Goal: Task Accomplishment & Management: Manage account settings

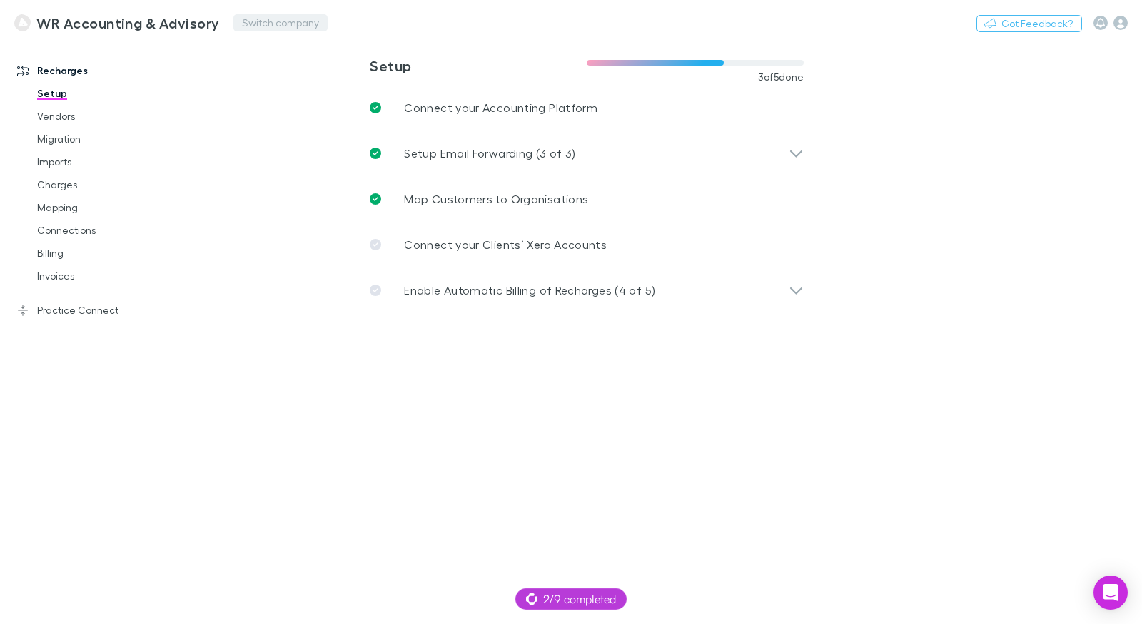
click at [247, 26] on button "Switch company" at bounding box center [280, 22] width 94 height 17
type input "****"
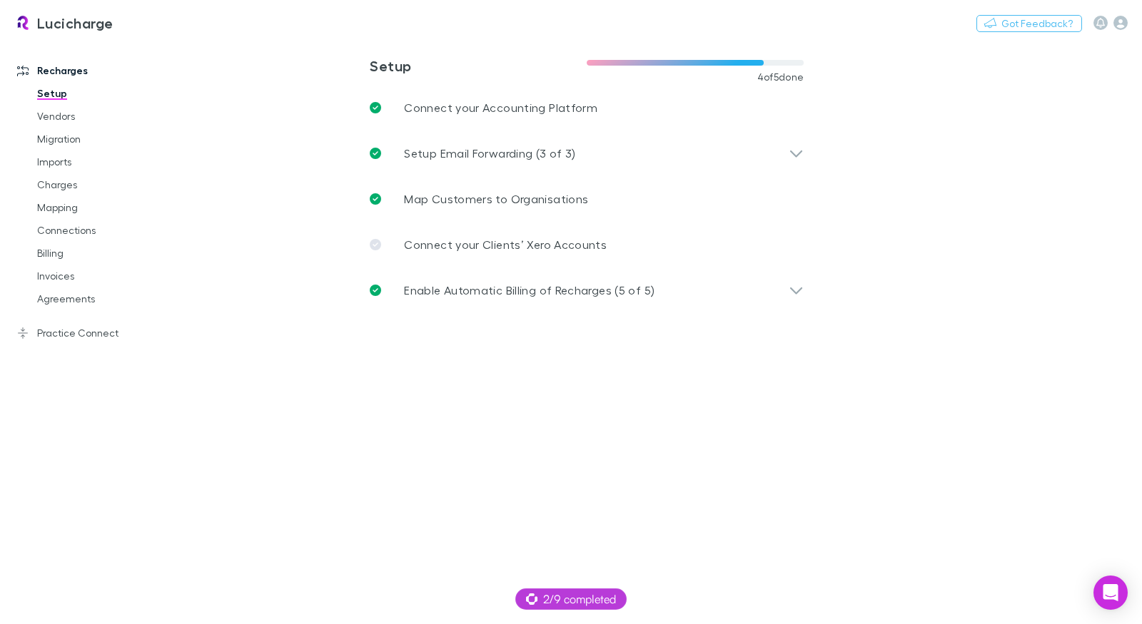
click at [222, 73] on main "**********" at bounding box center [661, 332] width 961 height 584
drag, startPoint x: 77, startPoint y: 192, endPoint x: 68, endPoint y: 195, distance: 9.7
click at [77, 192] on link "Charges" at bounding box center [100, 184] width 155 height 23
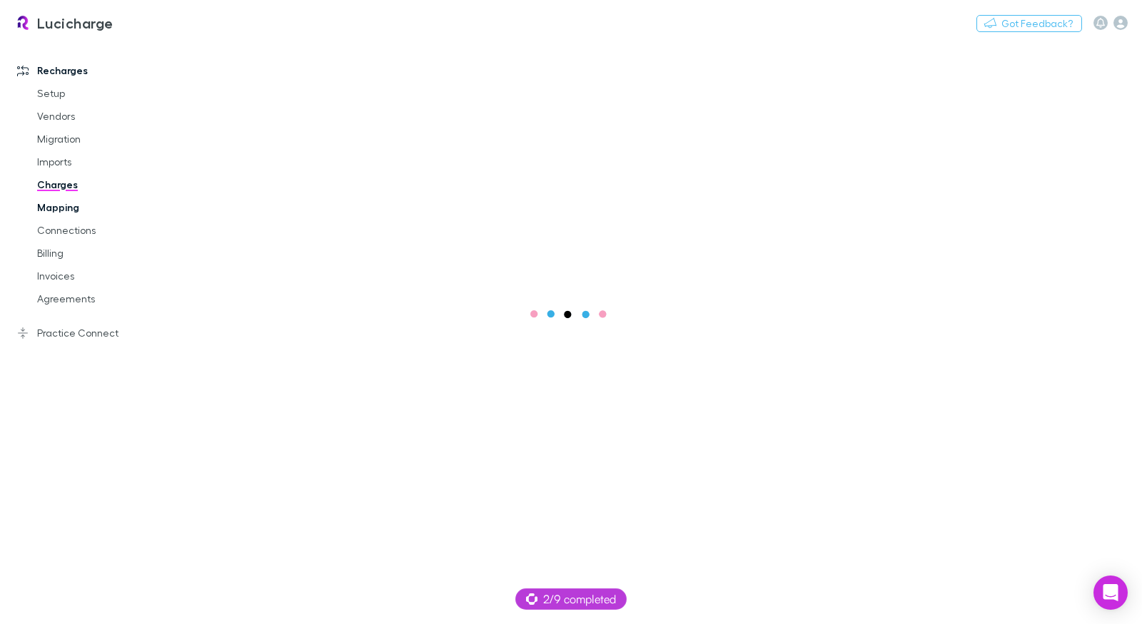
click at [71, 207] on link "Mapping" at bounding box center [100, 207] width 155 height 23
click at [82, 337] on link "Practice Connect" at bounding box center [90, 333] width 175 height 23
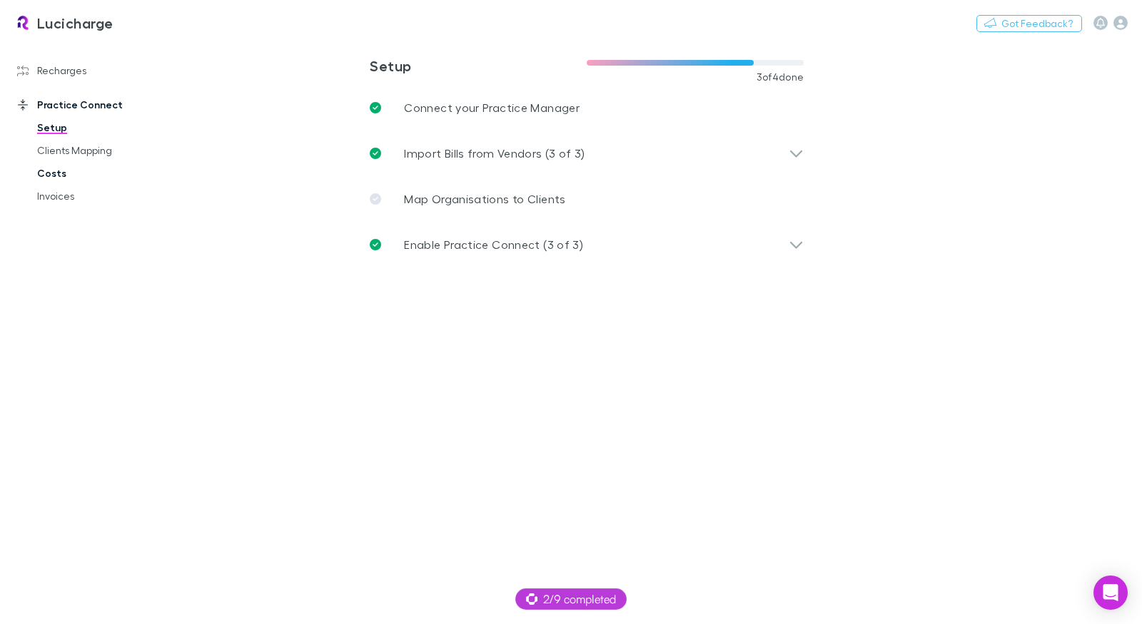
click at [66, 173] on link "Costs" at bounding box center [100, 173] width 155 height 23
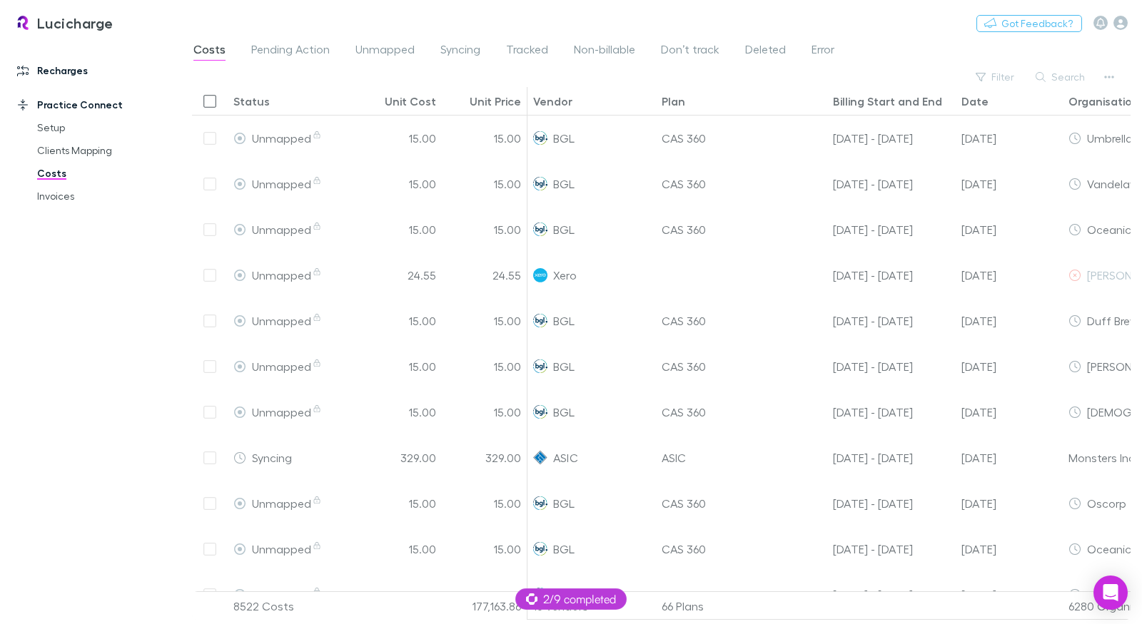
click at [61, 74] on link "Recharges" at bounding box center [90, 70] width 175 height 23
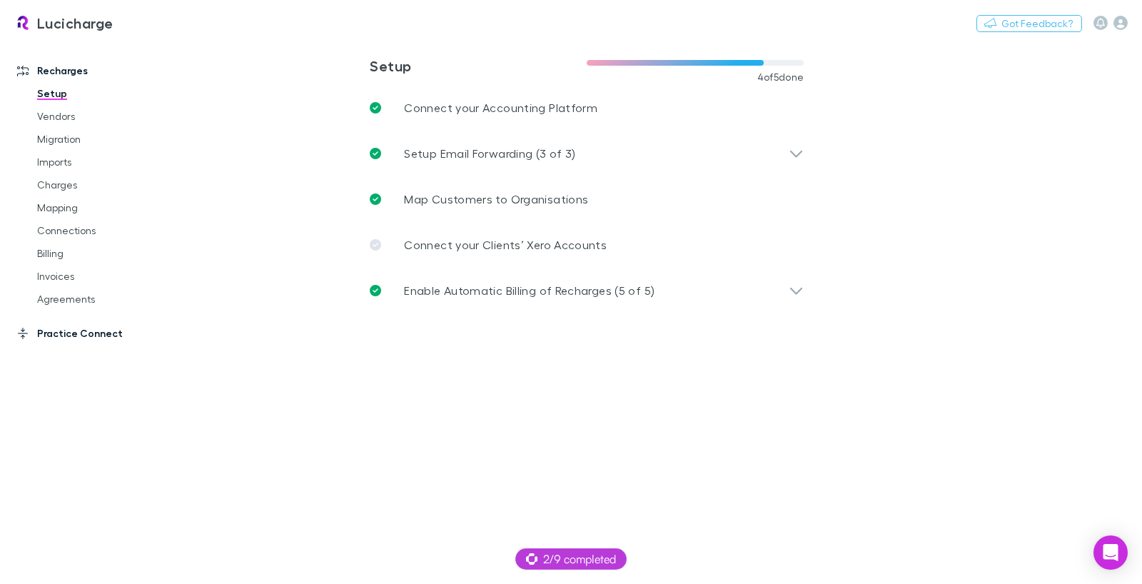
click at [84, 335] on link "Practice Connect" at bounding box center [90, 333] width 175 height 23
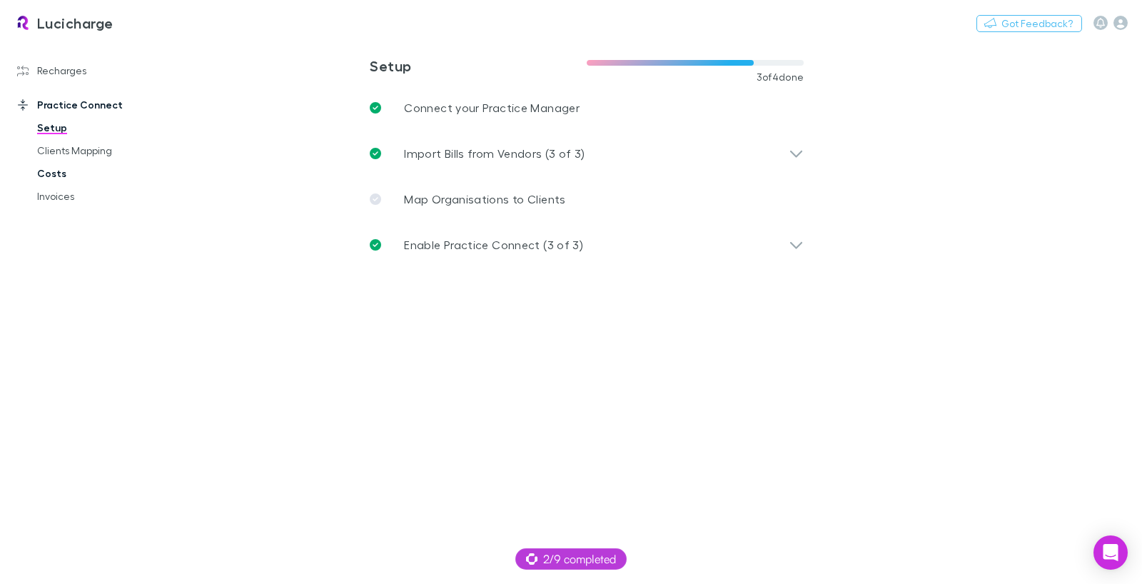
click at [59, 173] on link "Costs" at bounding box center [100, 173] width 155 height 23
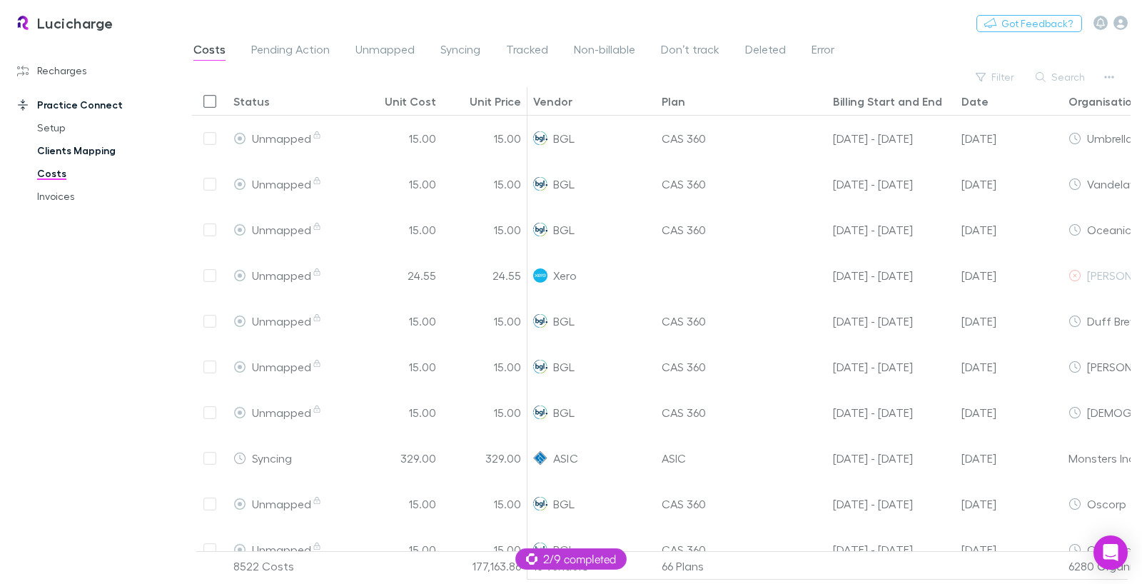
click at [98, 148] on link "Clients Mapping" at bounding box center [100, 150] width 155 height 23
click at [88, 152] on link "Clients Mapping" at bounding box center [100, 150] width 155 height 23
click at [90, 149] on link "Clients Mapping" at bounding box center [100, 150] width 155 height 23
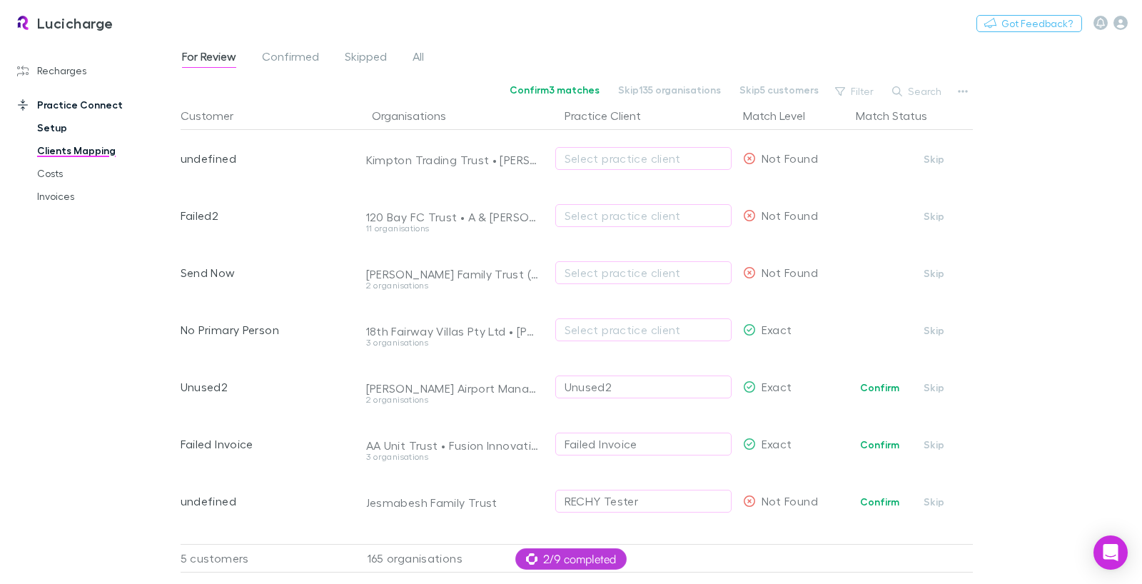
click at [43, 125] on link "Setup" at bounding box center [100, 127] width 155 height 23
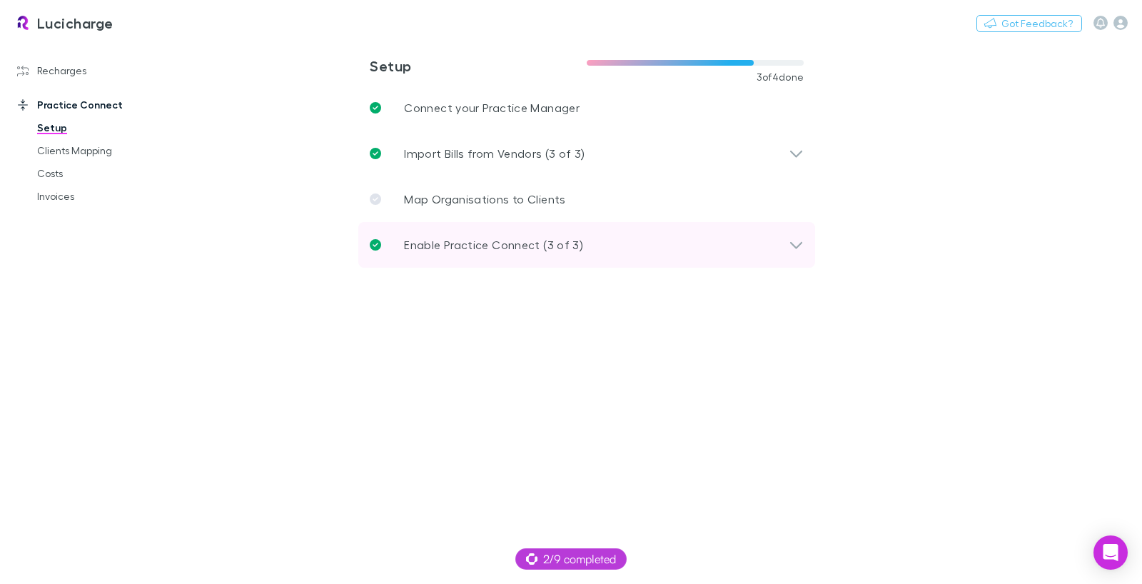
click at [543, 240] on p "Enable Practice Connect (3 of 3)" at bounding box center [493, 244] width 179 height 17
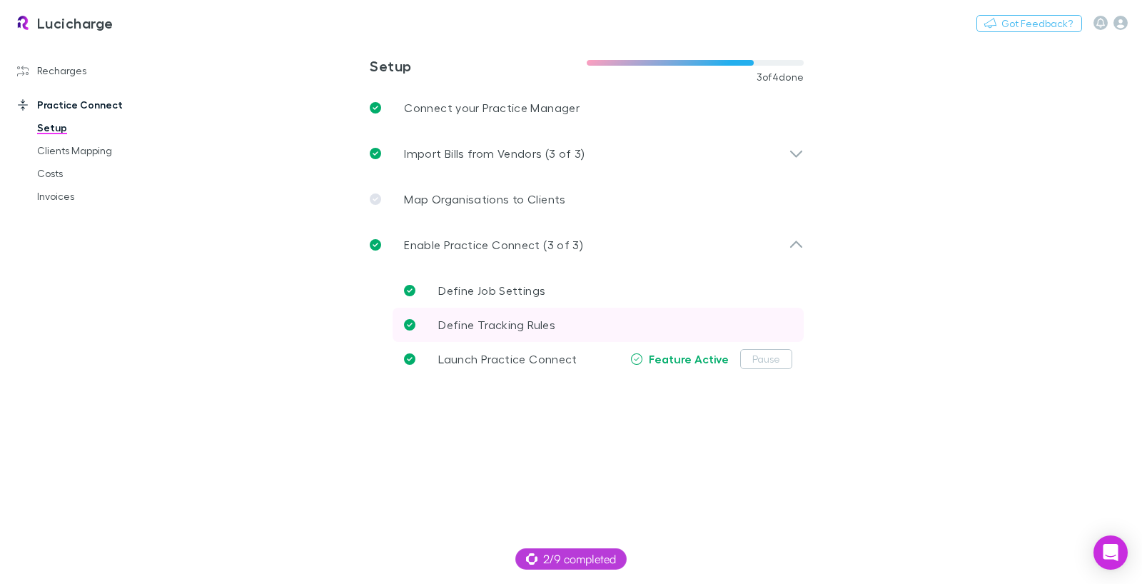
click at [512, 321] on span "Define Tracking Rules" at bounding box center [496, 325] width 117 height 14
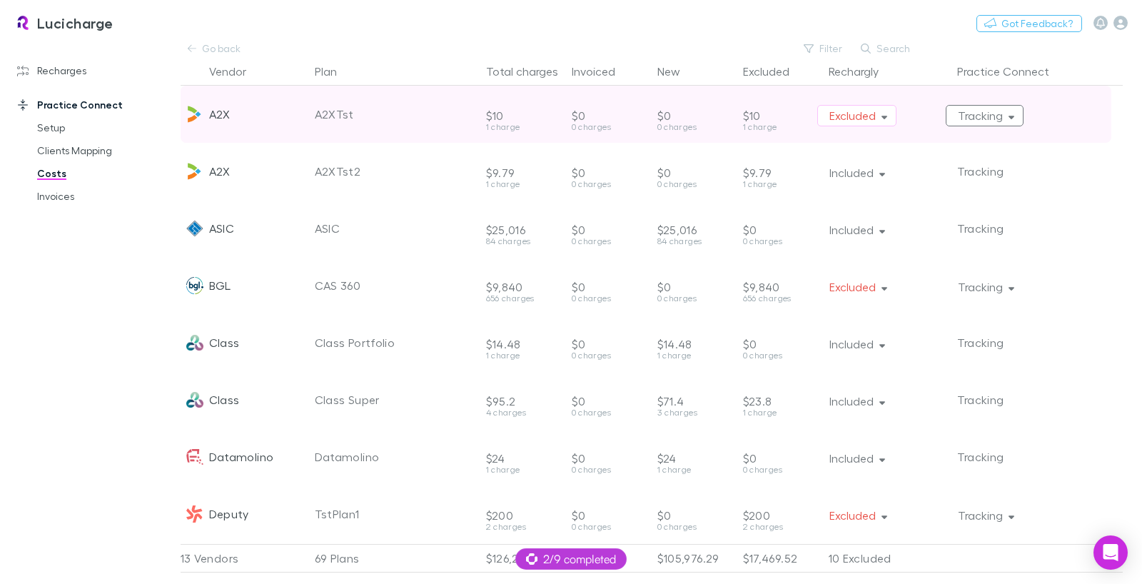
click at [988, 115] on button "Tracking" at bounding box center [984, 115] width 78 height 21
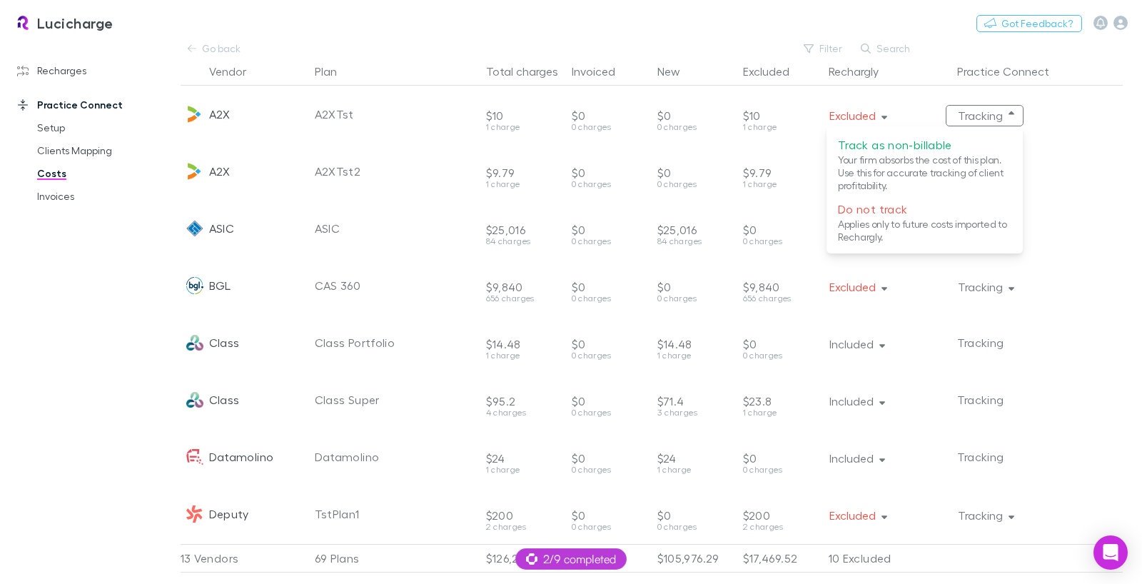
click at [471, 34] on div at bounding box center [571, 292] width 1142 height 584
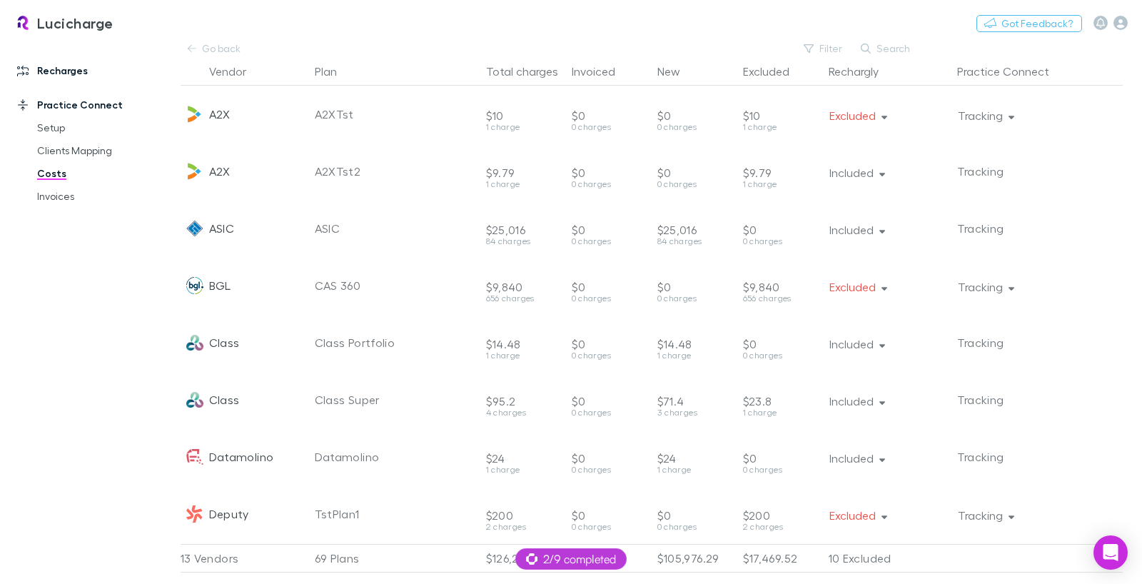
click at [81, 68] on link "Recharges" at bounding box center [90, 70] width 175 height 23
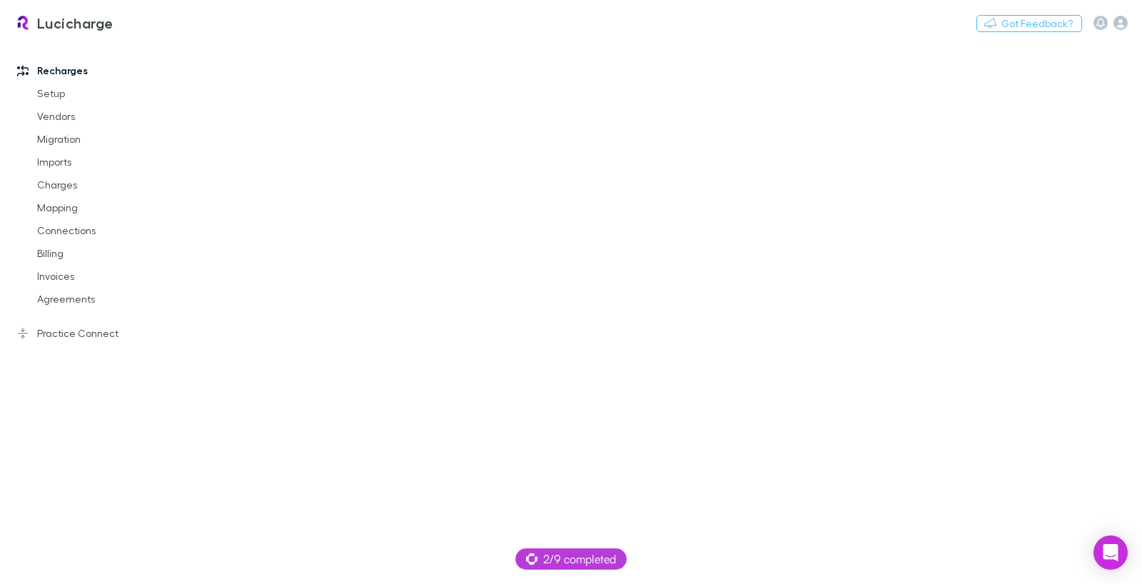
click at [68, 71] on link "Recharges" at bounding box center [90, 70] width 175 height 23
click at [64, 163] on link "Imports" at bounding box center [100, 162] width 155 height 23
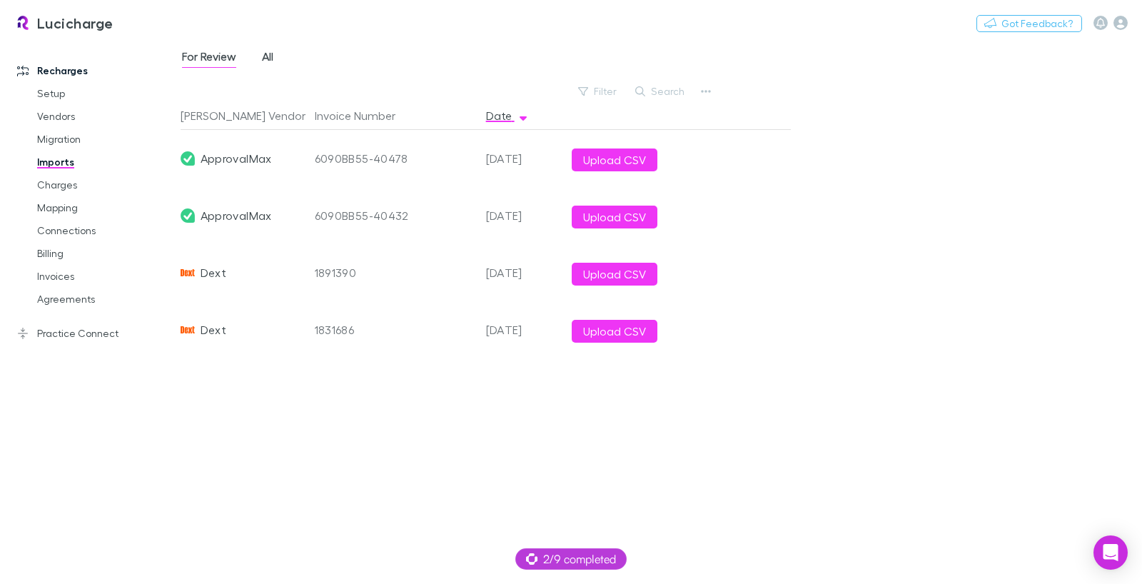
click at [268, 57] on span "All" at bounding box center [267, 58] width 11 height 19
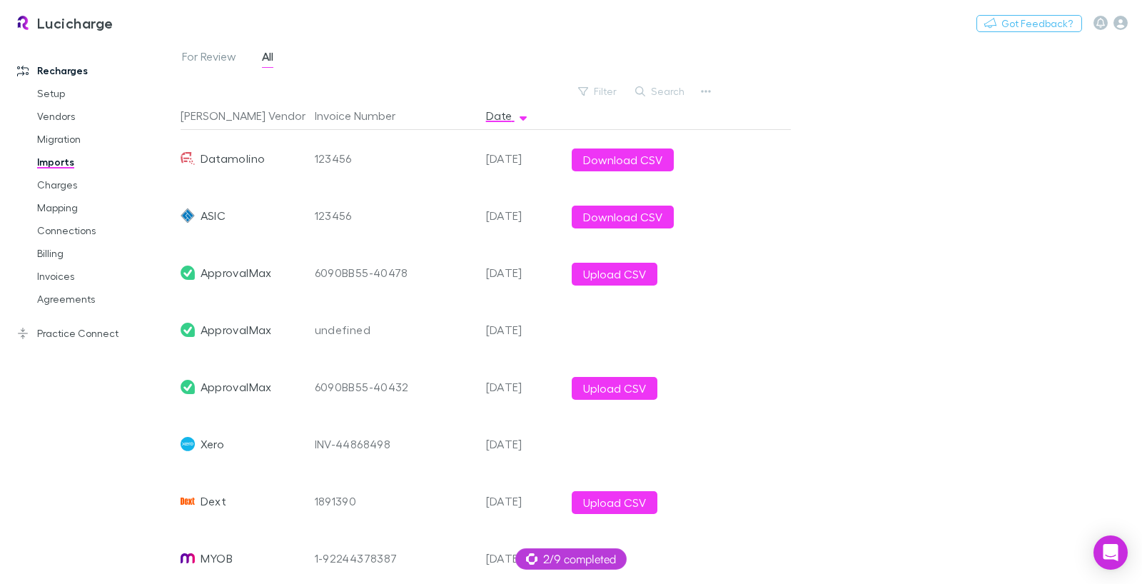
scroll to position [177, 0]
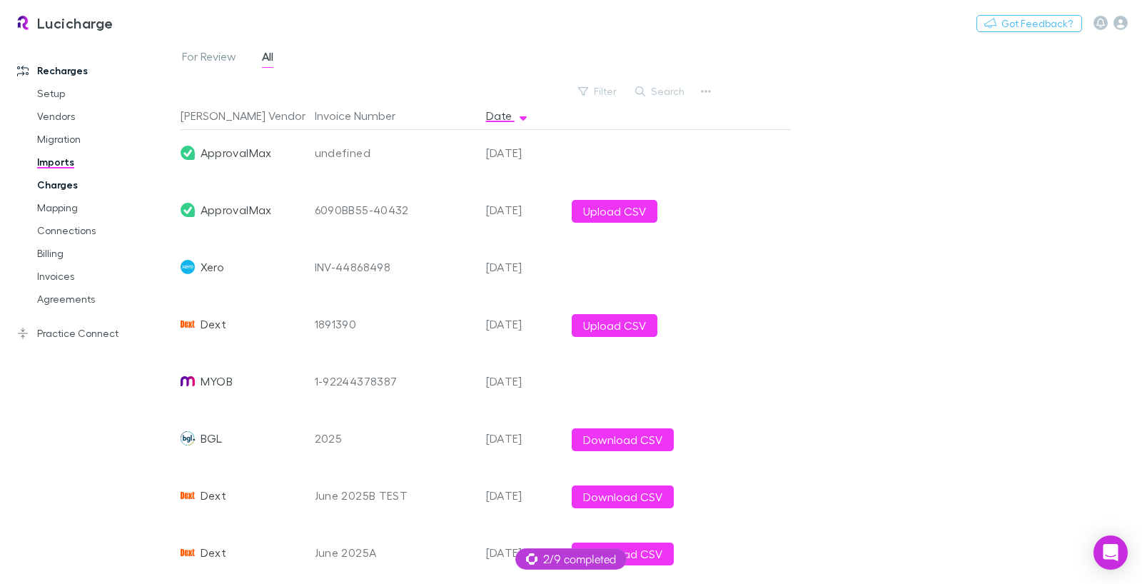
click at [71, 183] on link "Charges" at bounding box center [100, 184] width 155 height 23
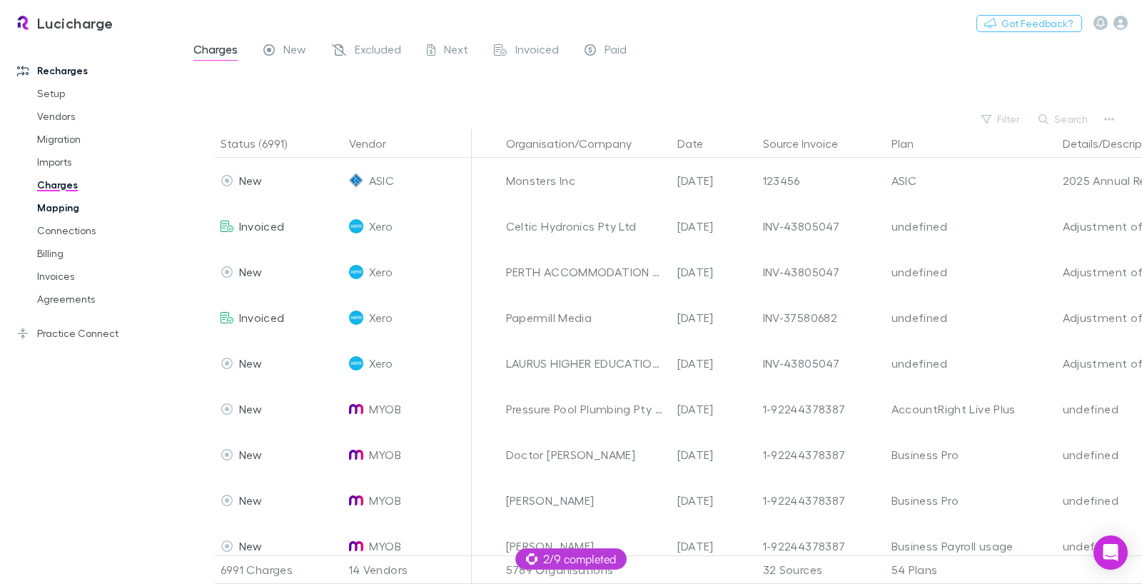
click at [48, 207] on link "Mapping" at bounding box center [100, 207] width 155 height 23
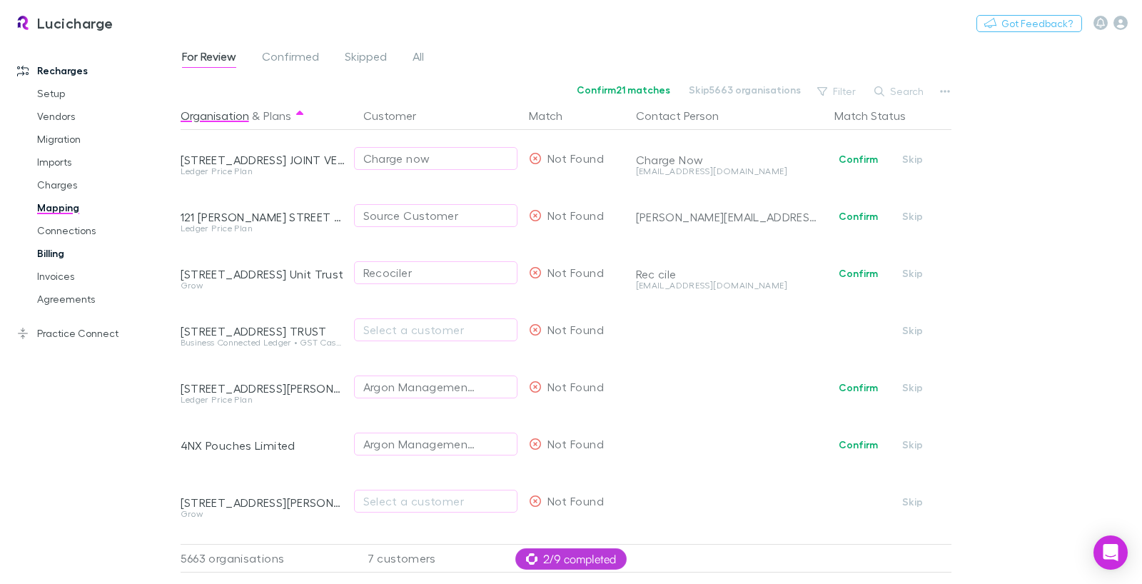
drag, startPoint x: 68, startPoint y: 251, endPoint x: 74, endPoint y: 258, distance: 9.1
click at [68, 251] on link "Billing" at bounding box center [100, 253] width 155 height 23
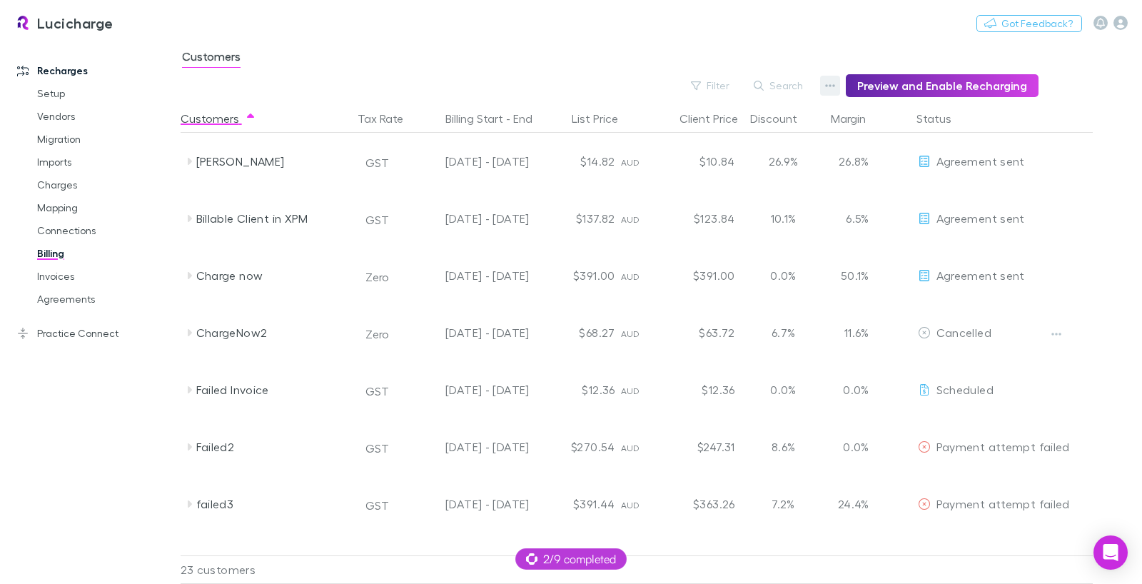
click at [827, 86] on button "button" at bounding box center [830, 86] width 20 height 20
click at [830, 86] on div at bounding box center [571, 292] width 1142 height 584
click at [832, 85] on icon "button" at bounding box center [830, 85] width 10 height 3
click at [726, 158] on p "Admin Fee" at bounding box center [747, 157] width 173 height 17
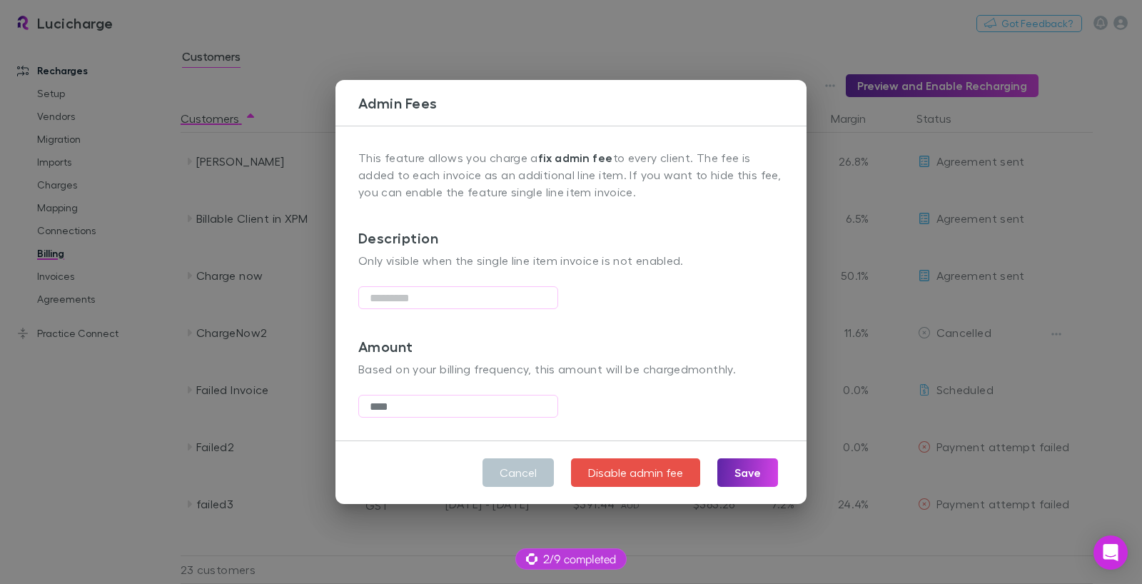
click at [591, 71] on div "Admin Fees This feature allows you charge a fix admin fee to every client. The …" at bounding box center [571, 292] width 1142 height 584
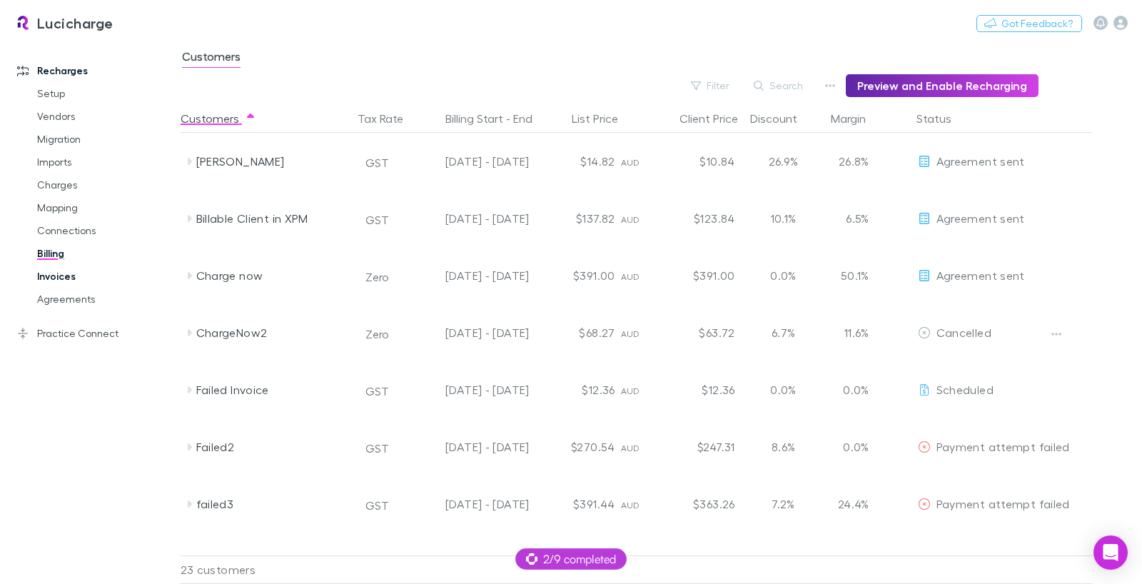
click at [66, 277] on link "Invoices" at bounding box center [100, 276] width 155 height 23
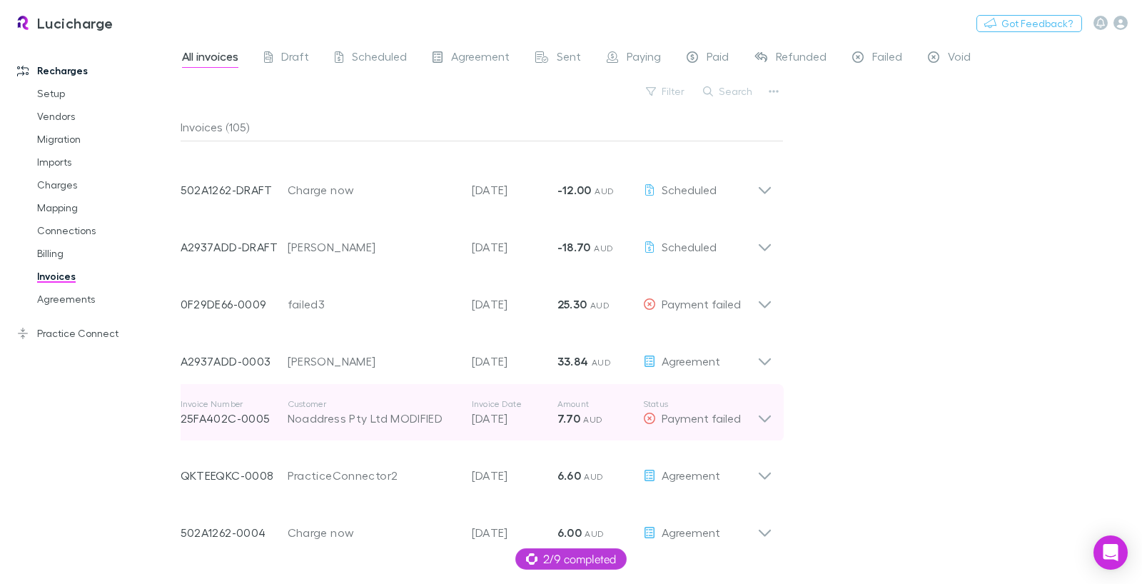
scroll to position [67, 0]
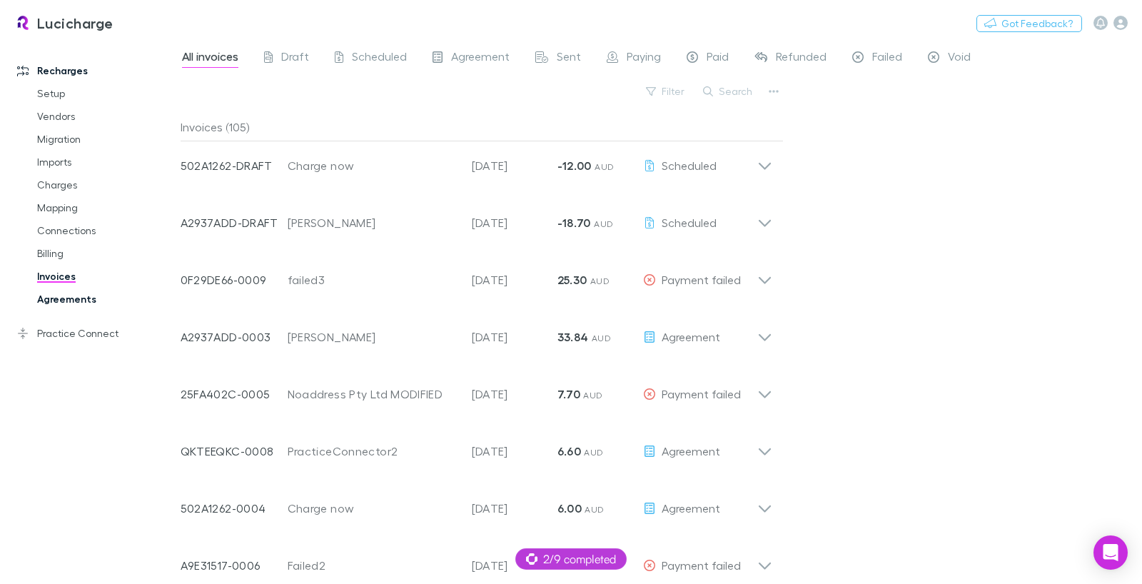
click at [59, 294] on link "Agreements" at bounding box center [100, 299] width 155 height 23
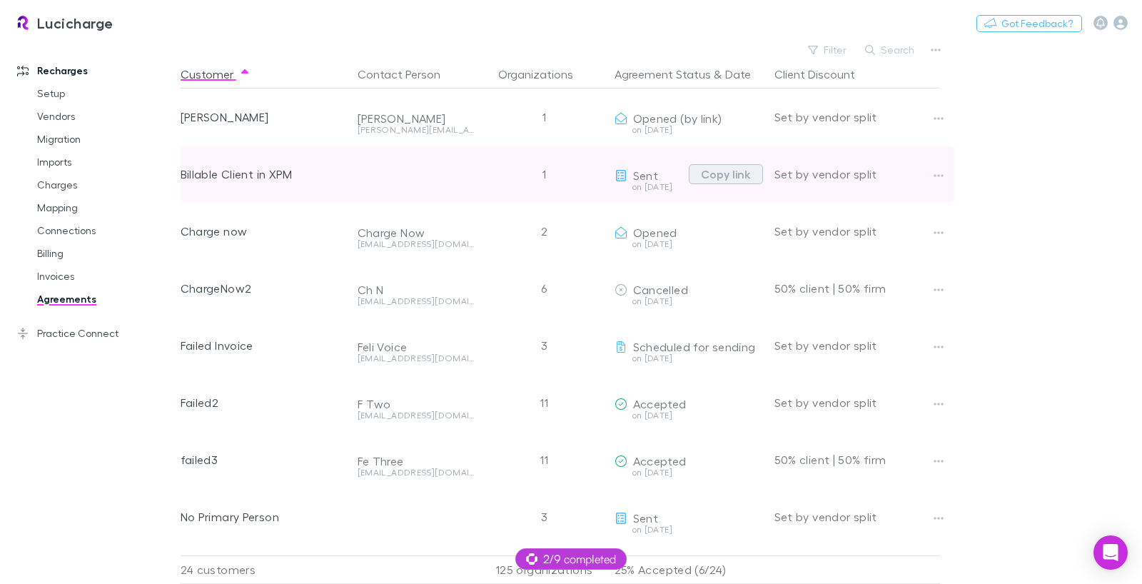
click at [731, 174] on button "Copy link" at bounding box center [726, 174] width 74 height 20
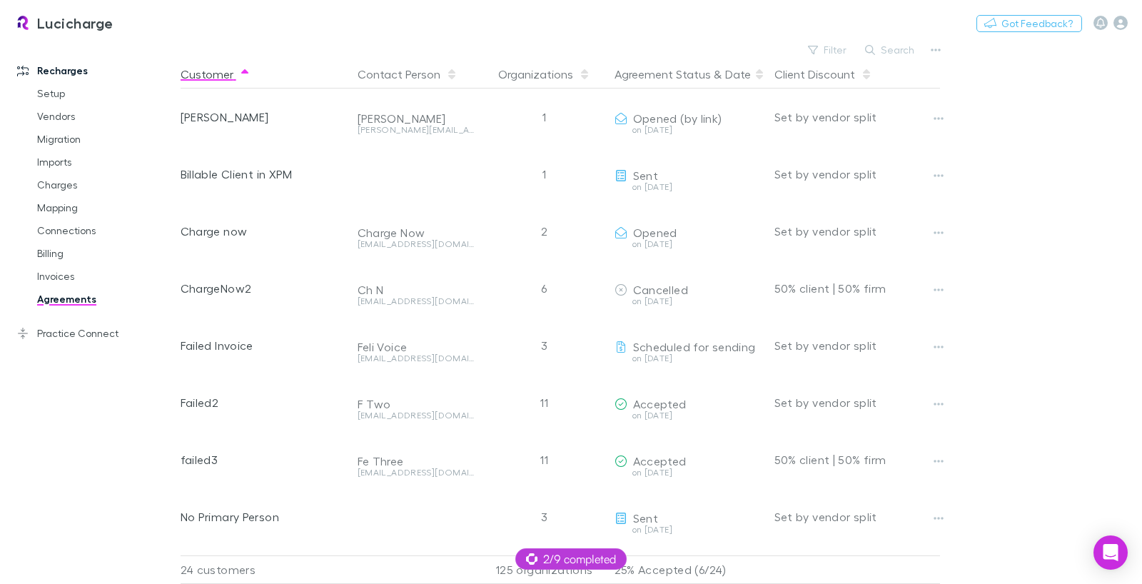
click at [218, 73] on button "Customer" at bounding box center [216, 74] width 70 height 29
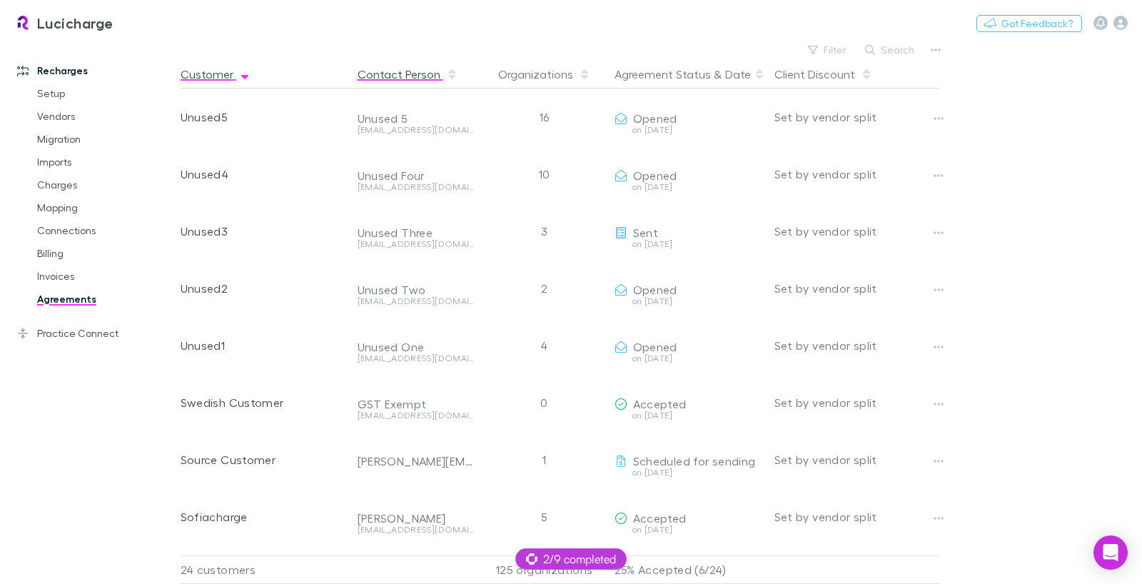
click at [395, 66] on button "Contact Person" at bounding box center [407, 74] width 100 height 29
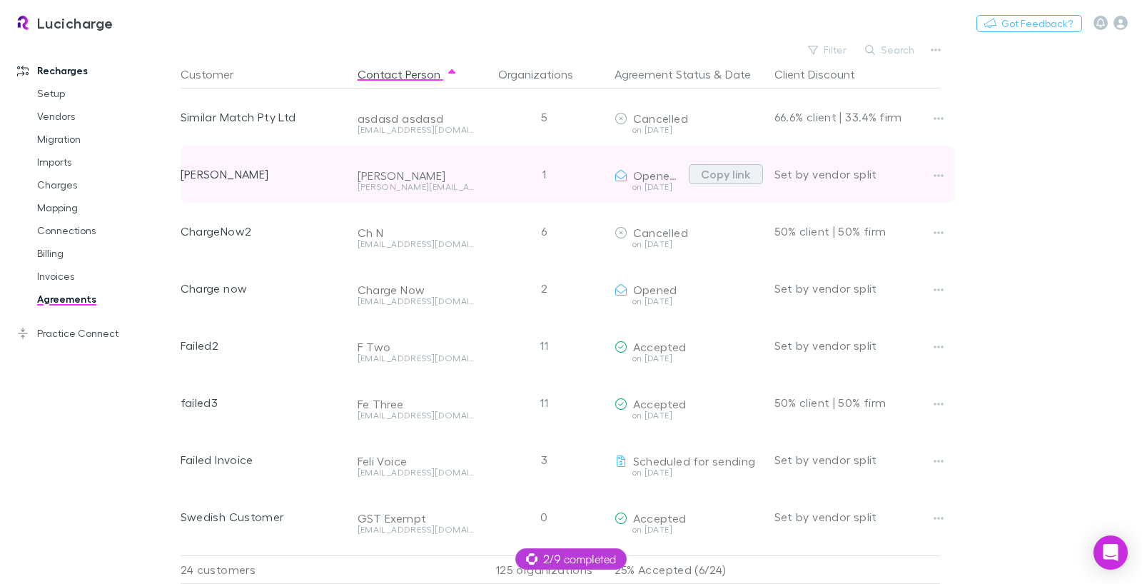
click at [721, 174] on button "Copy link" at bounding box center [726, 174] width 74 height 20
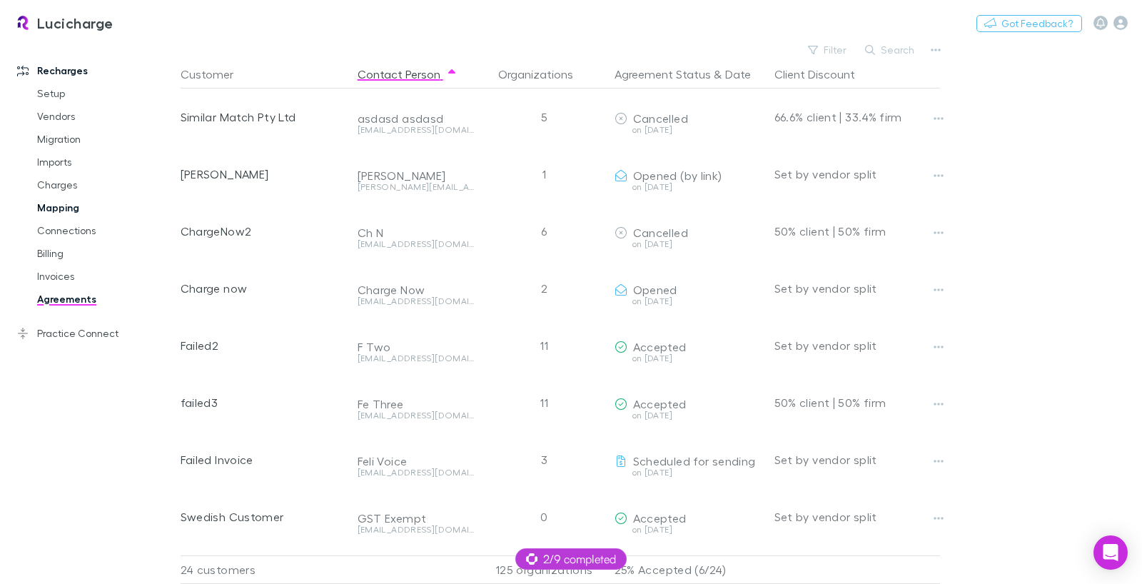
click at [73, 212] on link "Mapping" at bounding box center [100, 207] width 155 height 23
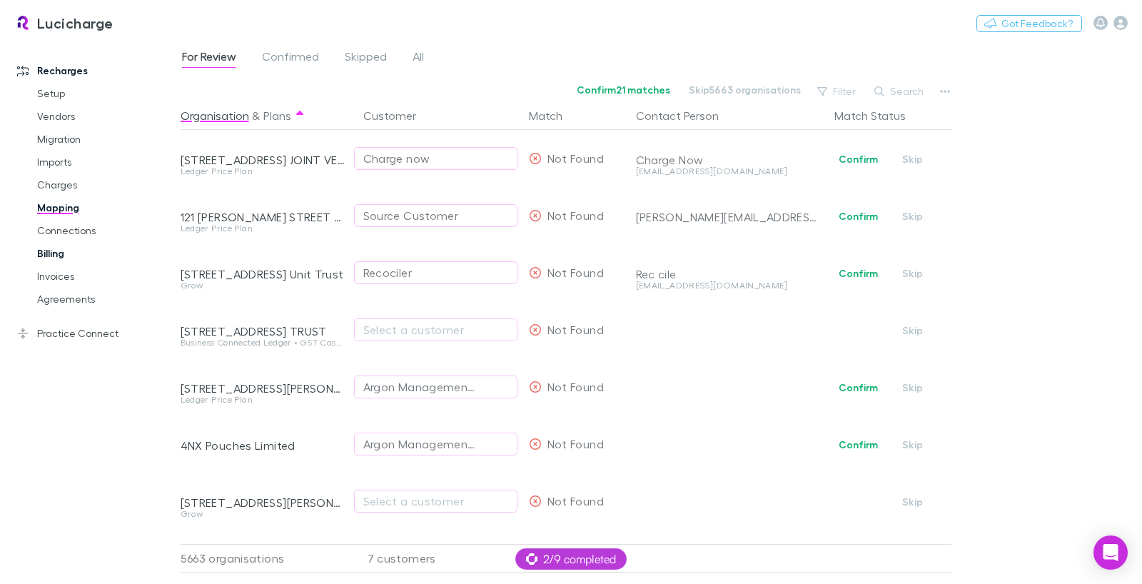
click at [54, 253] on link "Billing" at bounding box center [100, 253] width 155 height 23
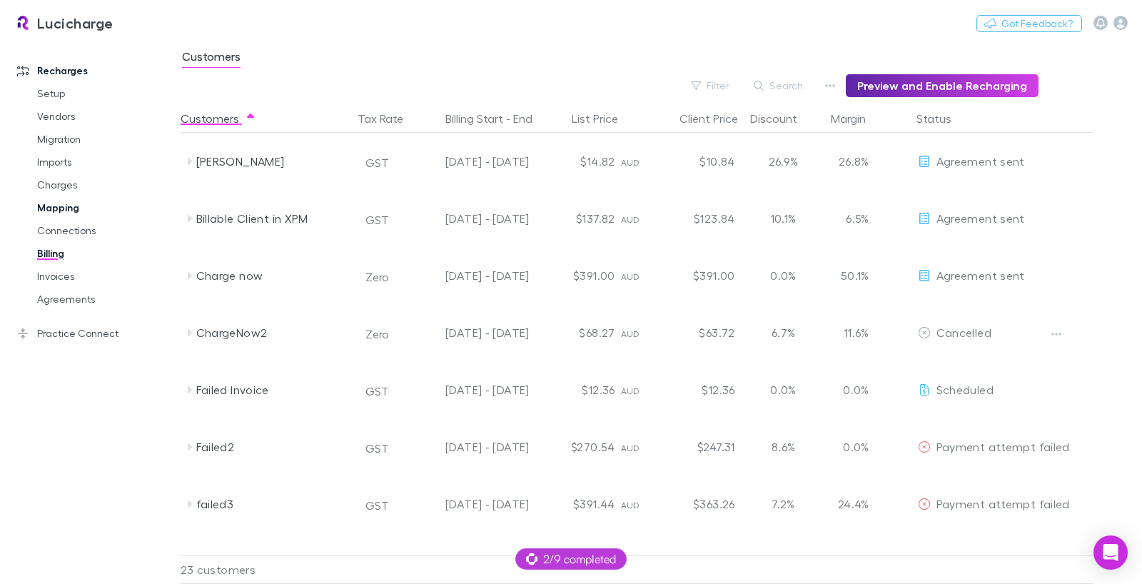
click at [62, 215] on link "Mapping" at bounding box center [100, 207] width 155 height 23
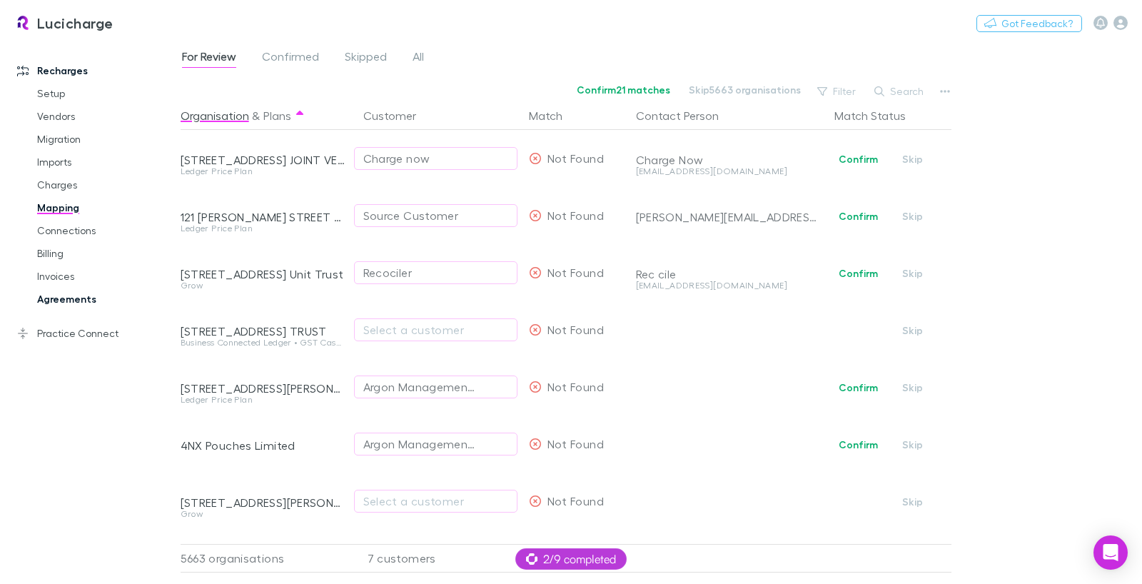
click at [69, 296] on link "Agreements" at bounding box center [100, 299] width 155 height 23
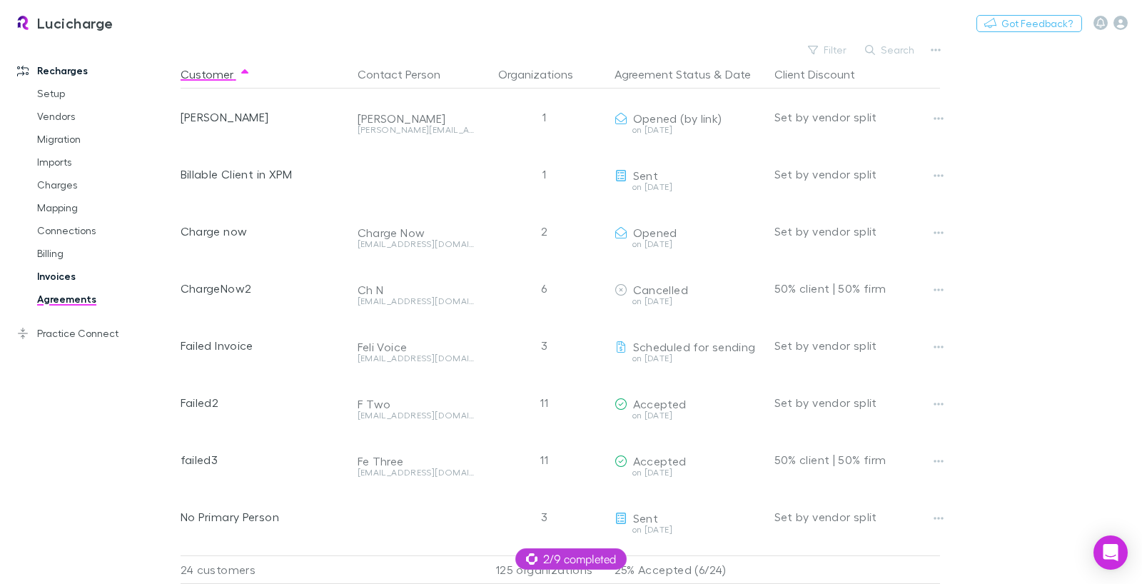
click at [73, 282] on link "Invoices" at bounding box center [100, 276] width 155 height 23
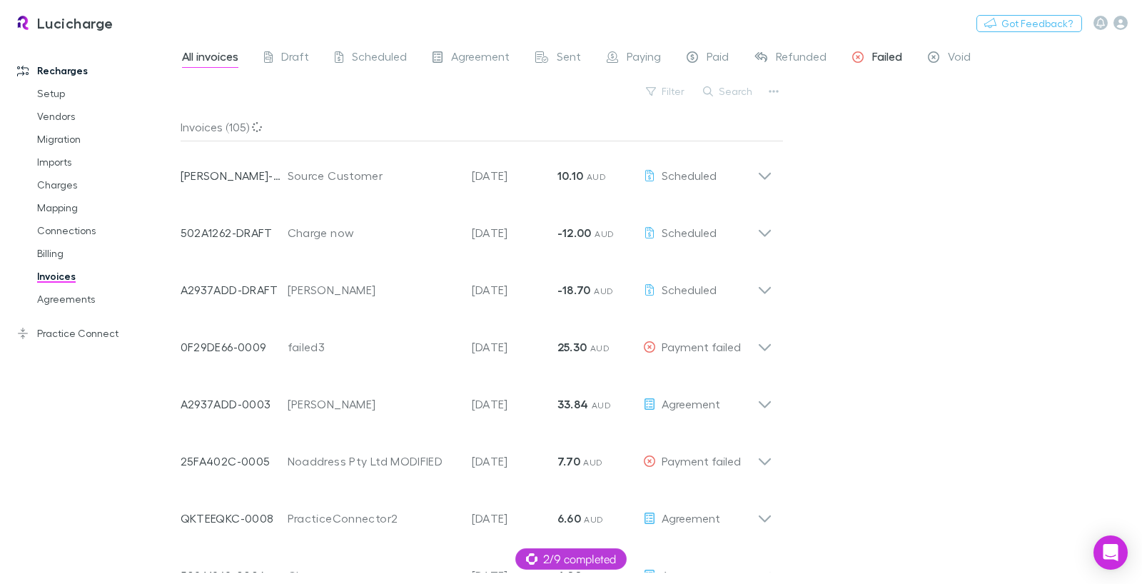
click at [891, 58] on span "Failed" at bounding box center [887, 58] width 30 height 19
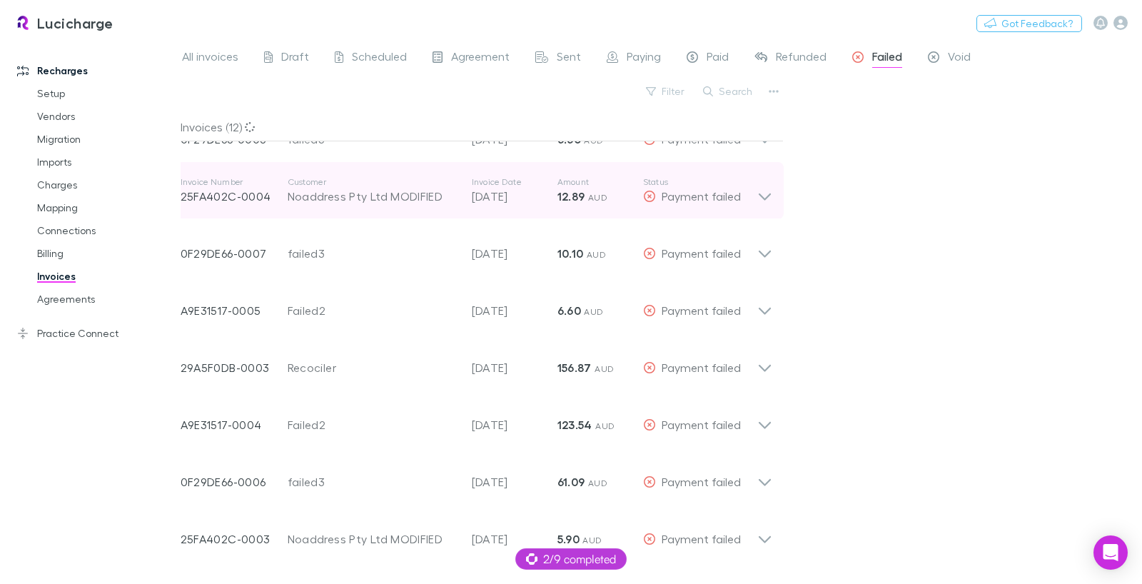
scroll to position [44, 0]
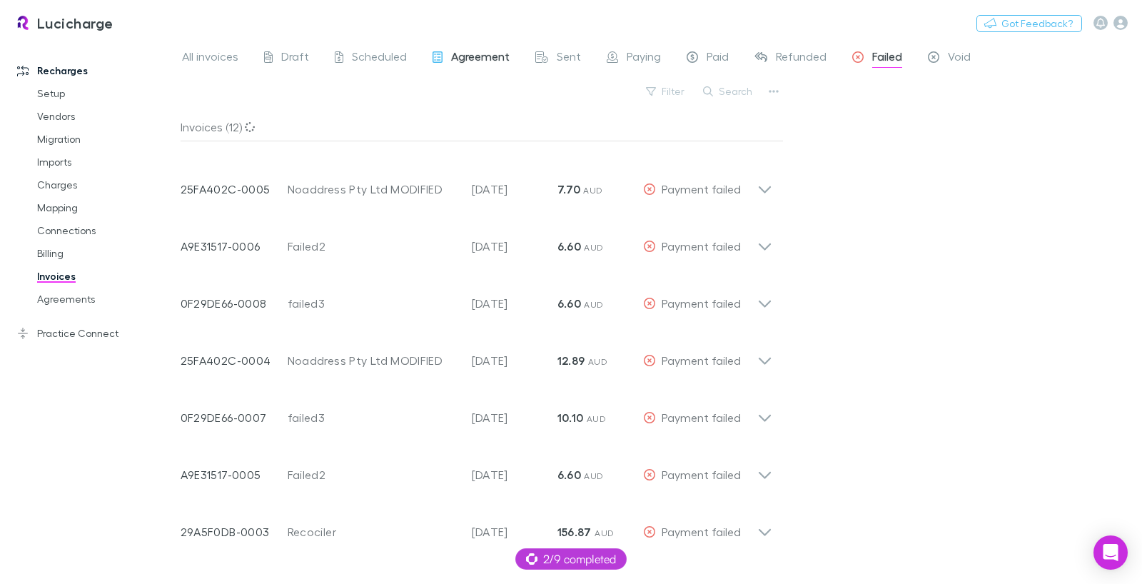
click at [469, 59] on span "Agreement" at bounding box center [480, 58] width 59 height 19
click at [46, 306] on link "Agreements" at bounding box center [100, 299] width 155 height 23
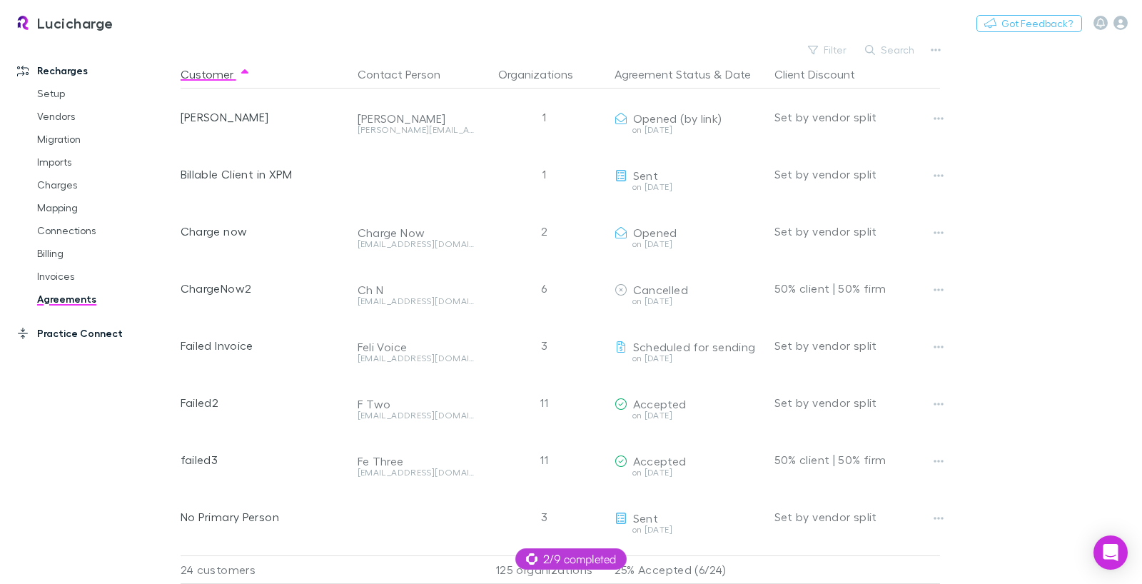
click at [108, 338] on link "Practice Connect" at bounding box center [90, 333] width 175 height 23
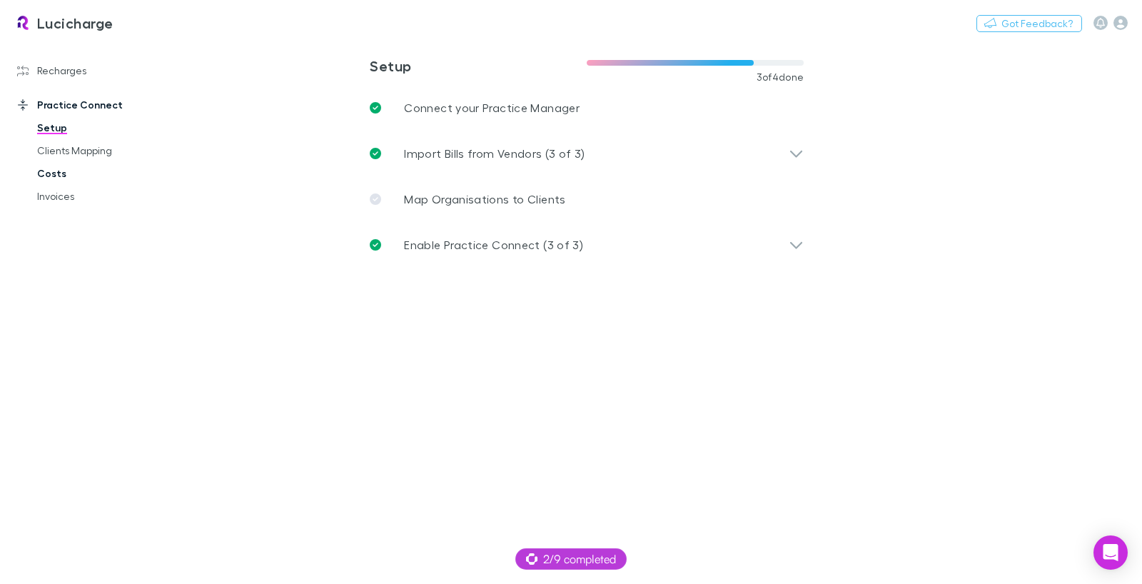
click at [60, 173] on link "Costs" at bounding box center [100, 173] width 155 height 23
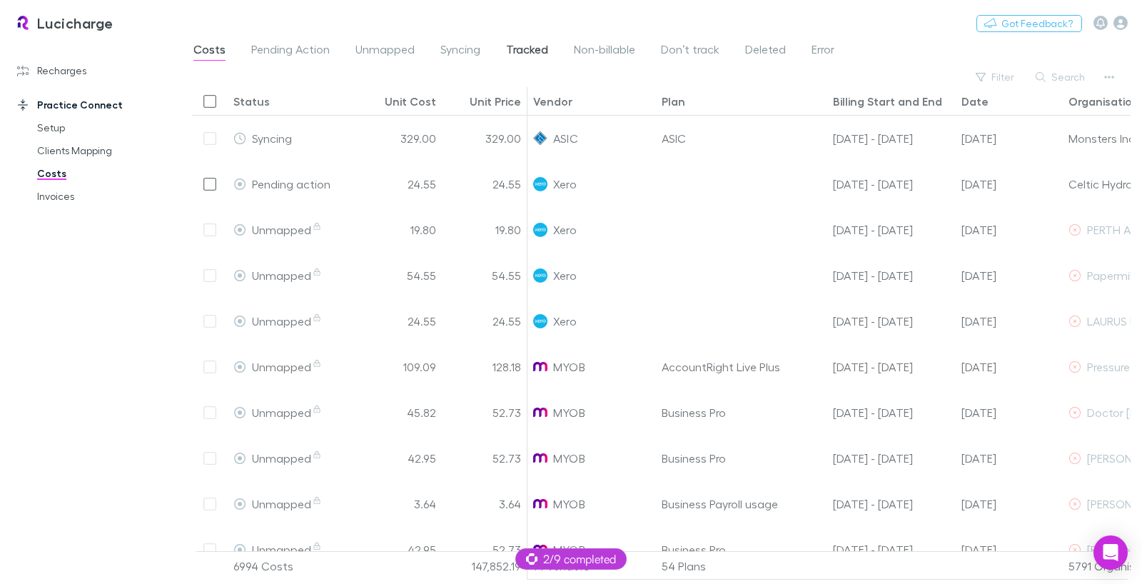
click at [519, 51] on span "Tracked" at bounding box center [527, 51] width 42 height 19
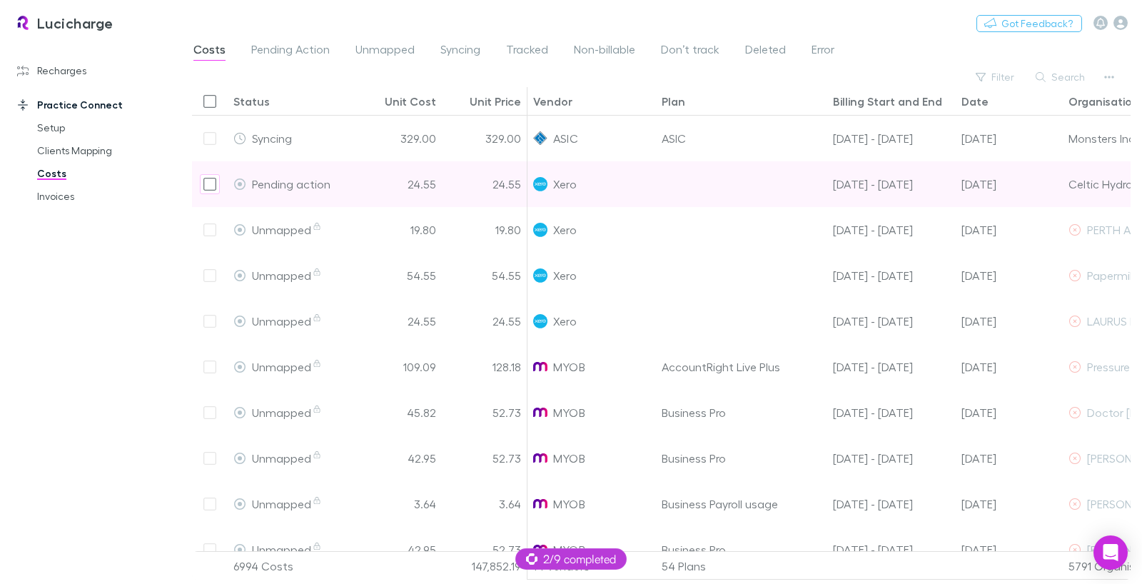
click at [524, 46] on span "Tracked" at bounding box center [527, 51] width 42 height 19
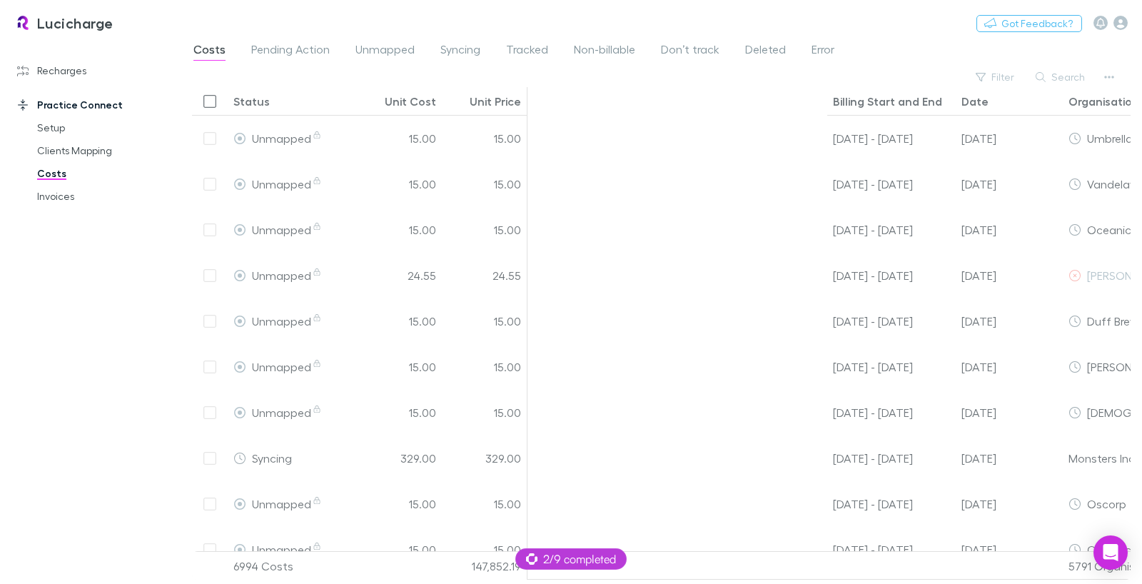
scroll to position [0, 360]
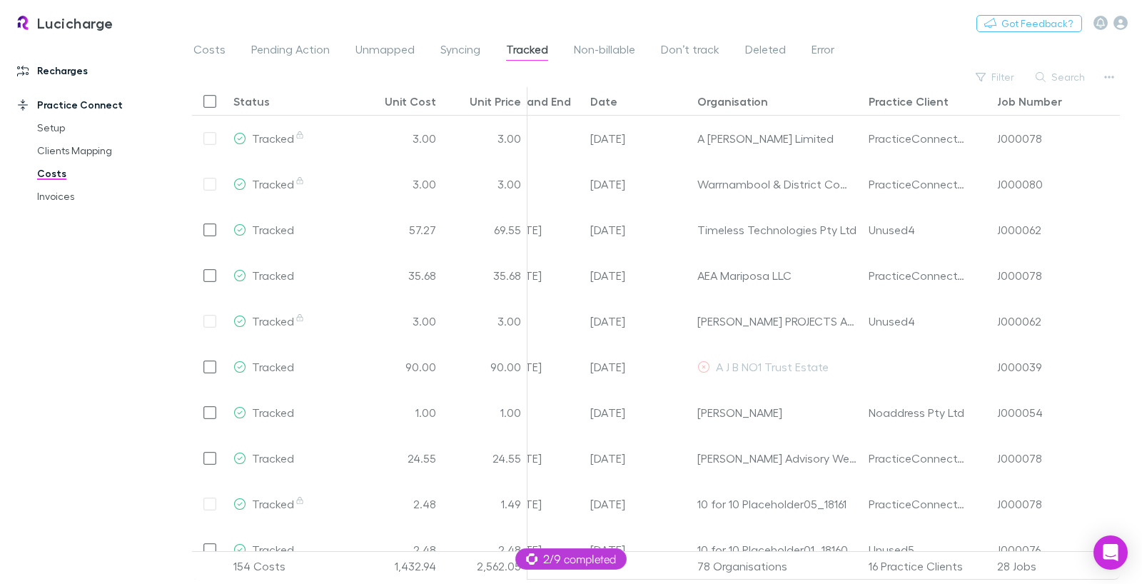
click at [68, 72] on link "Recharges" at bounding box center [90, 70] width 175 height 23
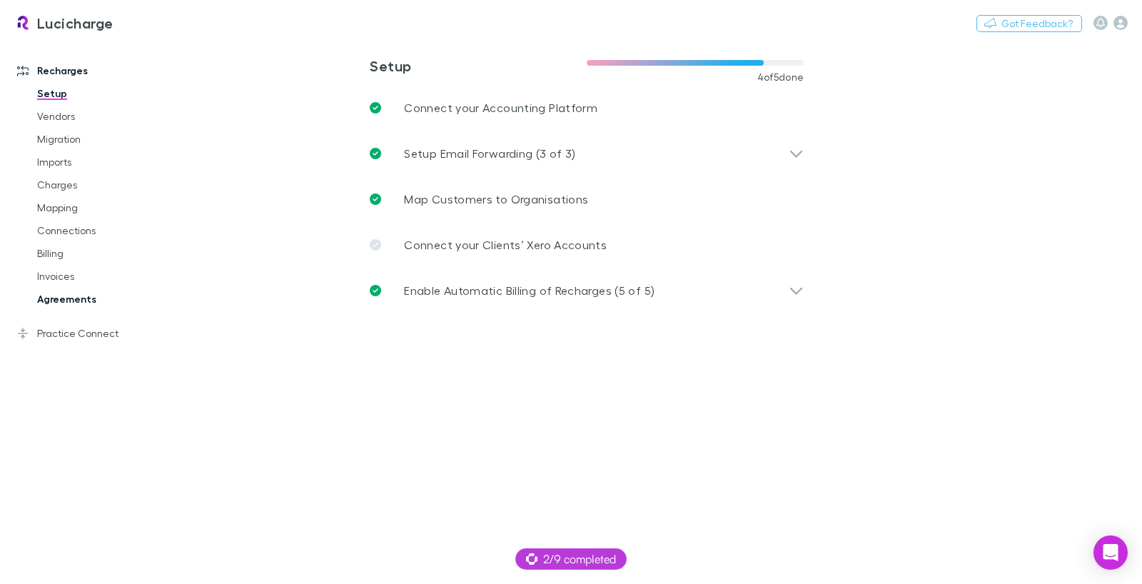
click at [65, 299] on link "Agreements" at bounding box center [100, 299] width 155 height 23
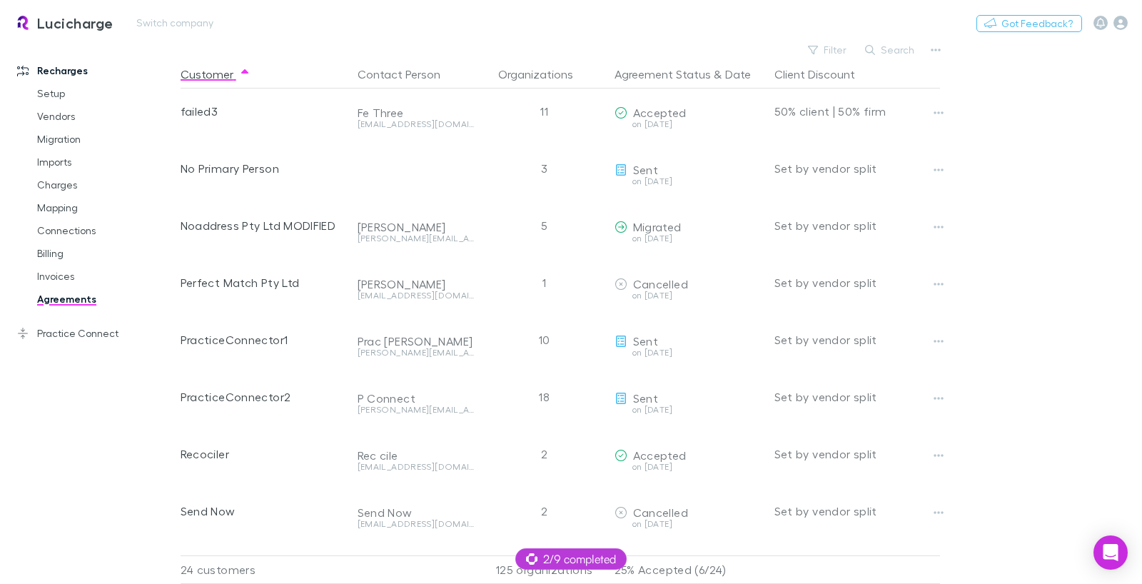
scroll to position [357, 0]
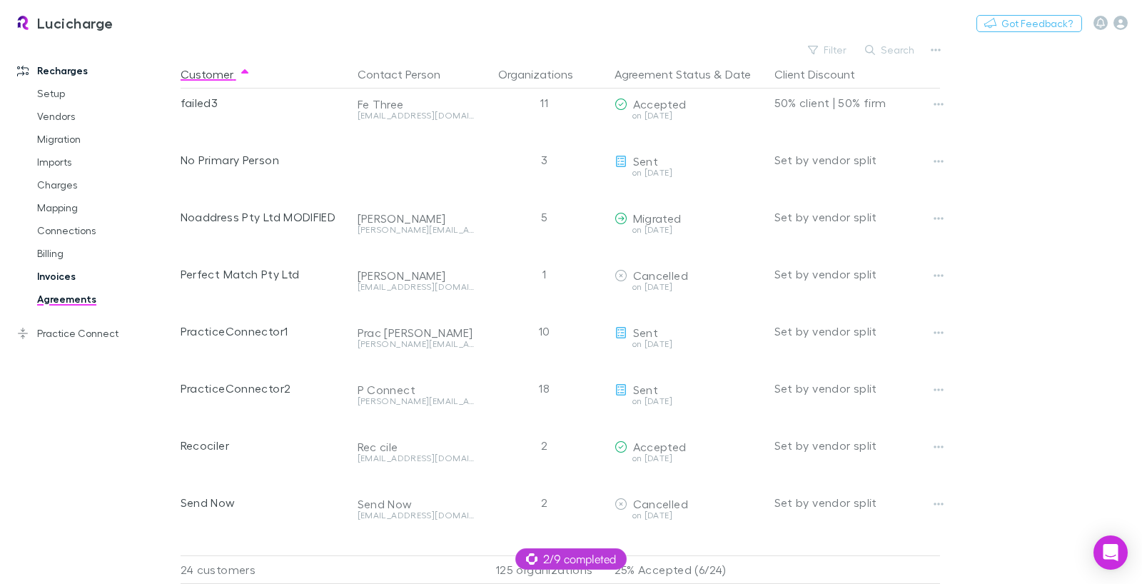
click at [63, 275] on link "Invoices" at bounding box center [100, 276] width 155 height 23
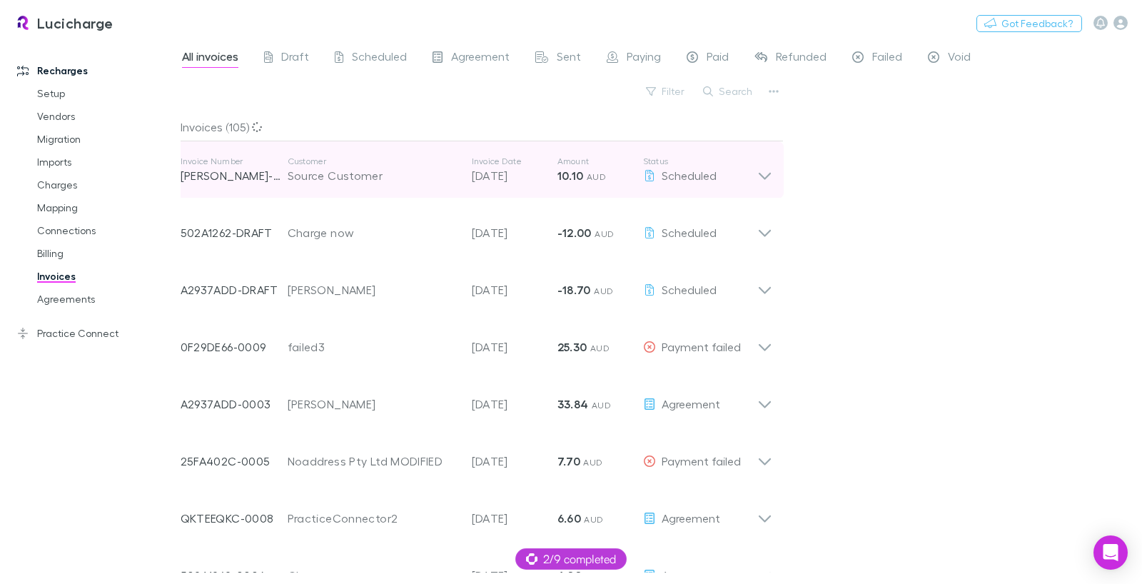
click at [552, 172] on p "12 Oct 2025" at bounding box center [515, 175] width 86 height 17
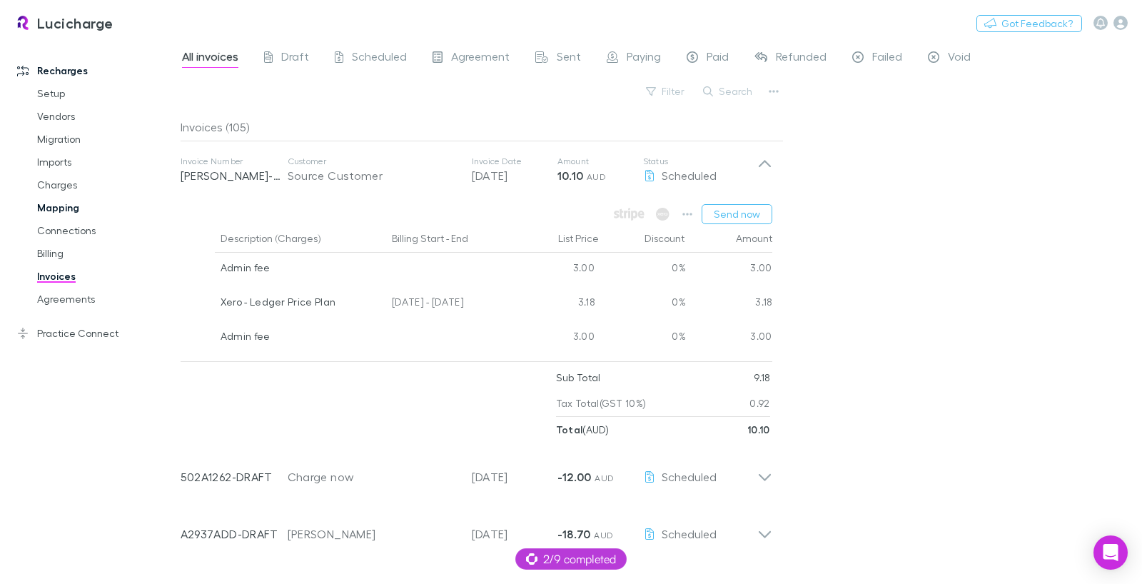
click at [61, 208] on link "Mapping" at bounding box center [100, 207] width 155 height 23
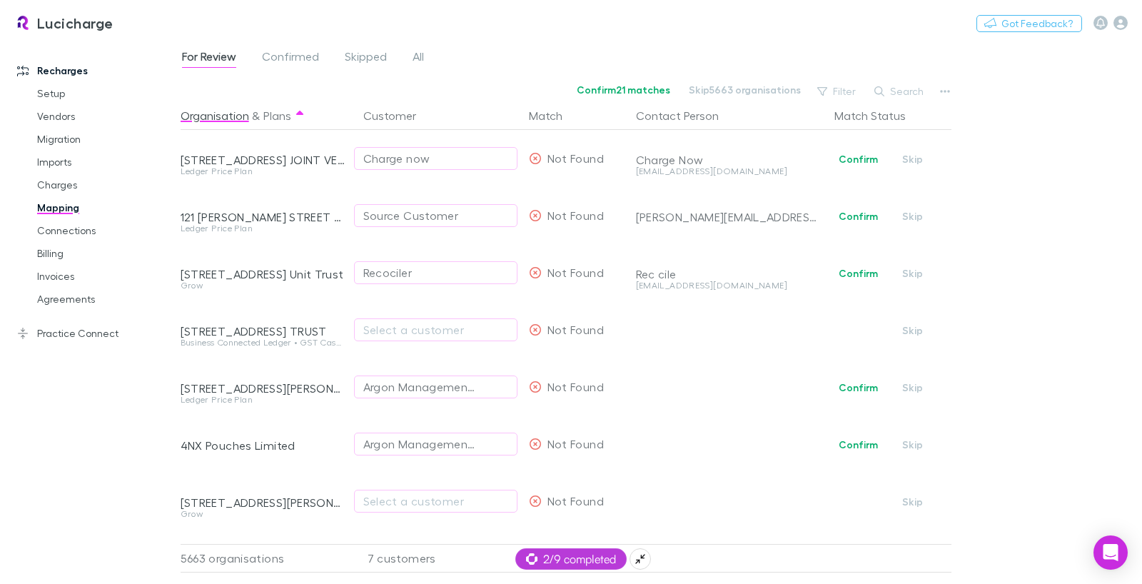
click at [558, 558] on span "2/9 completed" at bounding box center [571, 558] width 90 height 17
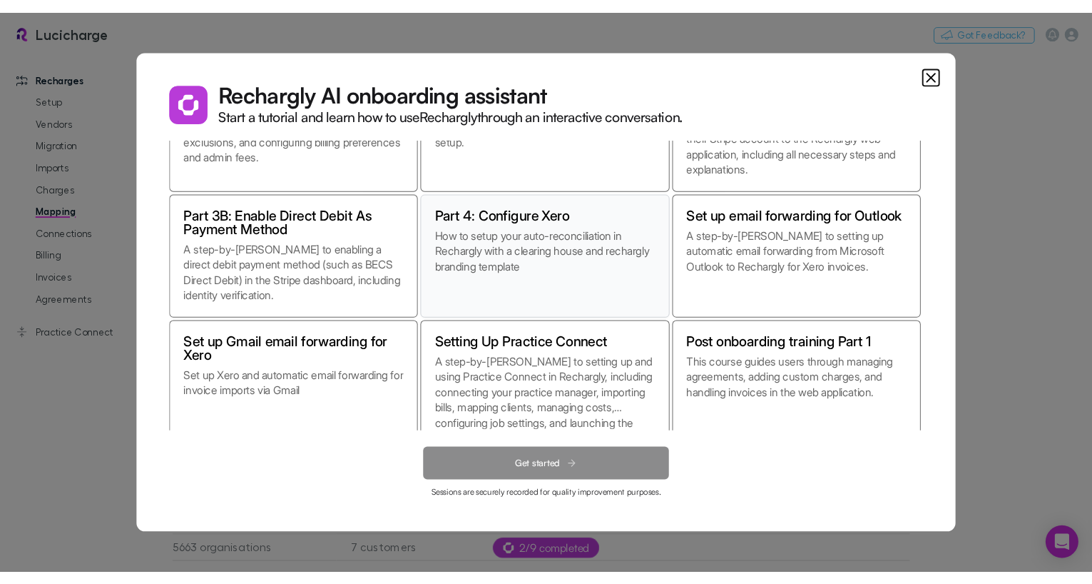
scroll to position [125, 0]
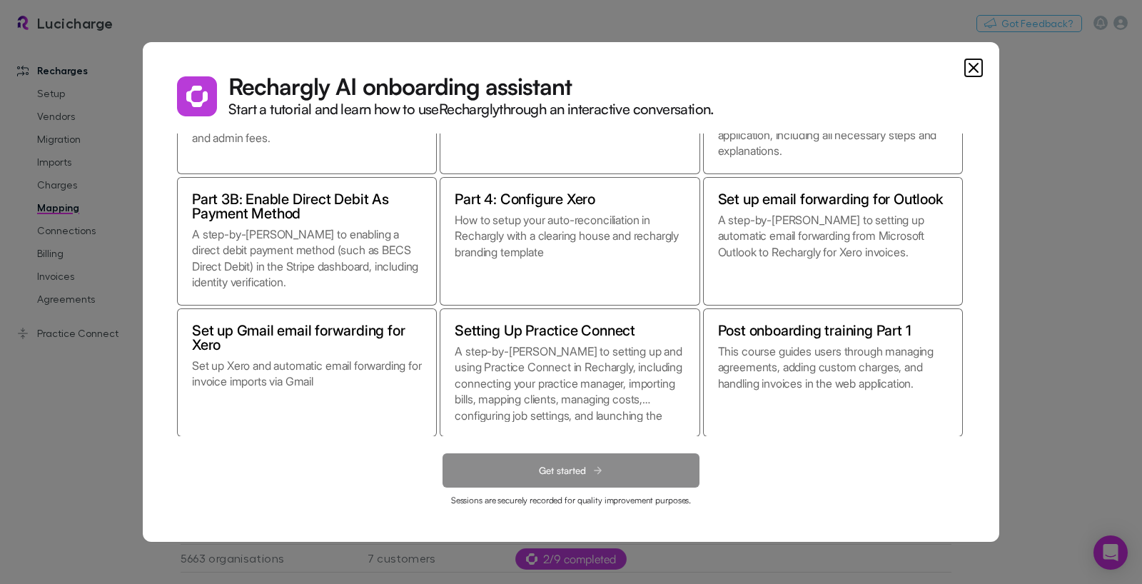
drag, startPoint x: 972, startPoint y: 69, endPoint x: 840, endPoint y: 140, distance: 149.7
click at [972, 69] on icon "Close" at bounding box center [973, 68] width 9 height 9
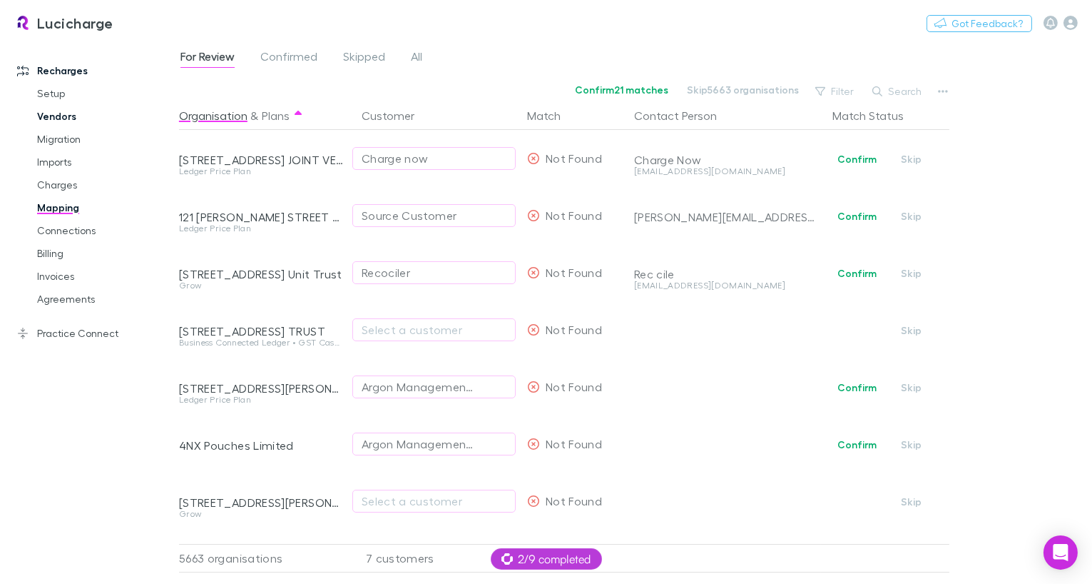
click at [42, 119] on link "Vendors" at bounding box center [99, 116] width 153 height 23
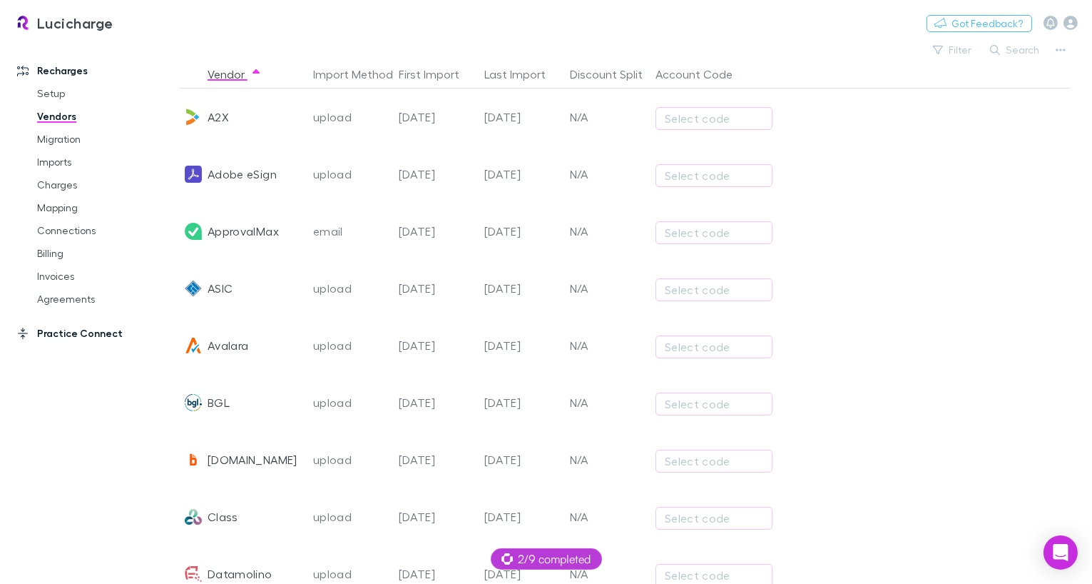
click at [92, 330] on link "Practice Connect" at bounding box center [89, 333] width 173 height 23
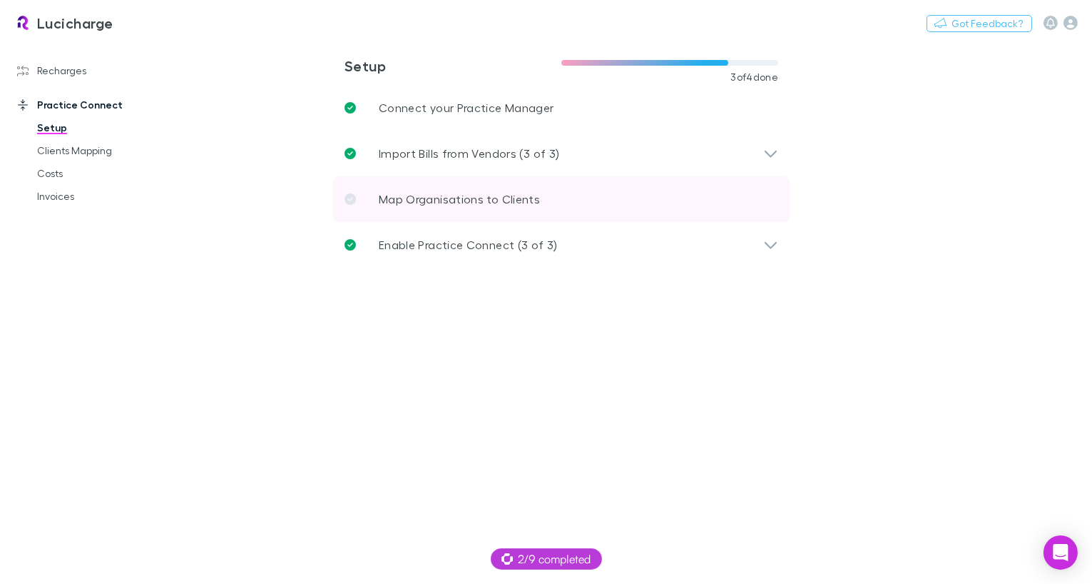
click at [386, 201] on p "Map Organisations to Clients" at bounding box center [459, 199] width 161 height 17
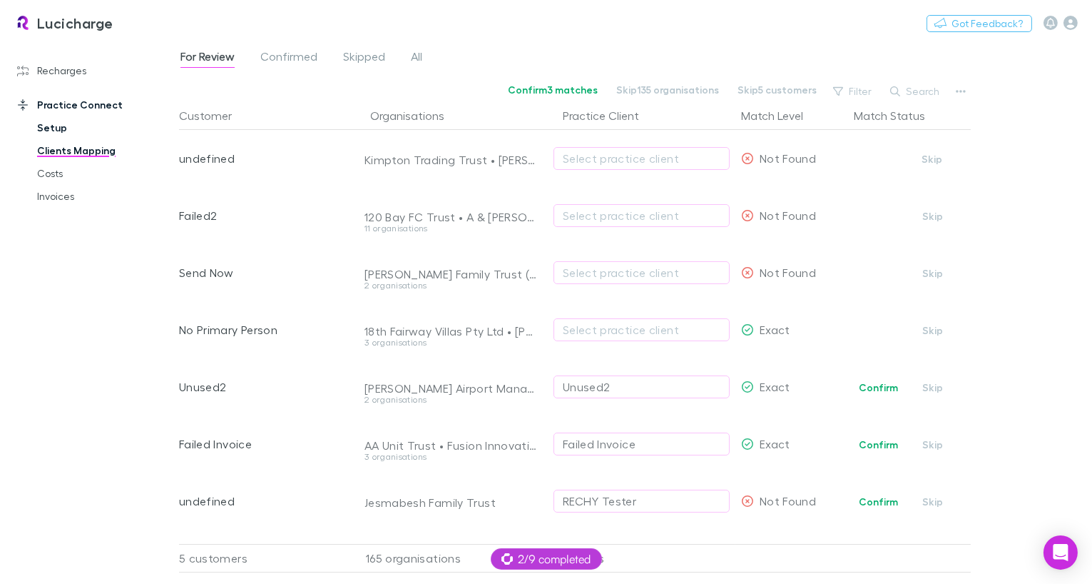
click at [43, 132] on link "Setup" at bounding box center [99, 127] width 153 height 23
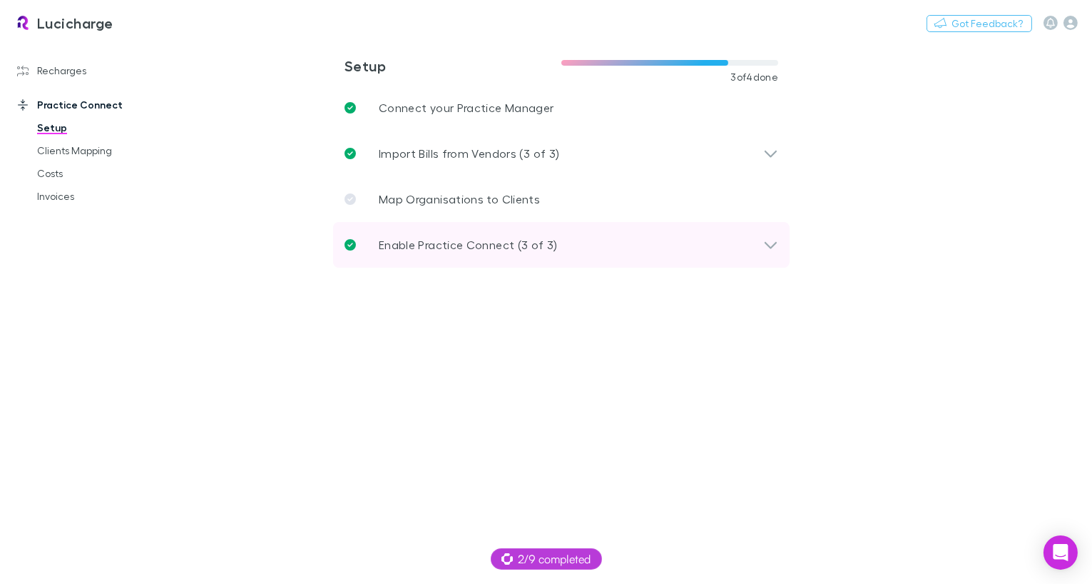
click at [445, 231] on div "Enable Practice Connect (3 of 3)" at bounding box center [561, 245] width 457 height 46
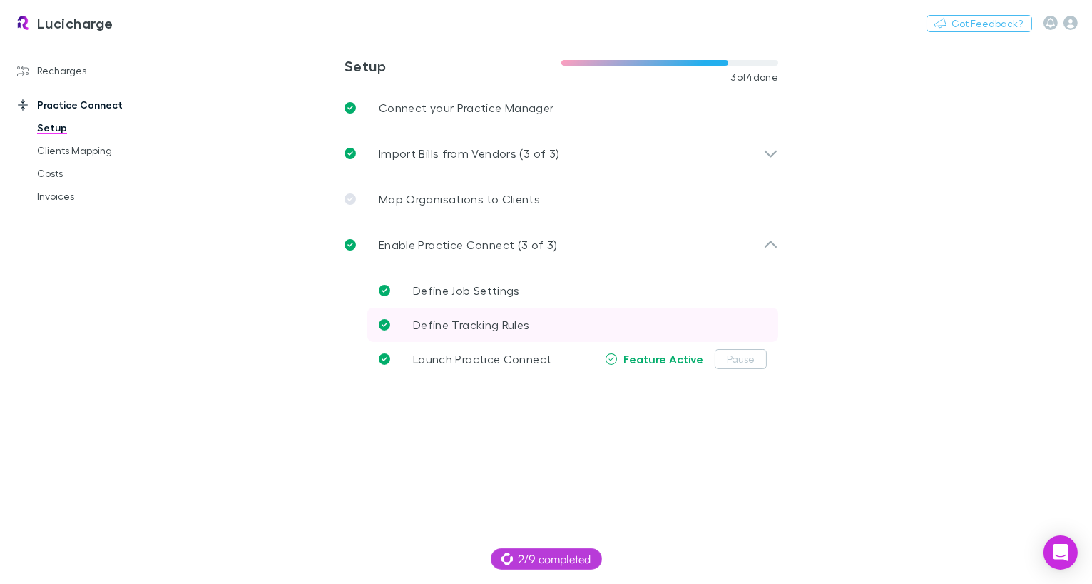
click at [485, 314] on link "Define Tracking Rules" at bounding box center [572, 325] width 411 height 34
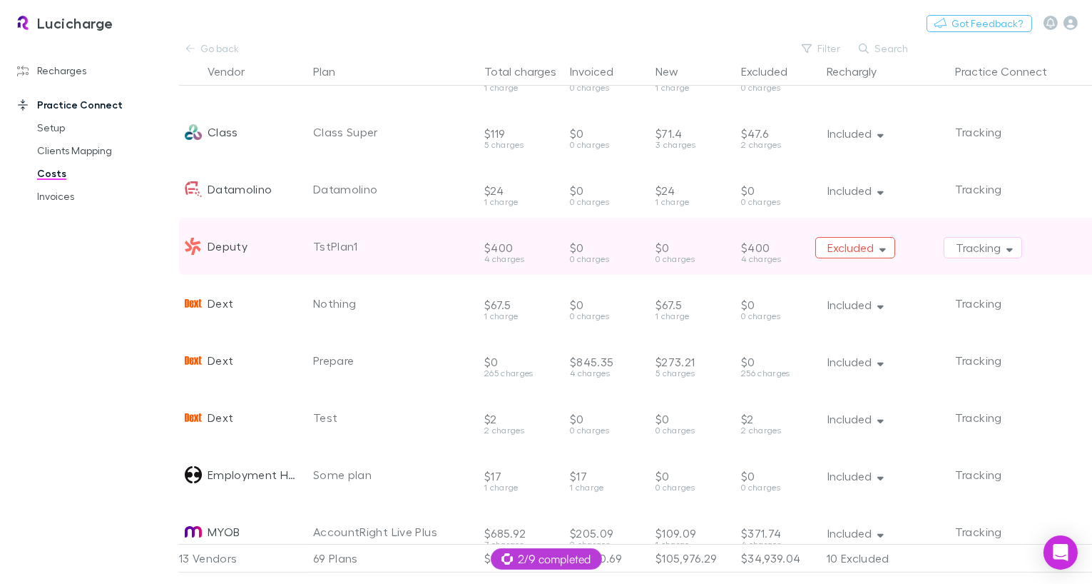
scroll to position [348, 0]
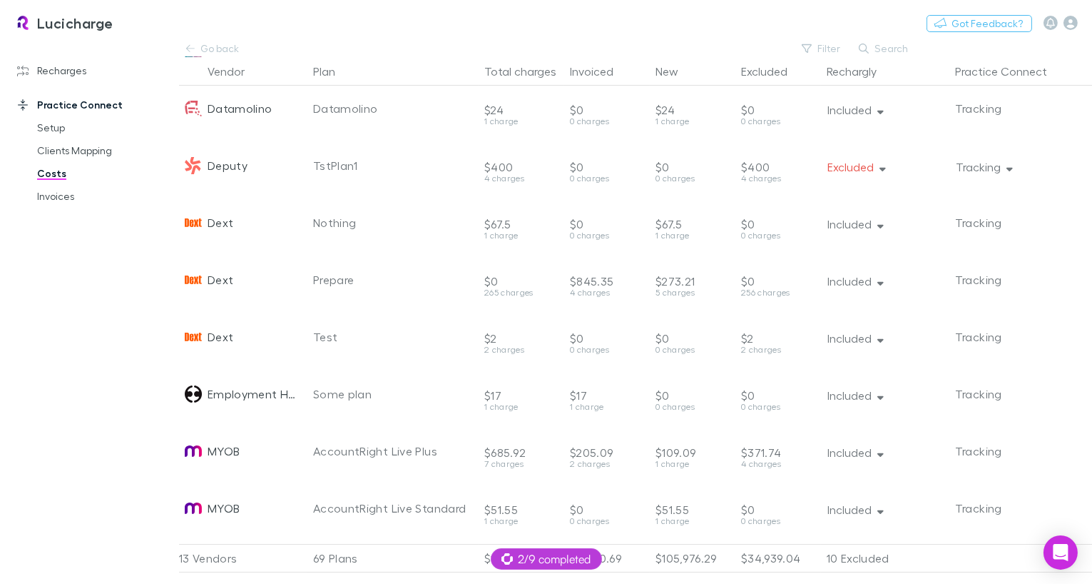
click at [993, 173] on button "Tracking" at bounding box center [983, 166] width 78 height 21
click at [1050, 176] on div at bounding box center [546, 292] width 1092 height 584
click at [210, 42] on link "Go back" at bounding box center [213, 48] width 69 height 17
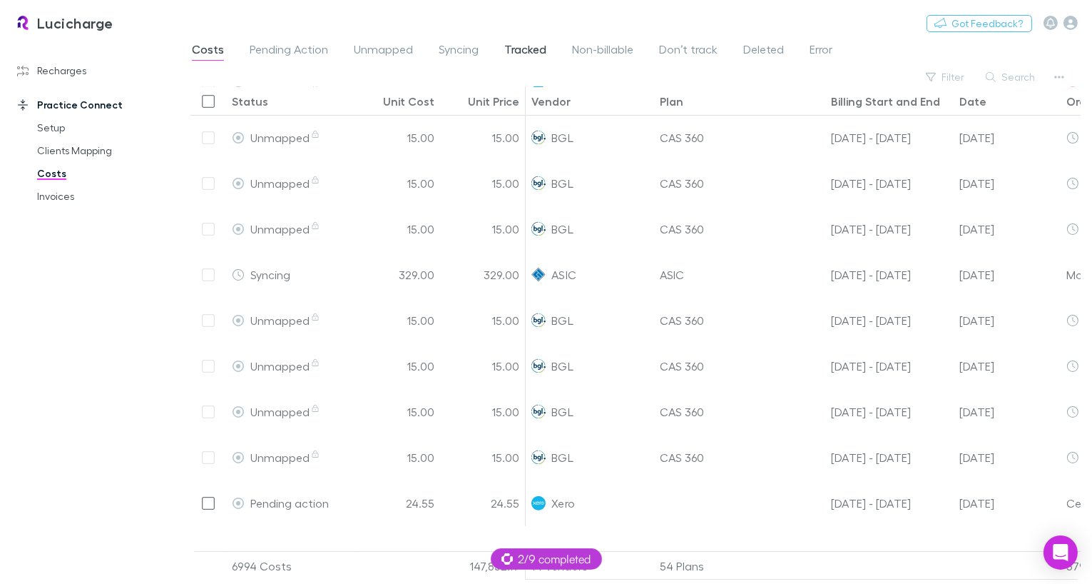
click at [522, 56] on span "Tracked" at bounding box center [525, 51] width 42 height 19
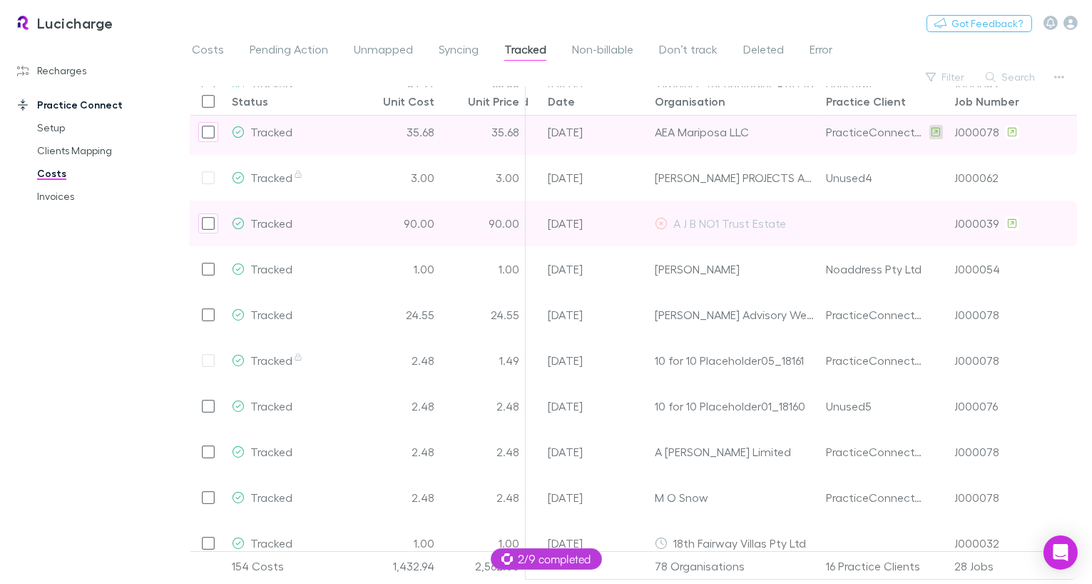
scroll to position [143, 419]
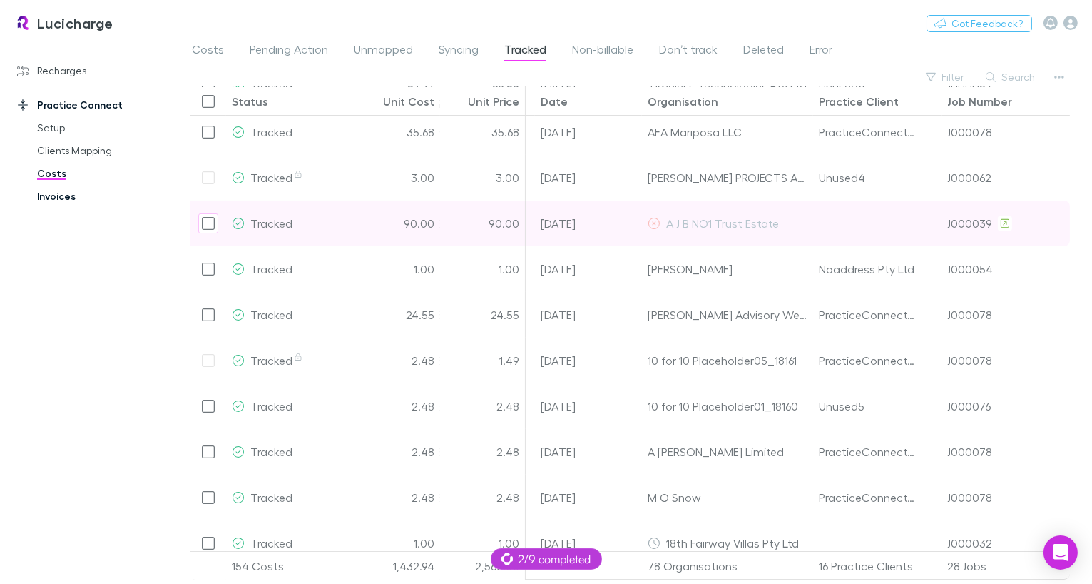
click at [43, 197] on link "Invoices" at bounding box center [99, 196] width 153 height 23
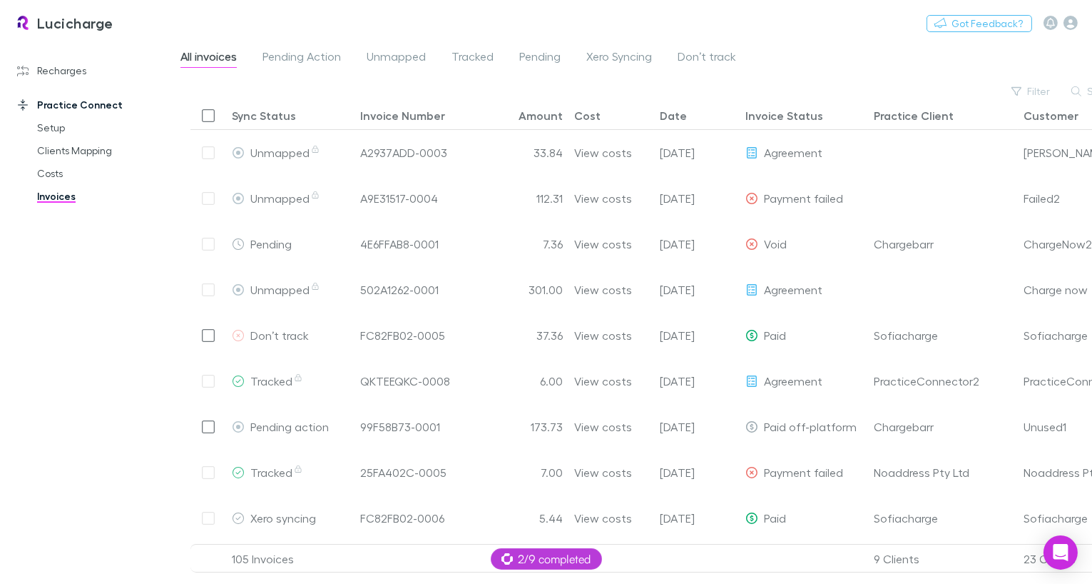
click at [152, 304] on div "Recharges Setup Vendors Migration Imports Charges Mapping Connections Billing I…" at bounding box center [89, 303] width 179 height 516
click at [507, 29] on div "Lucicharge Switch company Nothing Got Feedback?" at bounding box center [546, 23] width 1092 height 46
click at [66, 73] on link "Recharges" at bounding box center [89, 70] width 173 height 23
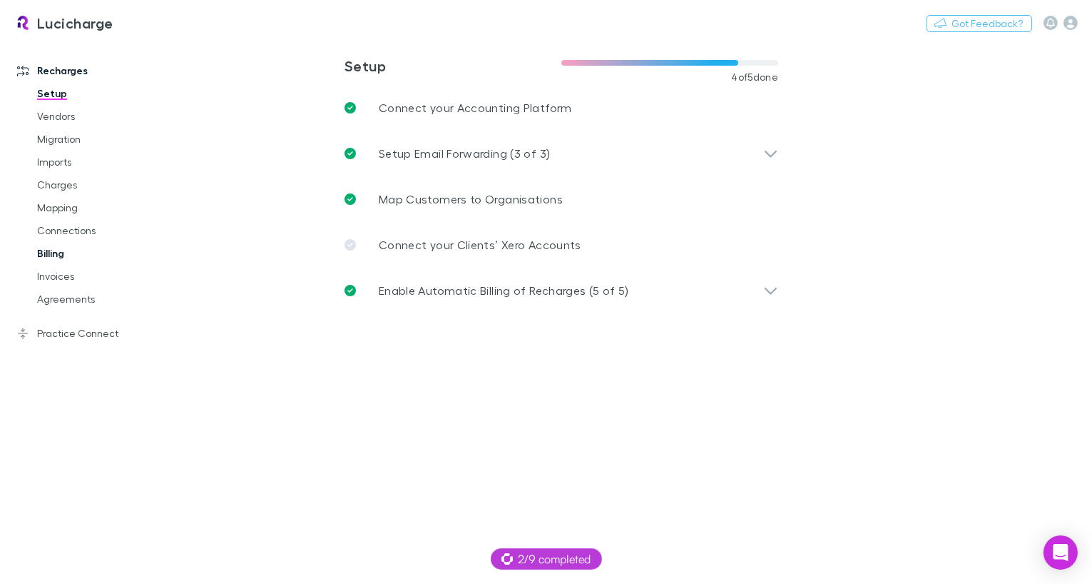
click at [43, 253] on link "Billing" at bounding box center [99, 253] width 153 height 23
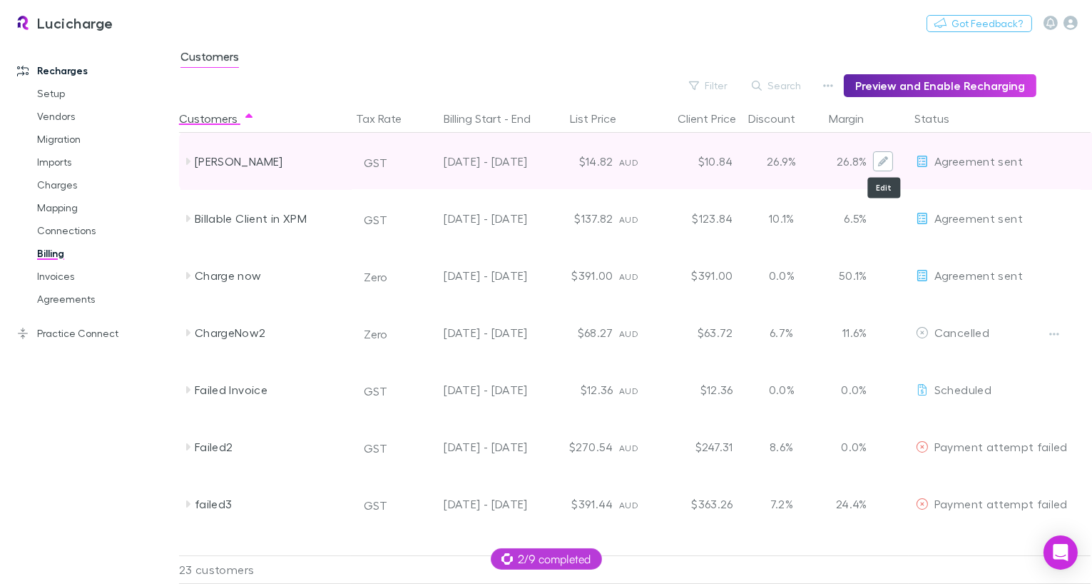
click at [888, 165] on icon "Edit" at bounding box center [883, 161] width 10 height 10
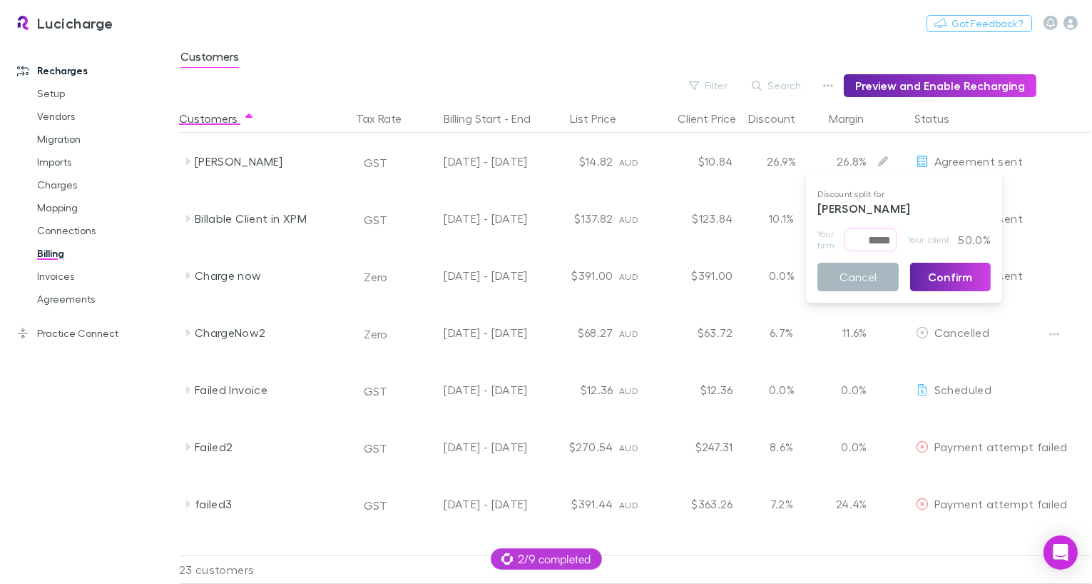
click at [884, 283] on button "Cancel" at bounding box center [858, 277] width 81 height 29
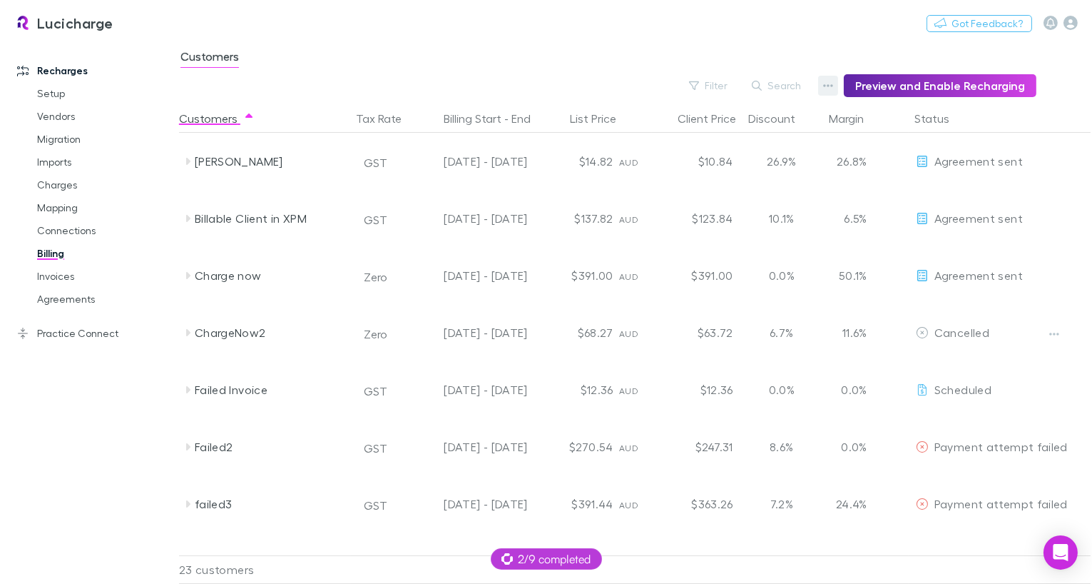
click at [829, 93] on button "button" at bounding box center [828, 86] width 20 height 20
click at [394, 51] on div at bounding box center [546, 292] width 1092 height 584
click at [81, 272] on link "Invoices" at bounding box center [99, 276] width 153 height 23
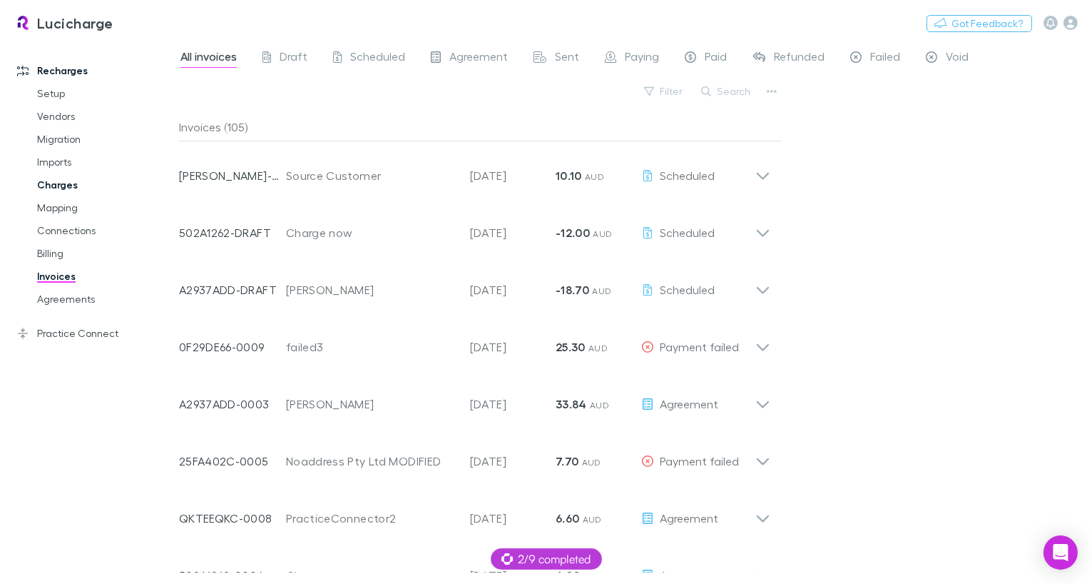
click at [62, 188] on link "Charges" at bounding box center [99, 184] width 153 height 23
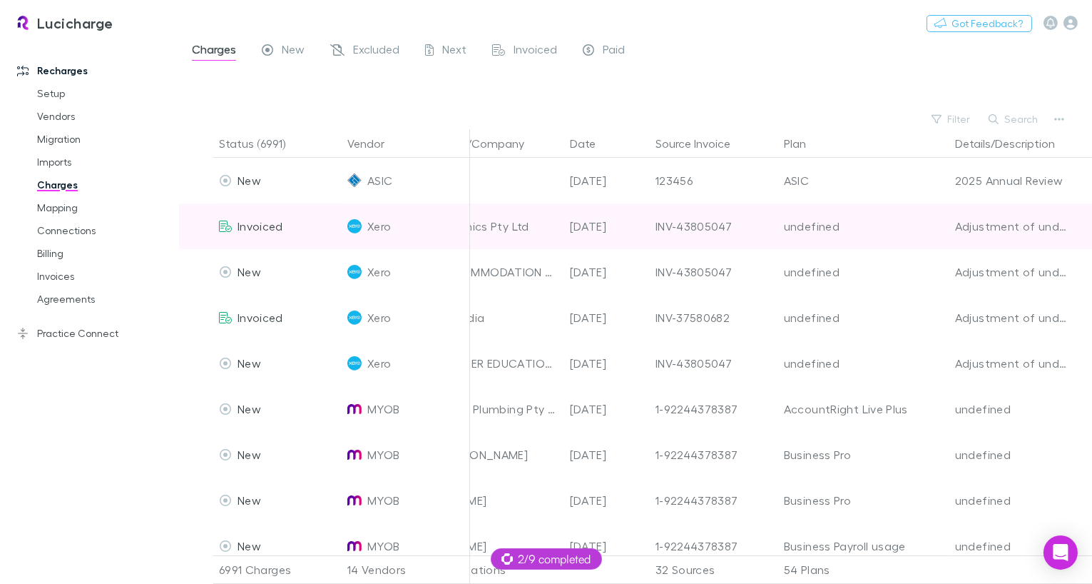
scroll to position [0, 221]
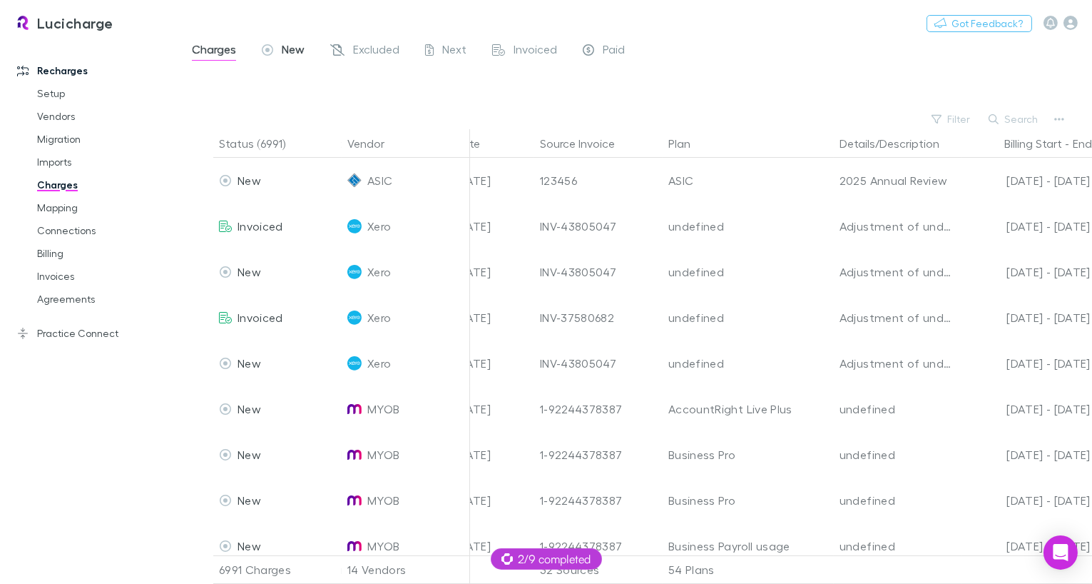
click at [289, 53] on span "New" at bounding box center [293, 51] width 23 height 19
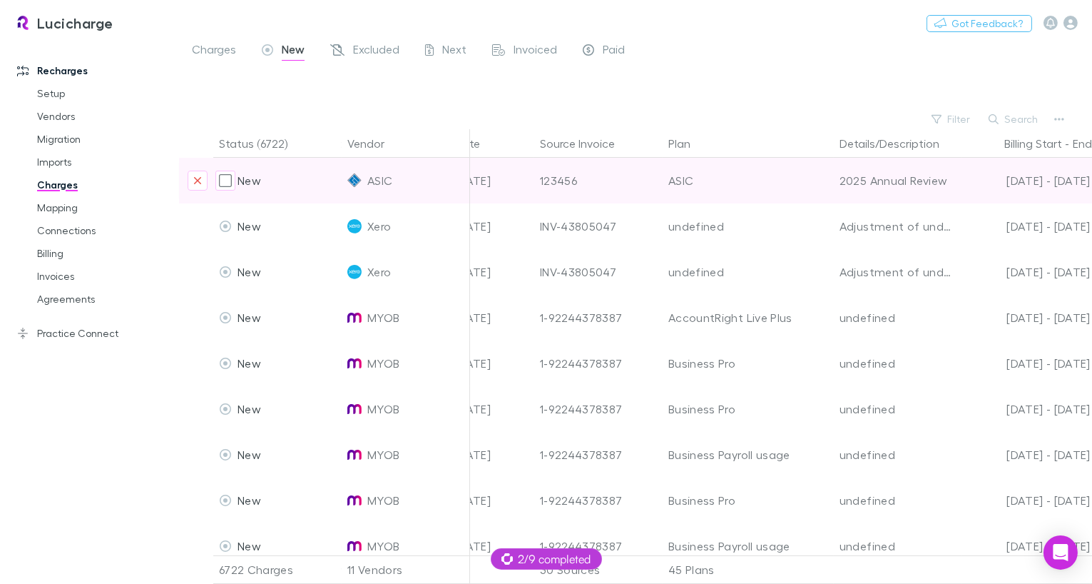
scroll to position [0, 301]
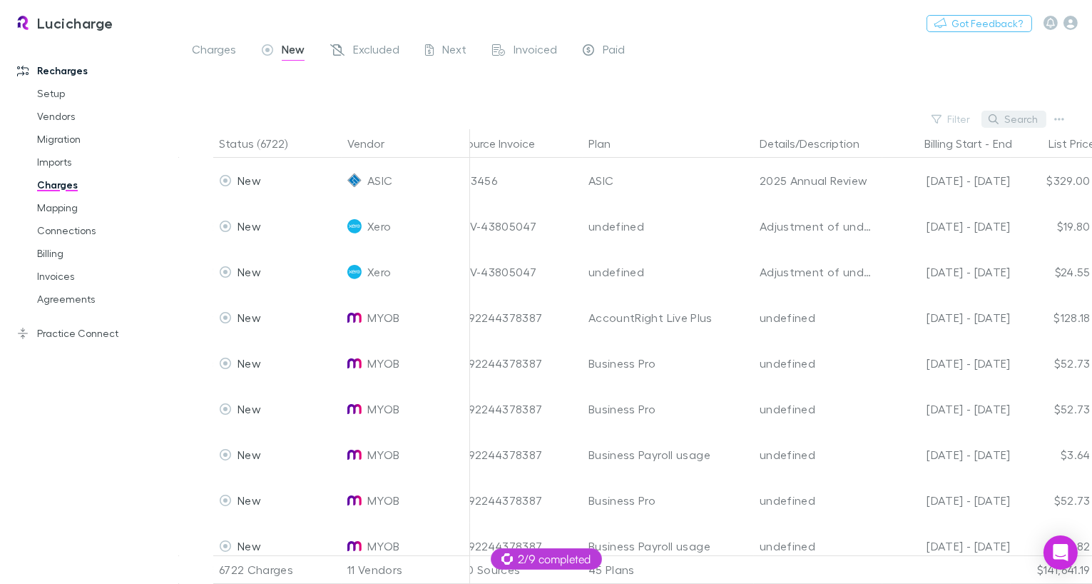
click at [1021, 115] on button "Search" at bounding box center [1014, 119] width 65 height 17
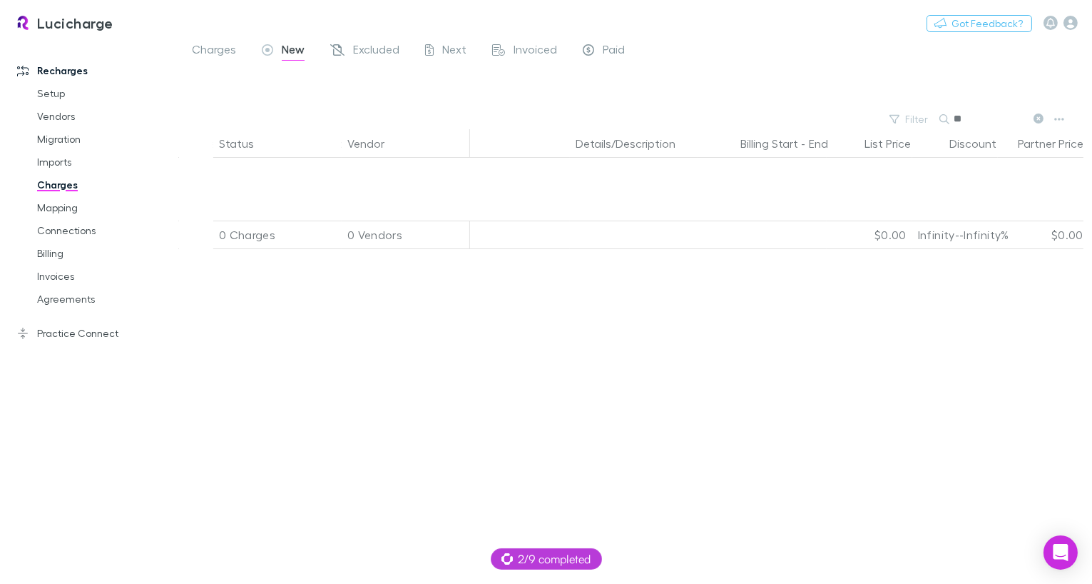
type input "*"
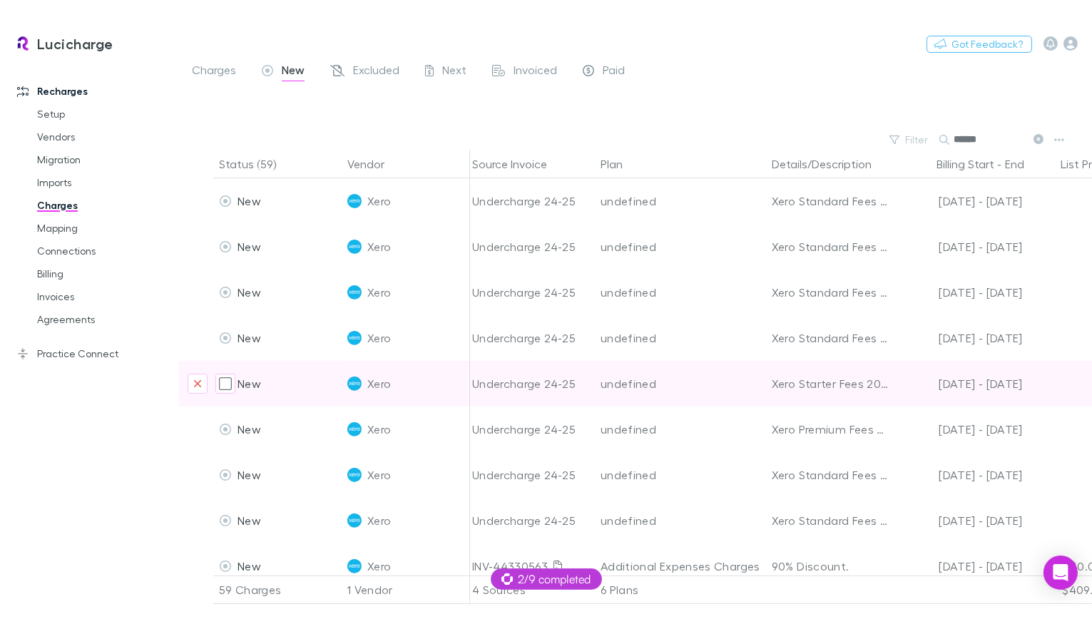
scroll to position [0, 535]
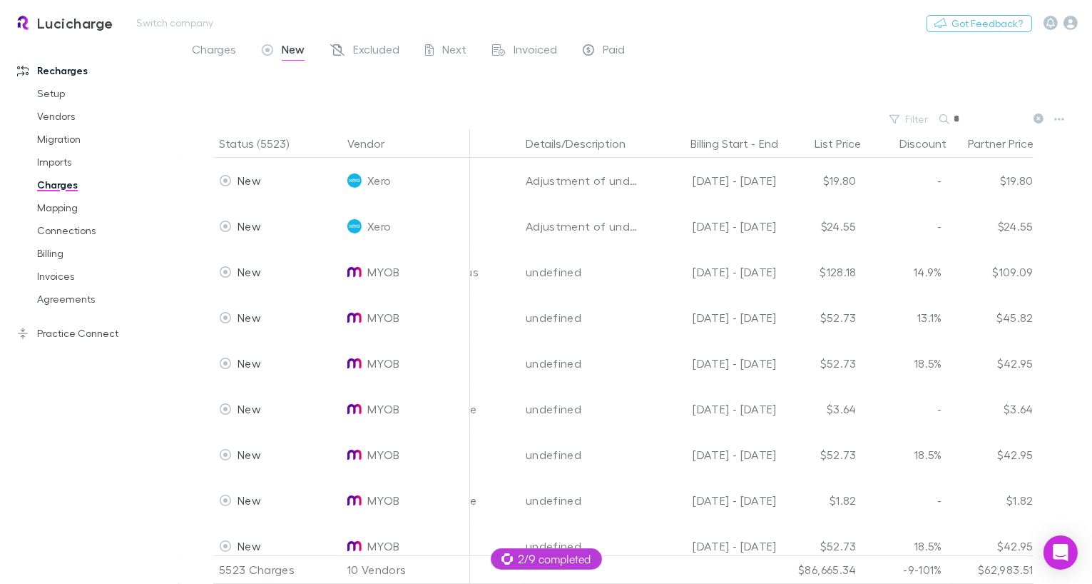
type input "*"
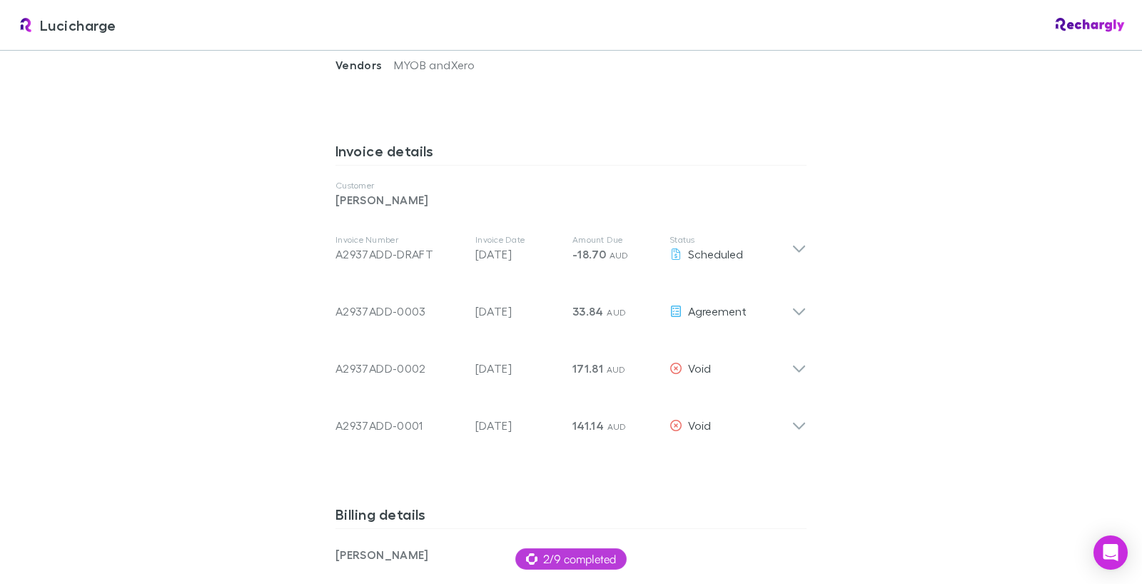
scroll to position [712, 0]
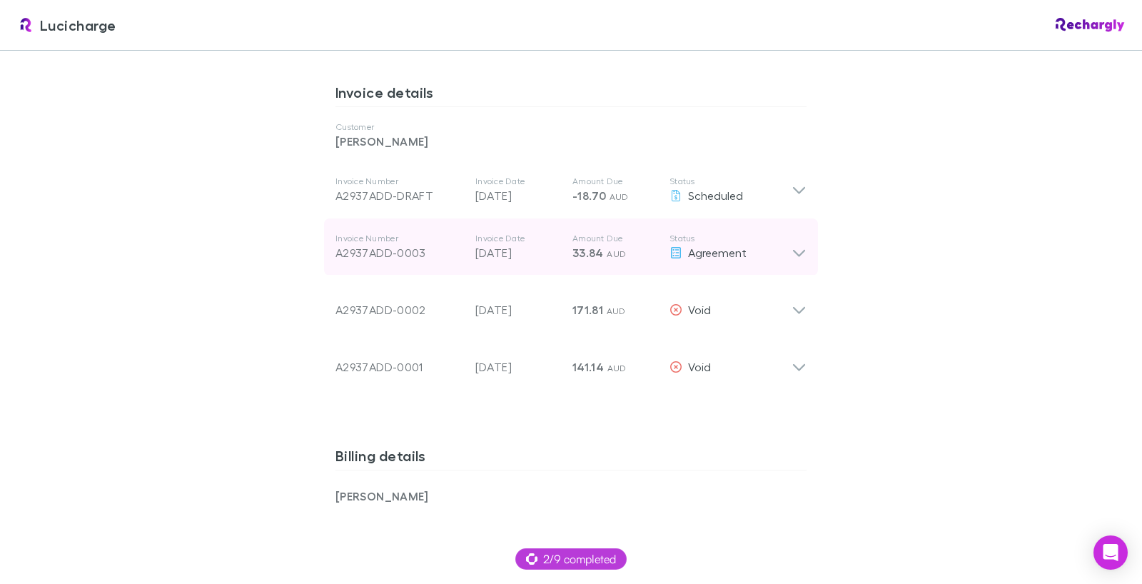
click at [598, 254] on span "33.84" at bounding box center [587, 252] width 31 height 14
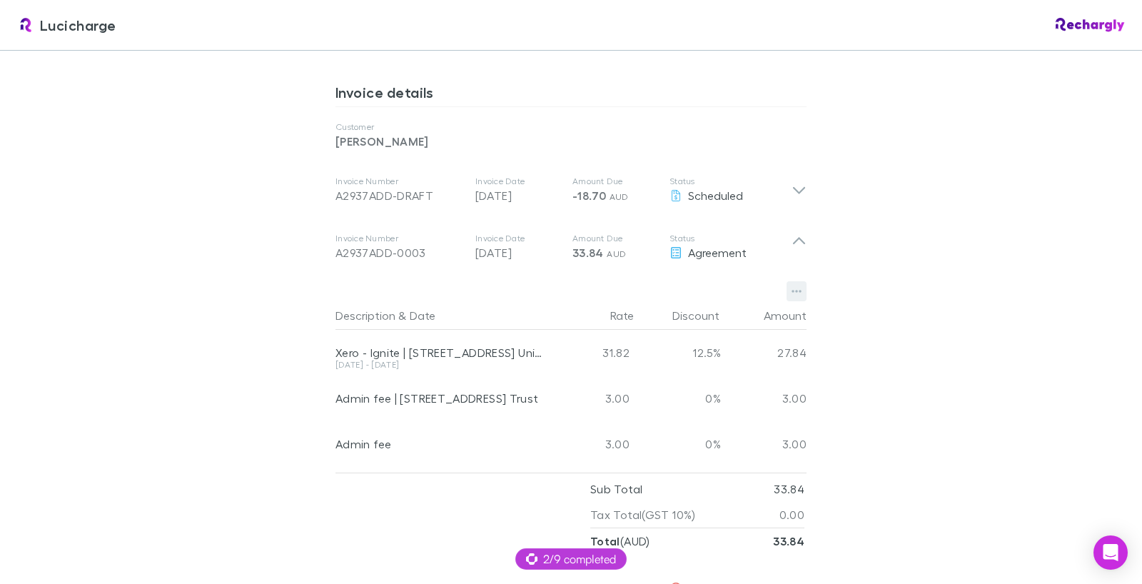
click at [799, 287] on icon "button" at bounding box center [796, 290] width 10 height 11
click at [873, 256] on div at bounding box center [571, 292] width 1142 height 584
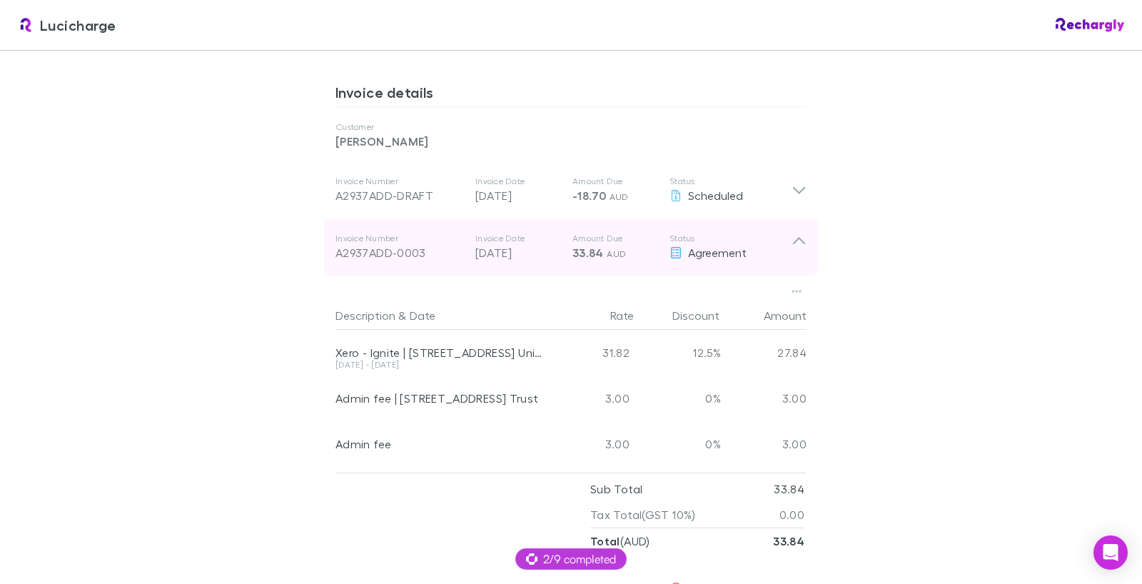
click at [801, 244] on icon at bounding box center [798, 247] width 15 height 29
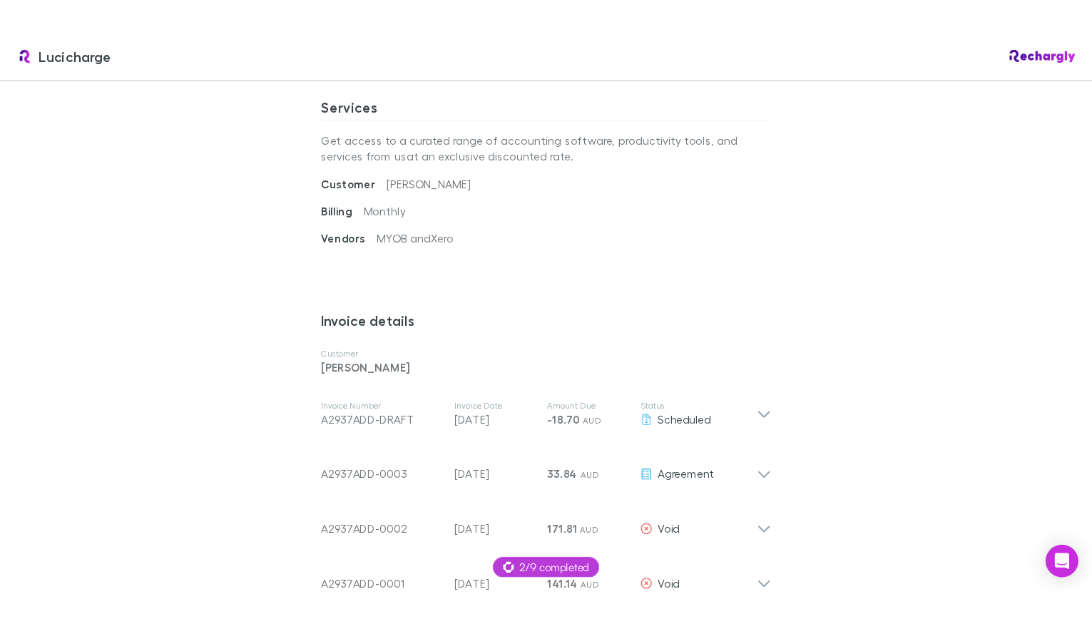
scroll to position [504, 0]
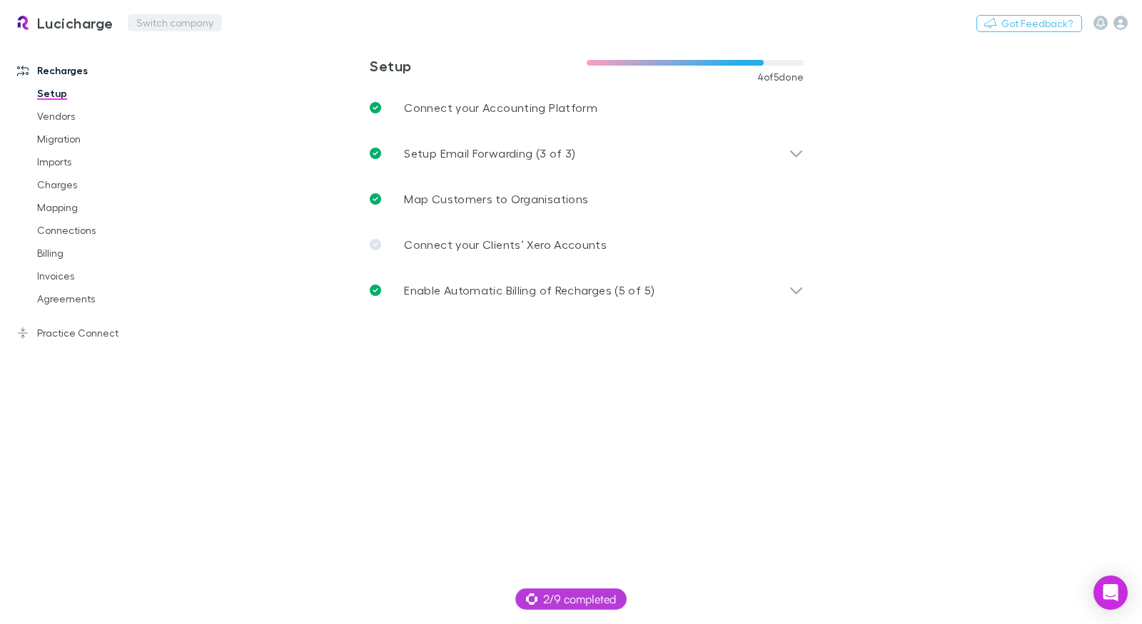
drag, startPoint x: 173, startPoint y: 1, endPoint x: 171, endPoint y: 14, distance: 12.9
click at [171, 8] on div "Lucicharge Switch company Nothing Got Feedback?" at bounding box center [571, 23] width 1142 height 46
click at [171, 15] on button "Switch company" at bounding box center [175, 22] width 94 height 17
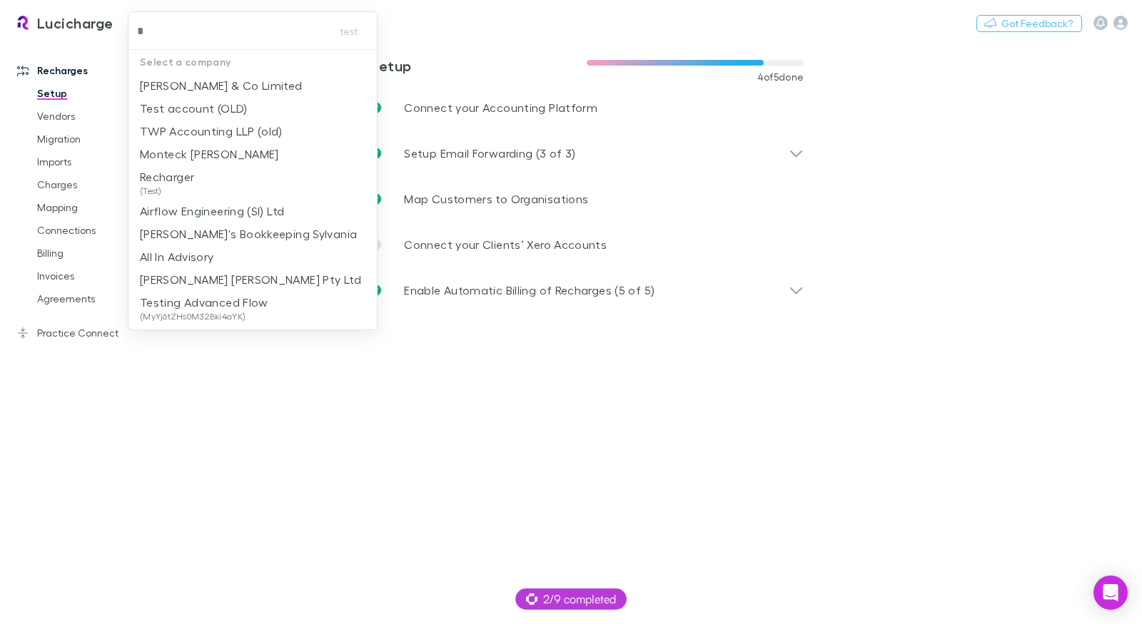
type input "**"
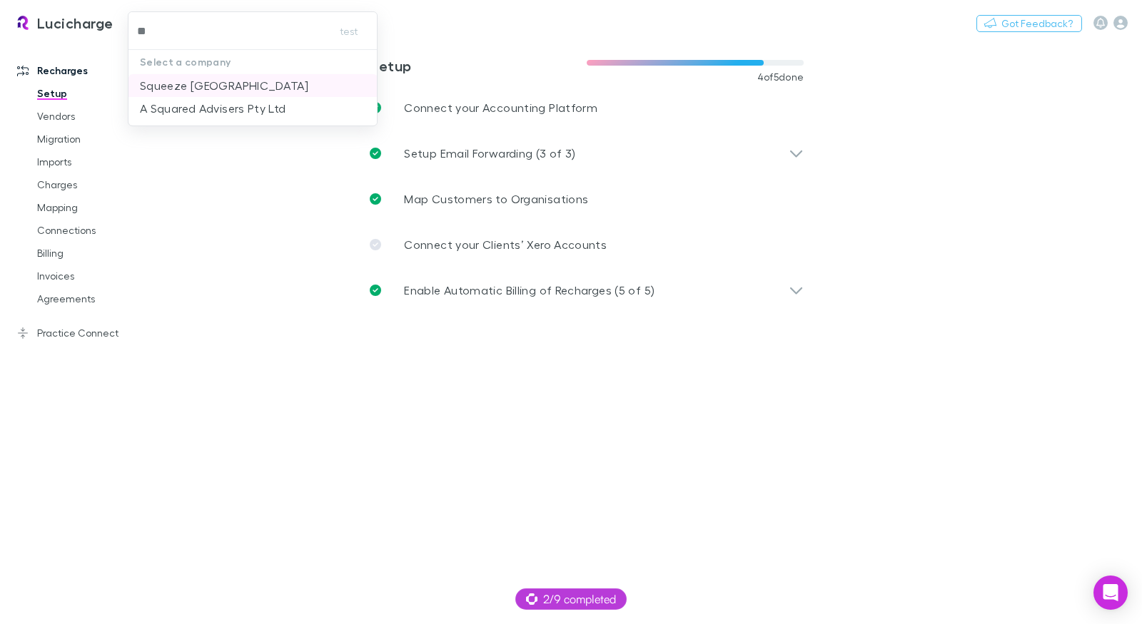
click at [186, 78] on p "Squeeze [GEOGRAPHIC_DATA]" at bounding box center [224, 85] width 168 height 17
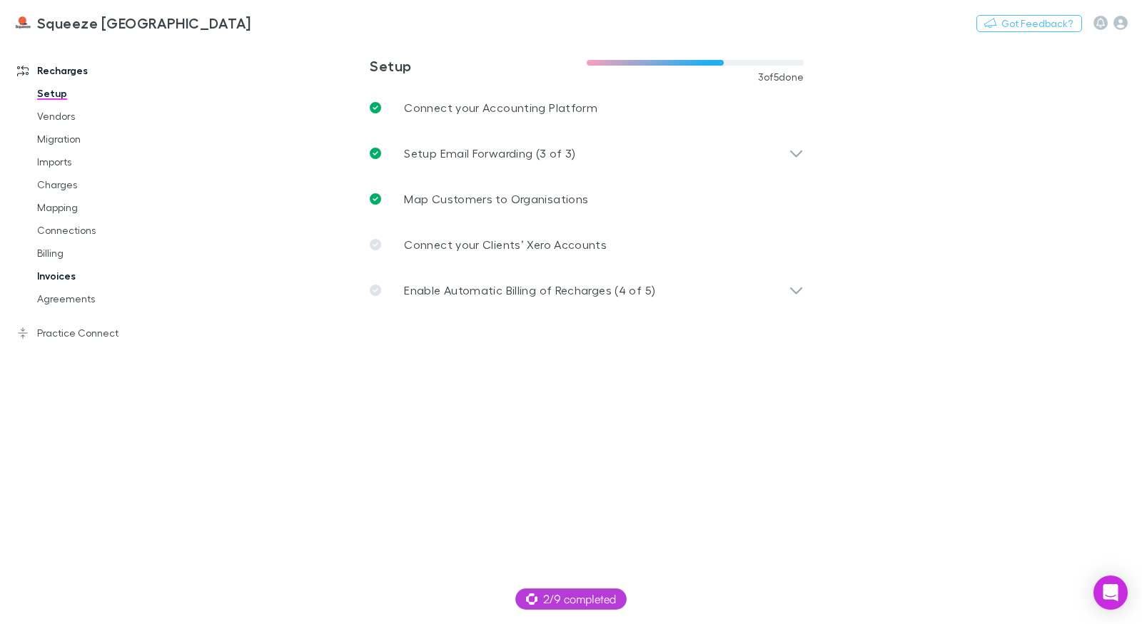
drag, startPoint x: 156, startPoint y: 280, endPoint x: 83, endPoint y: 288, distance: 73.2
click at [156, 280] on link "Invoices" at bounding box center [100, 276] width 155 height 23
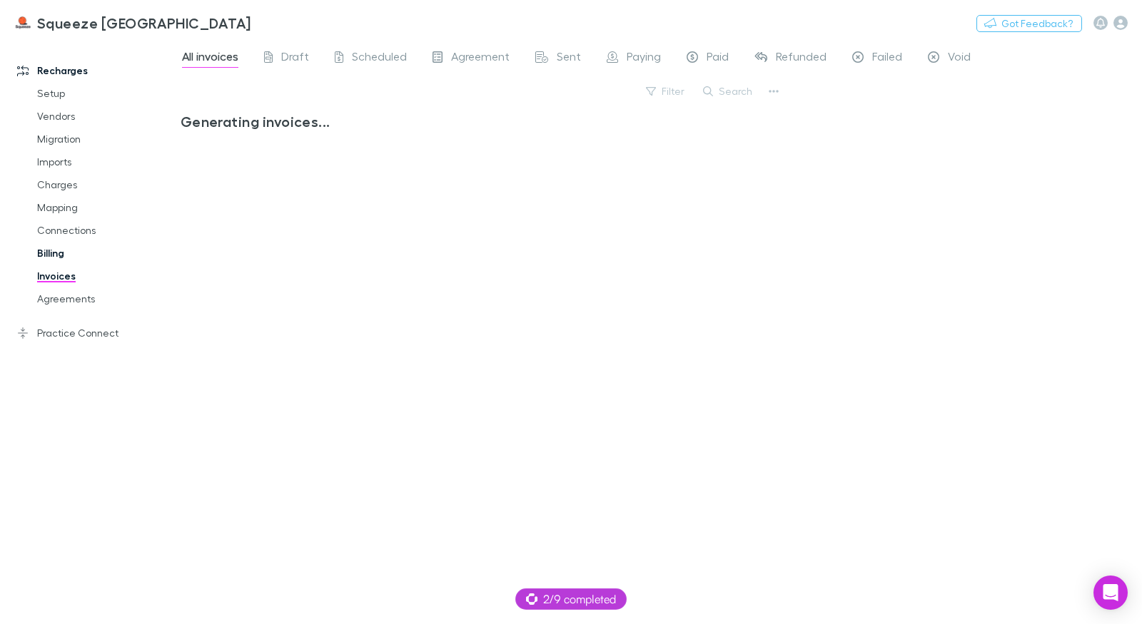
click at [64, 259] on link "Billing" at bounding box center [100, 253] width 155 height 23
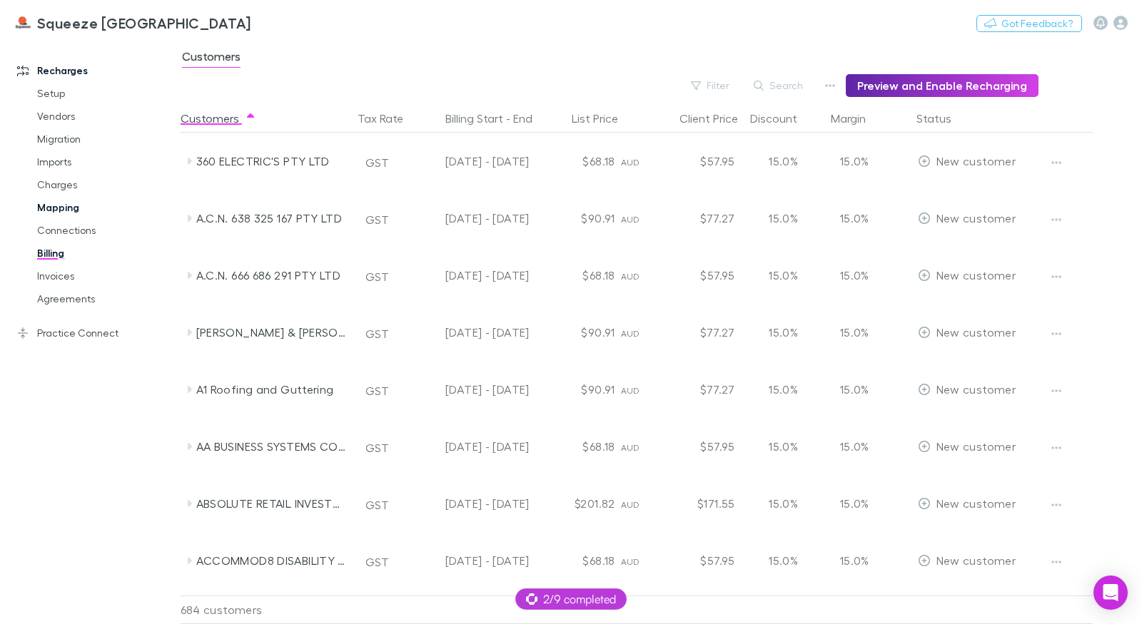
click at [63, 211] on link "Mapping" at bounding box center [100, 207] width 155 height 23
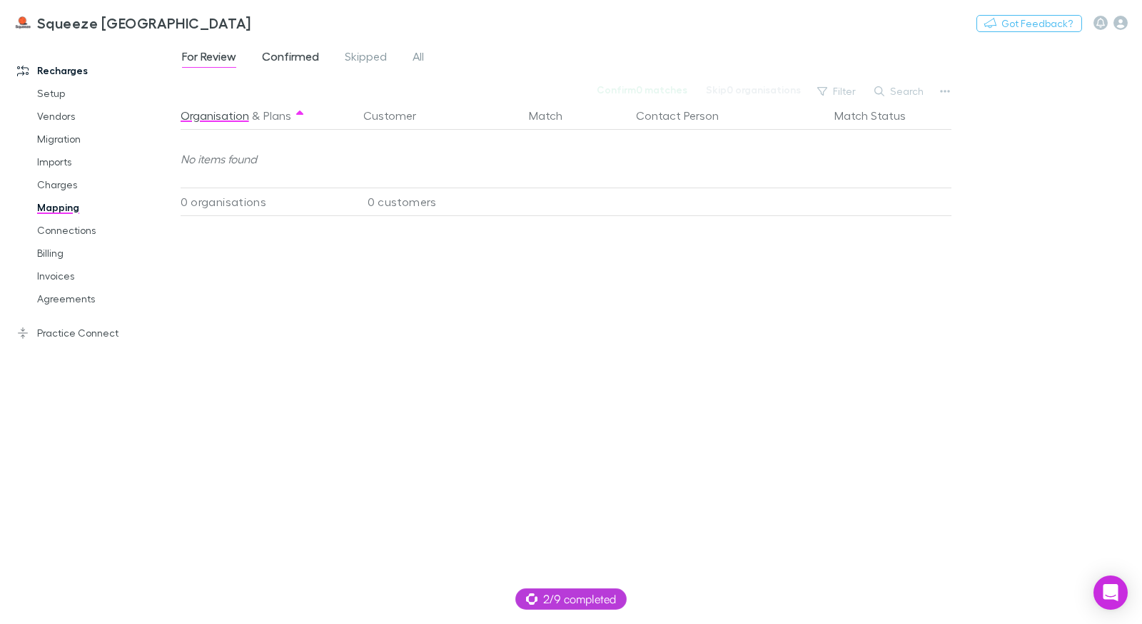
click at [293, 59] on span "Confirmed" at bounding box center [290, 58] width 57 height 19
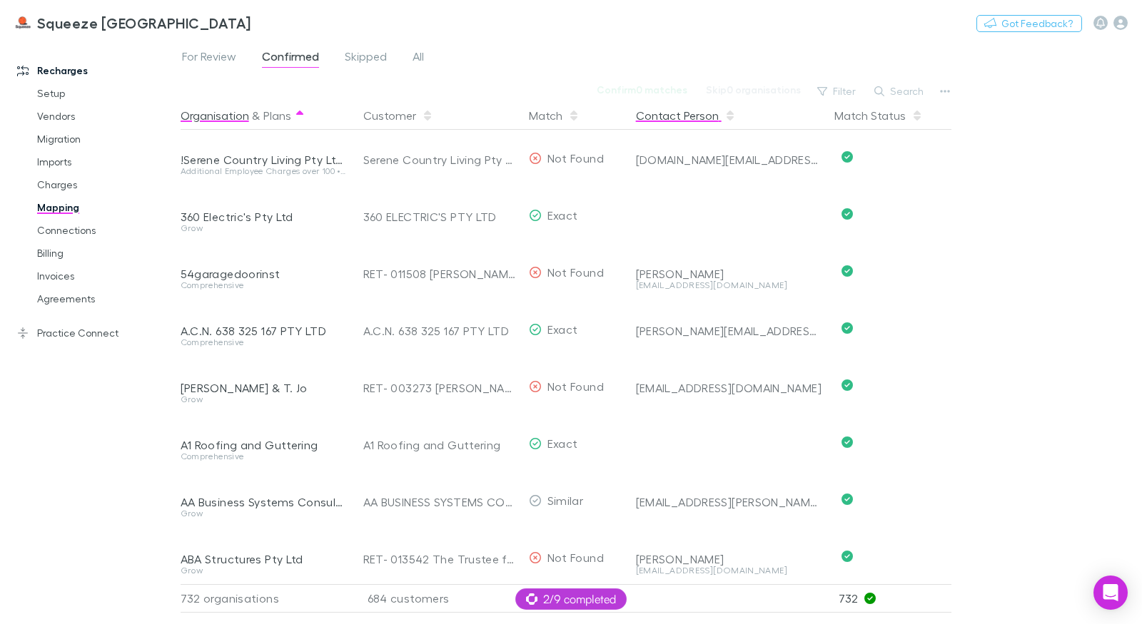
click at [699, 121] on button "Contact Person" at bounding box center [686, 115] width 100 height 29
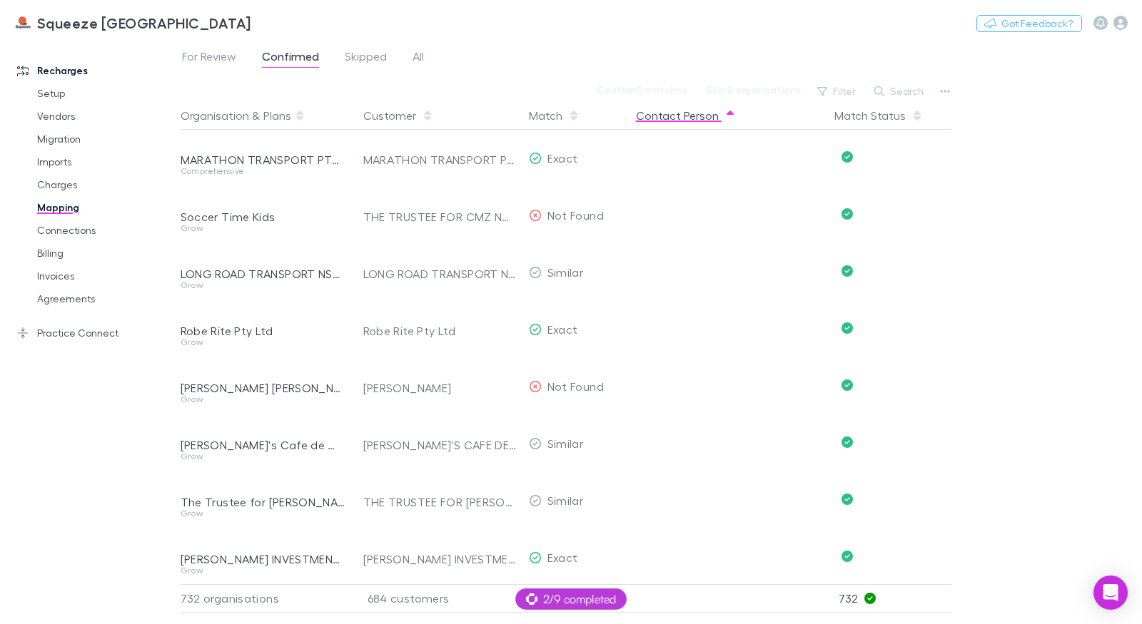
click at [699, 121] on button "Contact Person" at bounding box center [686, 115] width 100 height 29
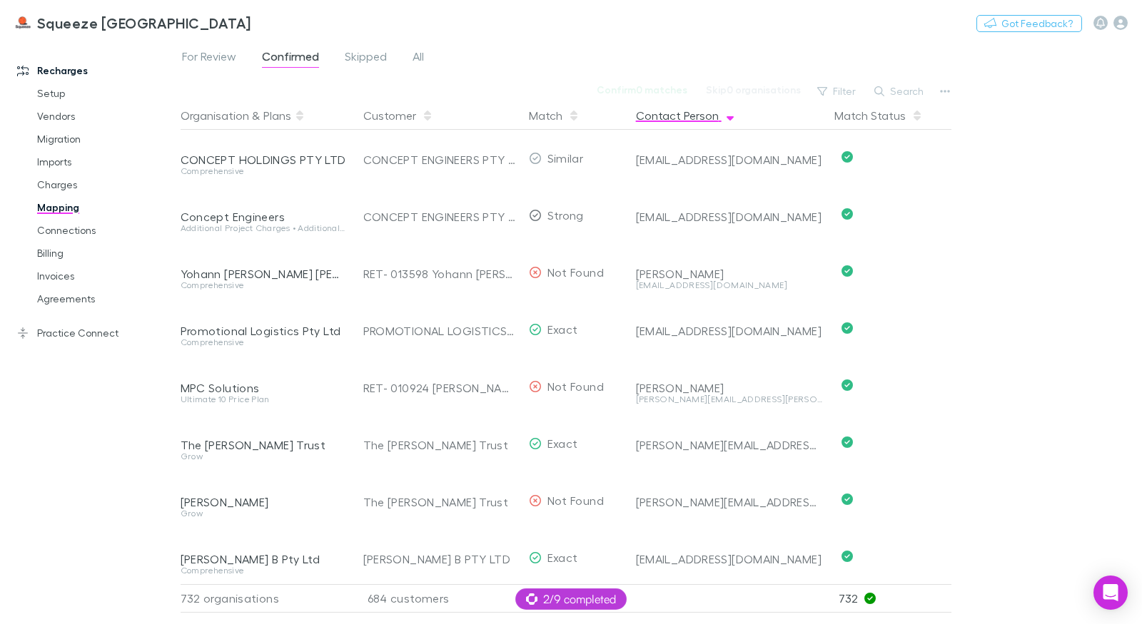
click at [694, 115] on button "Contact Person" at bounding box center [686, 115] width 100 height 29
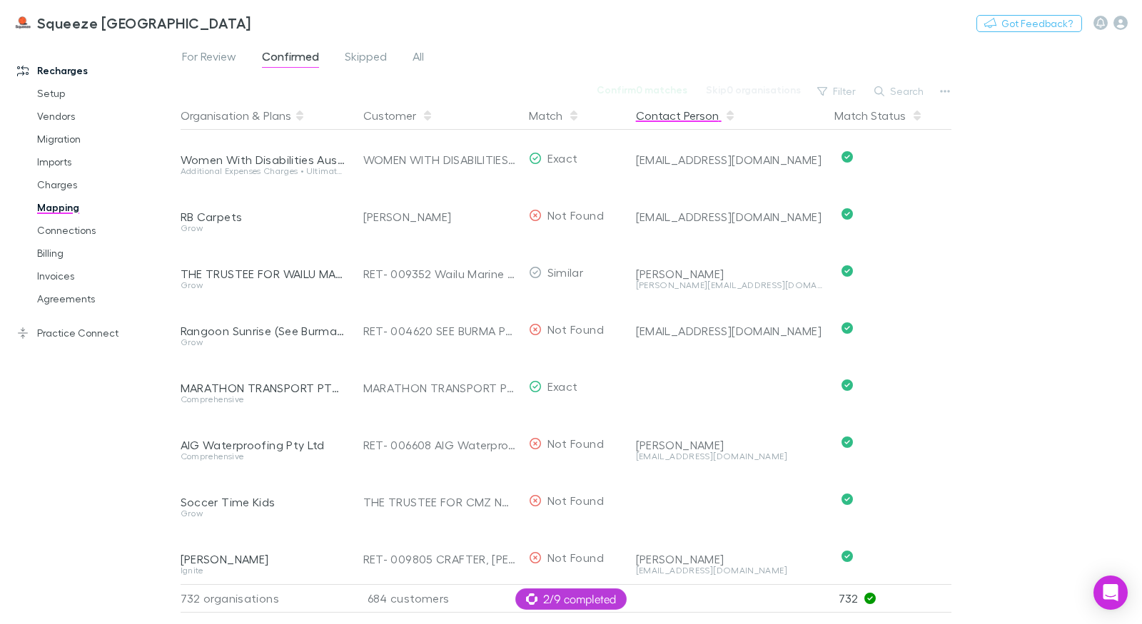
click at [696, 121] on button "Contact Person" at bounding box center [686, 115] width 100 height 29
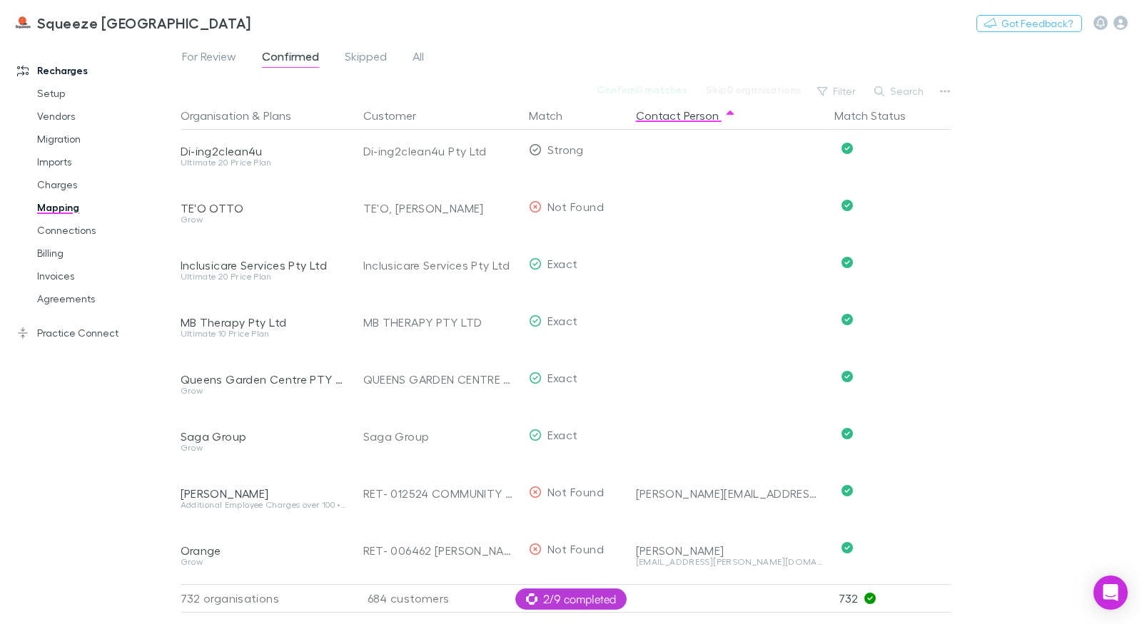
scroll to position [10975, 0]
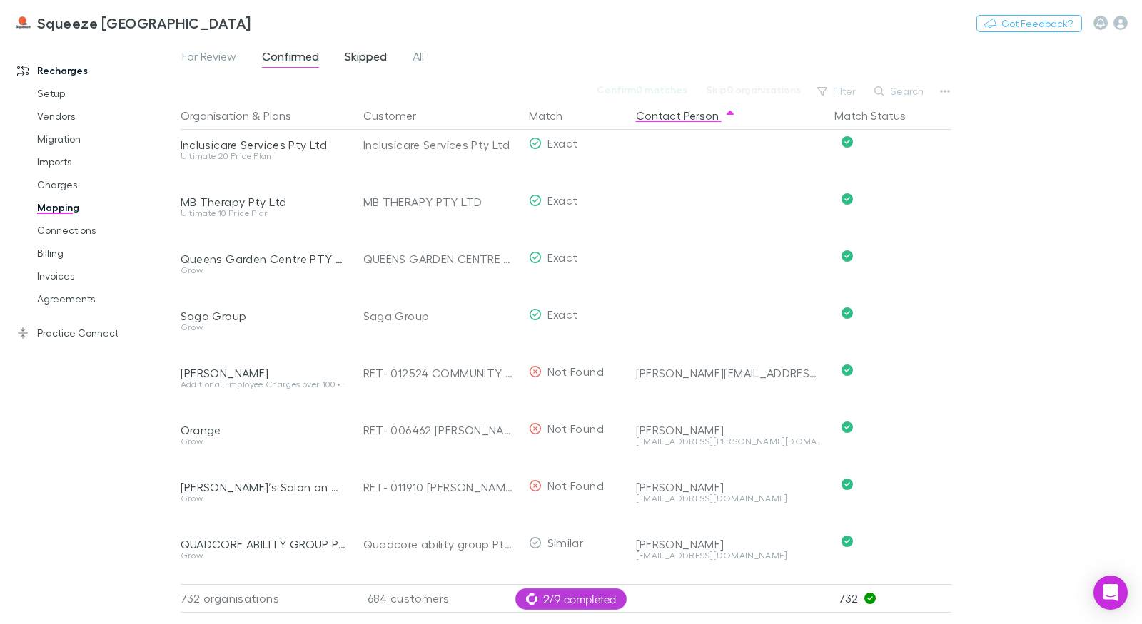
click at [371, 61] on span "Skipped" at bounding box center [366, 58] width 42 height 19
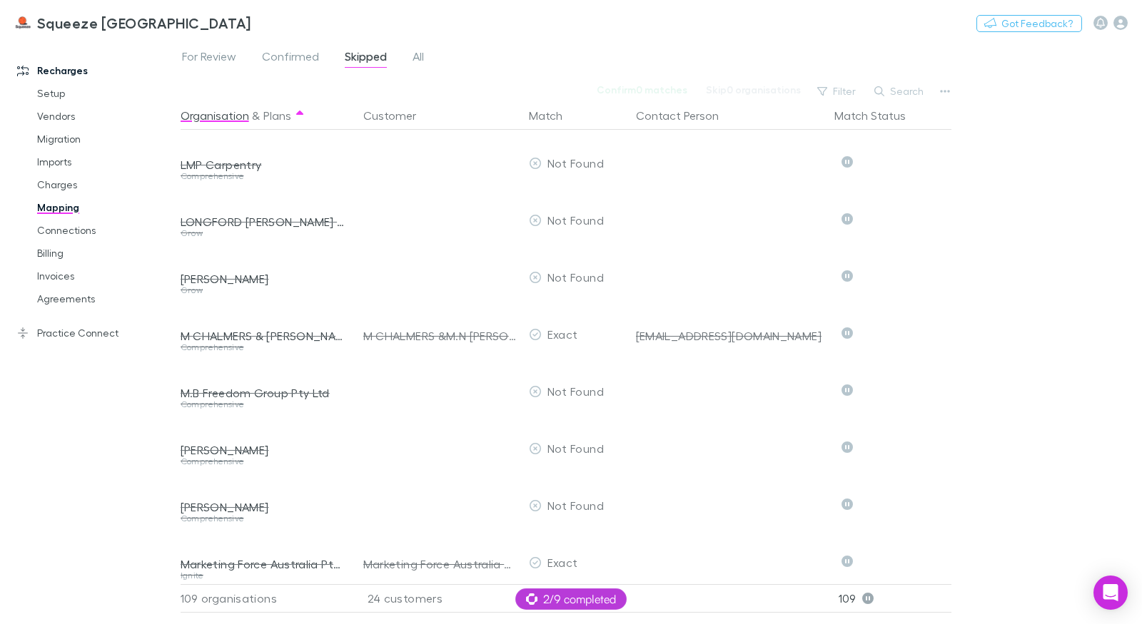
scroll to position [3374, 0]
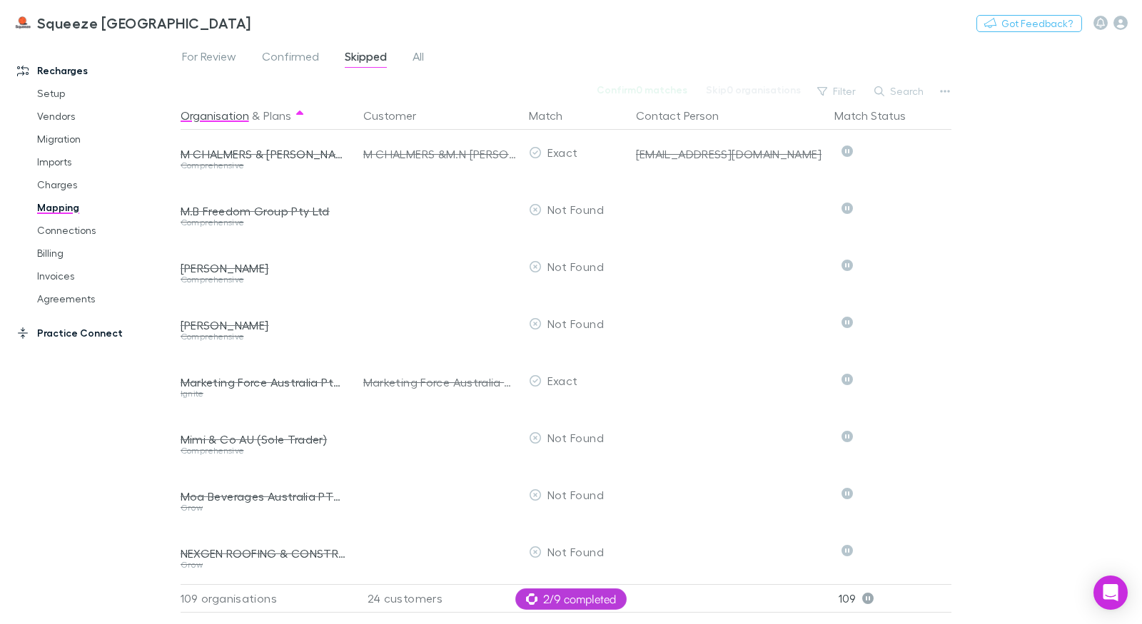
click at [55, 336] on link "Practice Connect" at bounding box center [90, 333] width 175 height 23
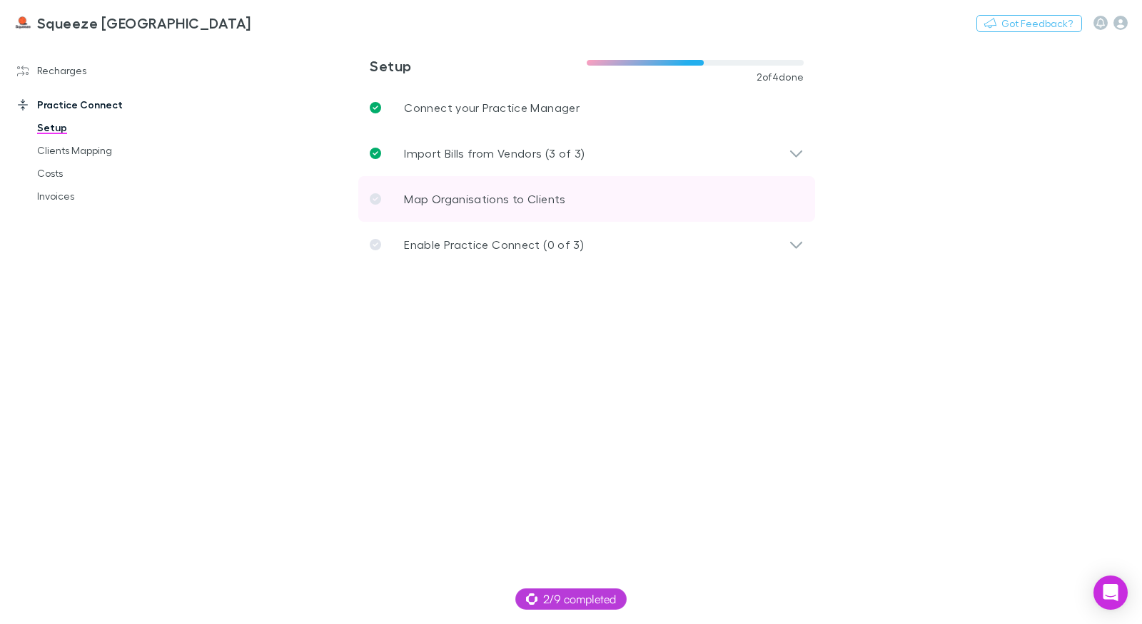
click at [463, 185] on link "Map Organisations to Clients" at bounding box center [586, 199] width 457 height 46
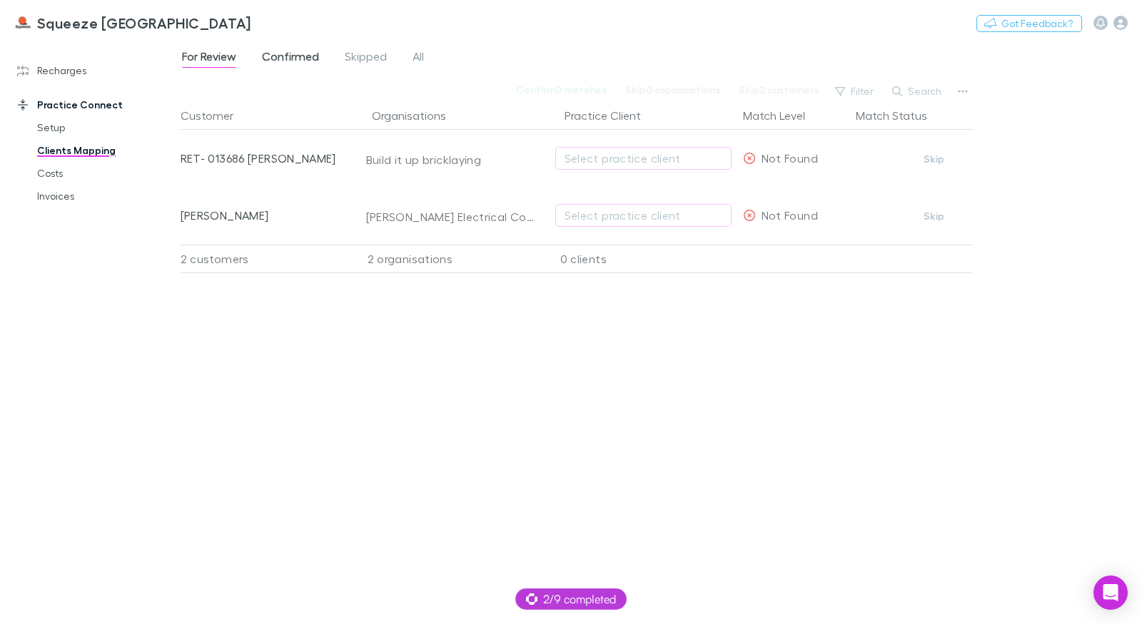
click at [293, 56] on span "Confirmed" at bounding box center [290, 58] width 57 height 19
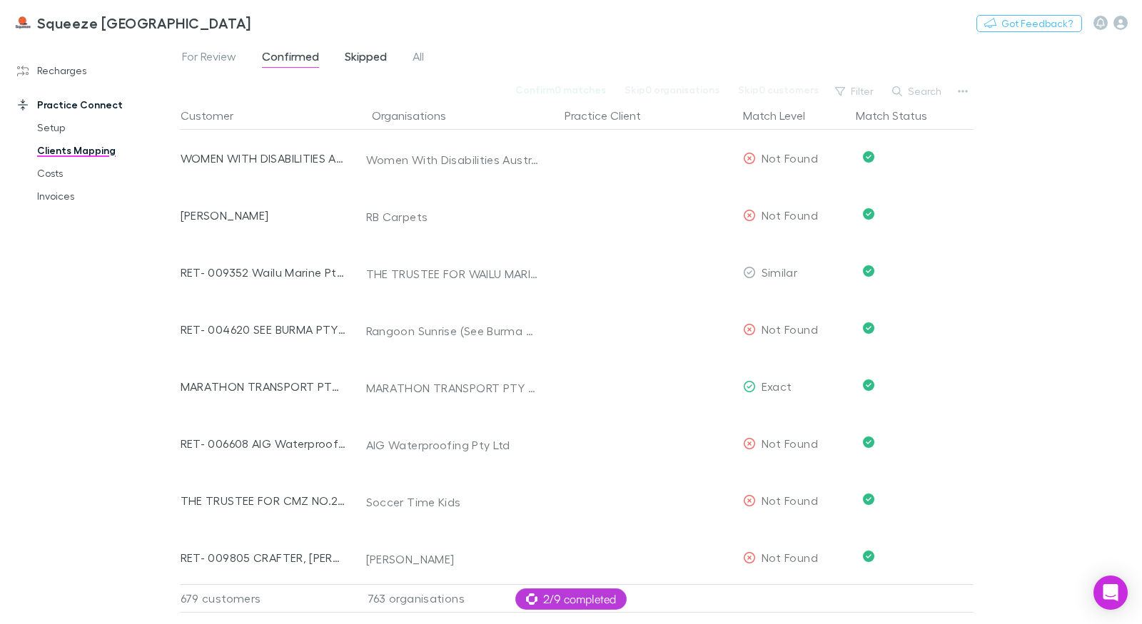
click at [348, 56] on span "Skipped" at bounding box center [366, 58] width 42 height 19
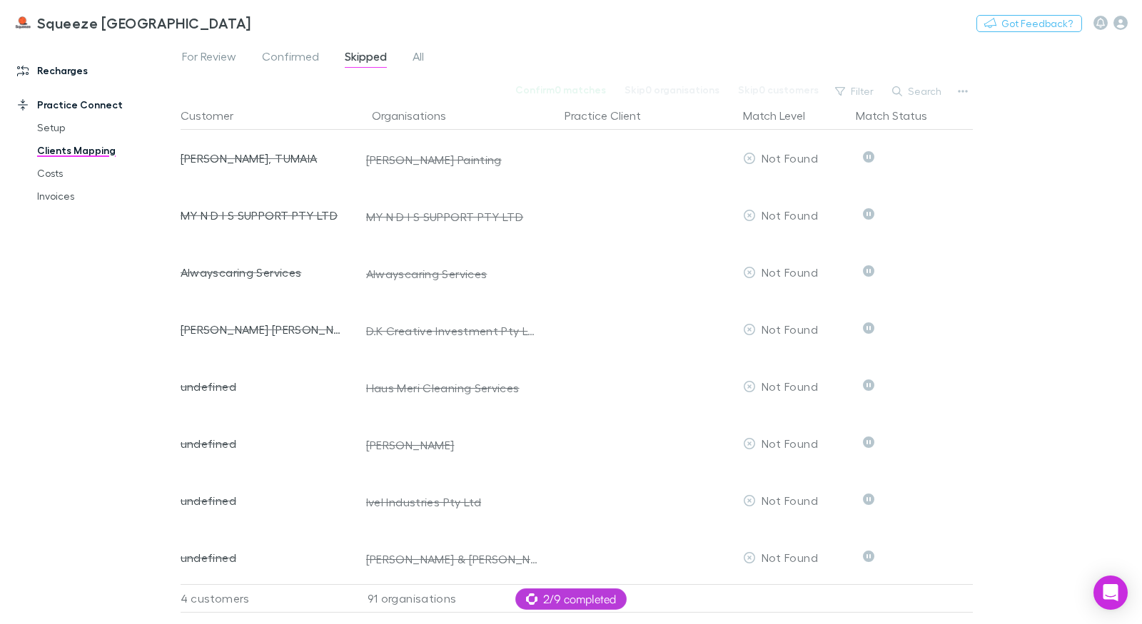
click at [76, 72] on link "Recharges" at bounding box center [90, 70] width 175 height 23
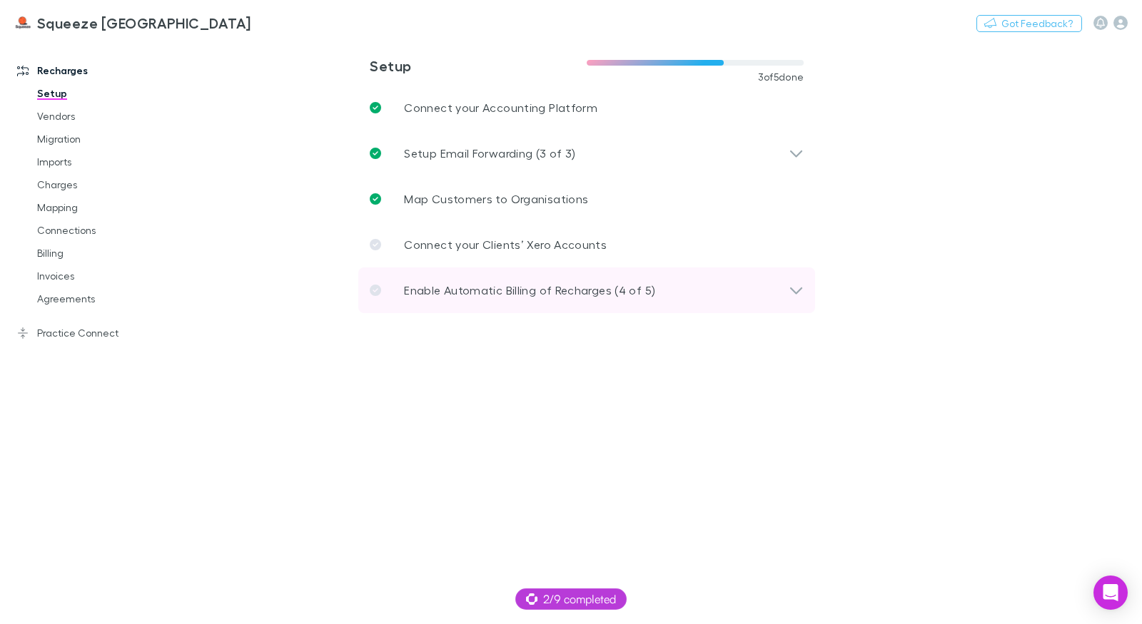
click at [484, 290] on p "Enable Automatic Billing of Recharges (4 of 5)" at bounding box center [529, 290] width 251 height 17
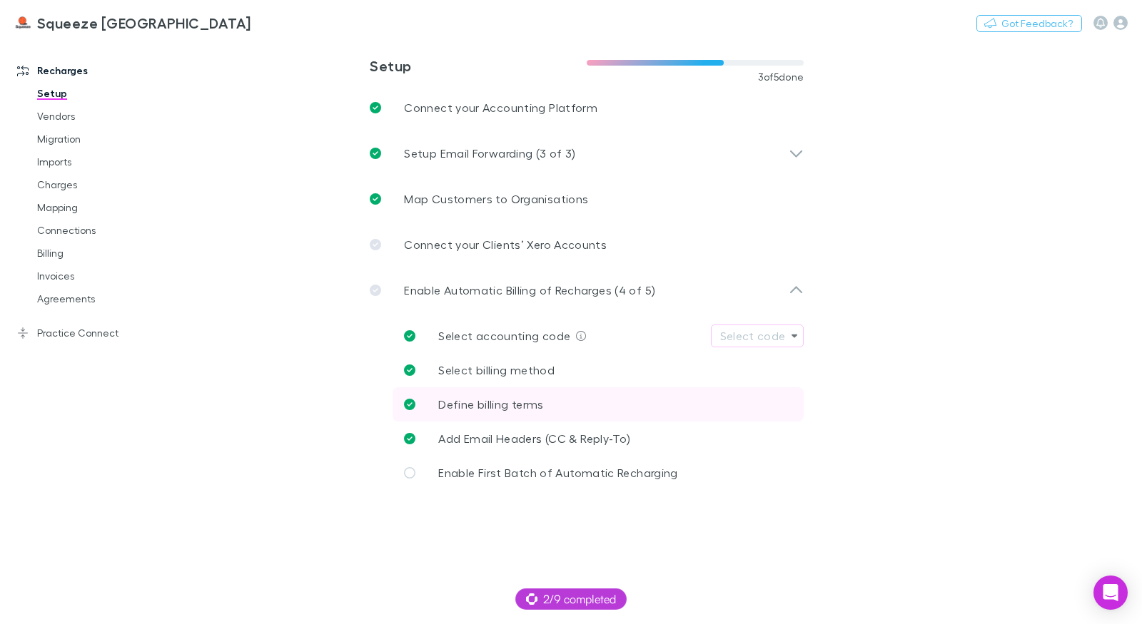
click at [524, 402] on span "Define billing terms" at bounding box center [490, 404] width 105 height 14
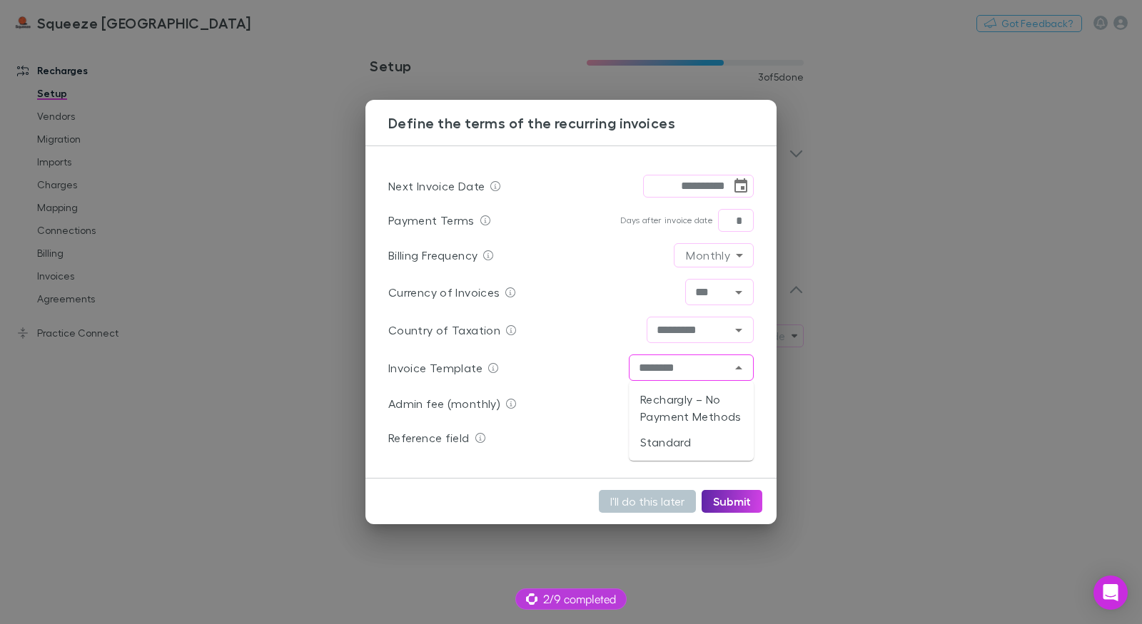
click at [662, 362] on input "********" at bounding box center [679, 368] width 93 height 18
click at [760, 367] on div "**********" at bounding box center [570, 312] width 411 height 333
click at [961, 163] on div "**********" at bounding box center [571, 312] width 1142 height 624
